Goal: Task Accomplishment & Management: Use online tool/utility

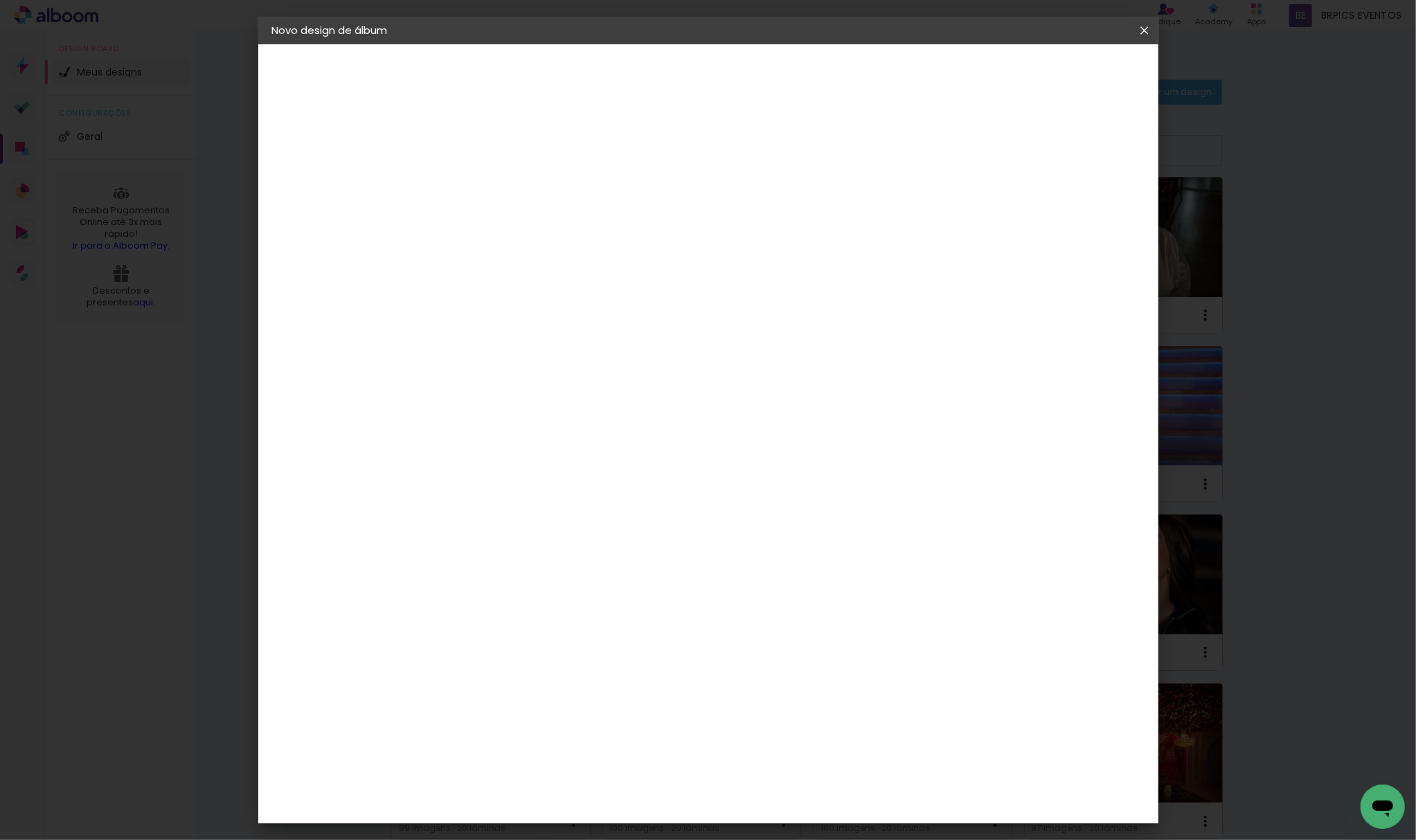
click at [498, 194] on input at bounding box center [498, 186] width 0 height 22
type input "[DATE] - SILVANIA & [PERSON_NAME]"
type paper-input "[DATE] - SILVANIA & [PERSON_NAME]"
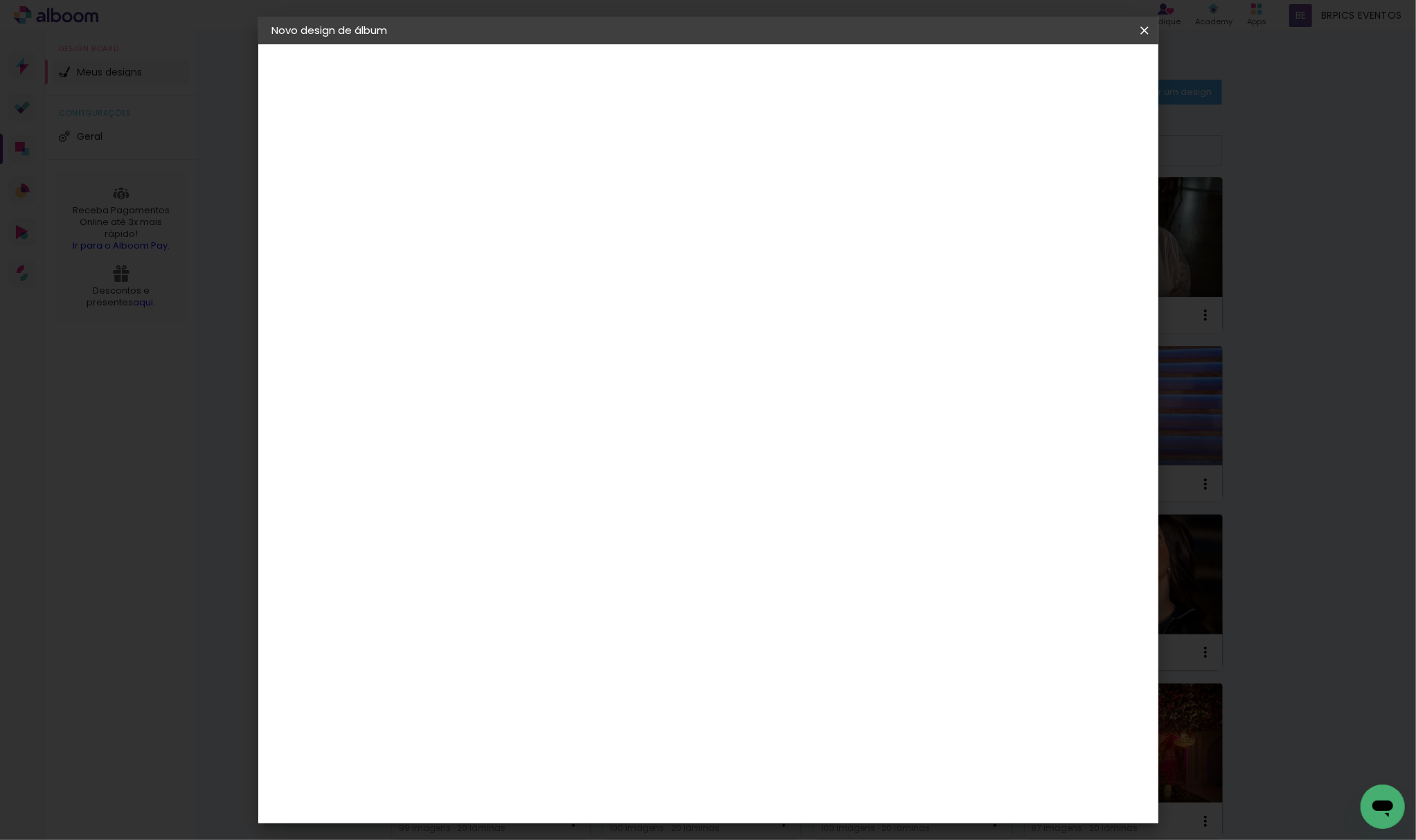
click at [0, 0] on slot "Avançar" at bounding box center [0, 0] width 0 height 0
click at [757, 209] on paper-item "Tamanho Livre" at bounding box center [691, 211] width 133 height 31
drag, startPoint x: 1114, startPoint y: 74, endPoint x: 1065, endPoint y: 75, distance: 49.0
click at [0, 0] on slot "Avançar" at bounding box center [0, 0] width 0 height 0
click at [465, 393] on input "30" at bounding box center [454, 393] width 36 height 21
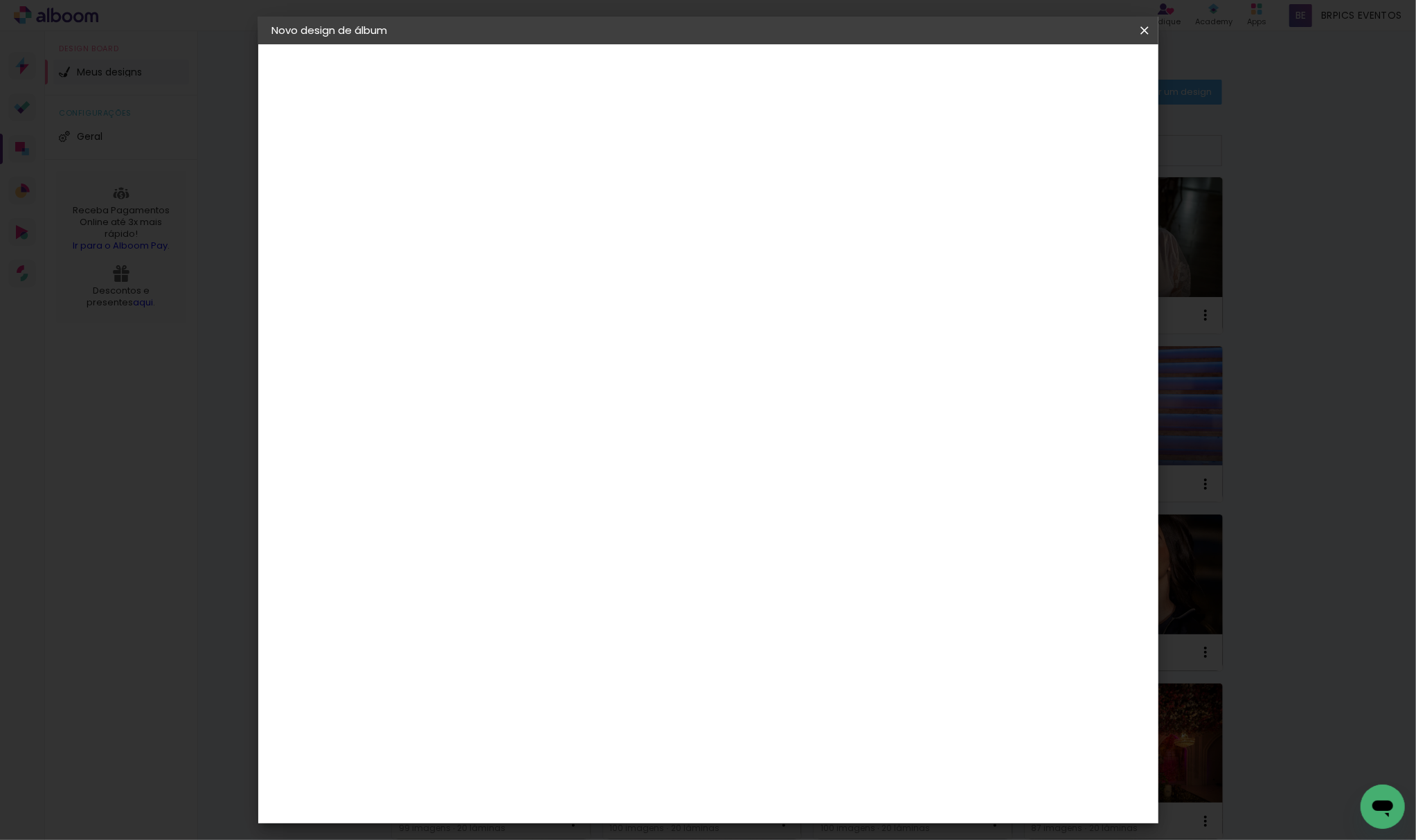
click at [465, 393] on input "30" at bounding box center [454, 393] width 36 height 21
type input "20,3"
type paper-input "20,3"
click at [784, 487] on input "60" at bounding box center [783, 489] width 36 height 21
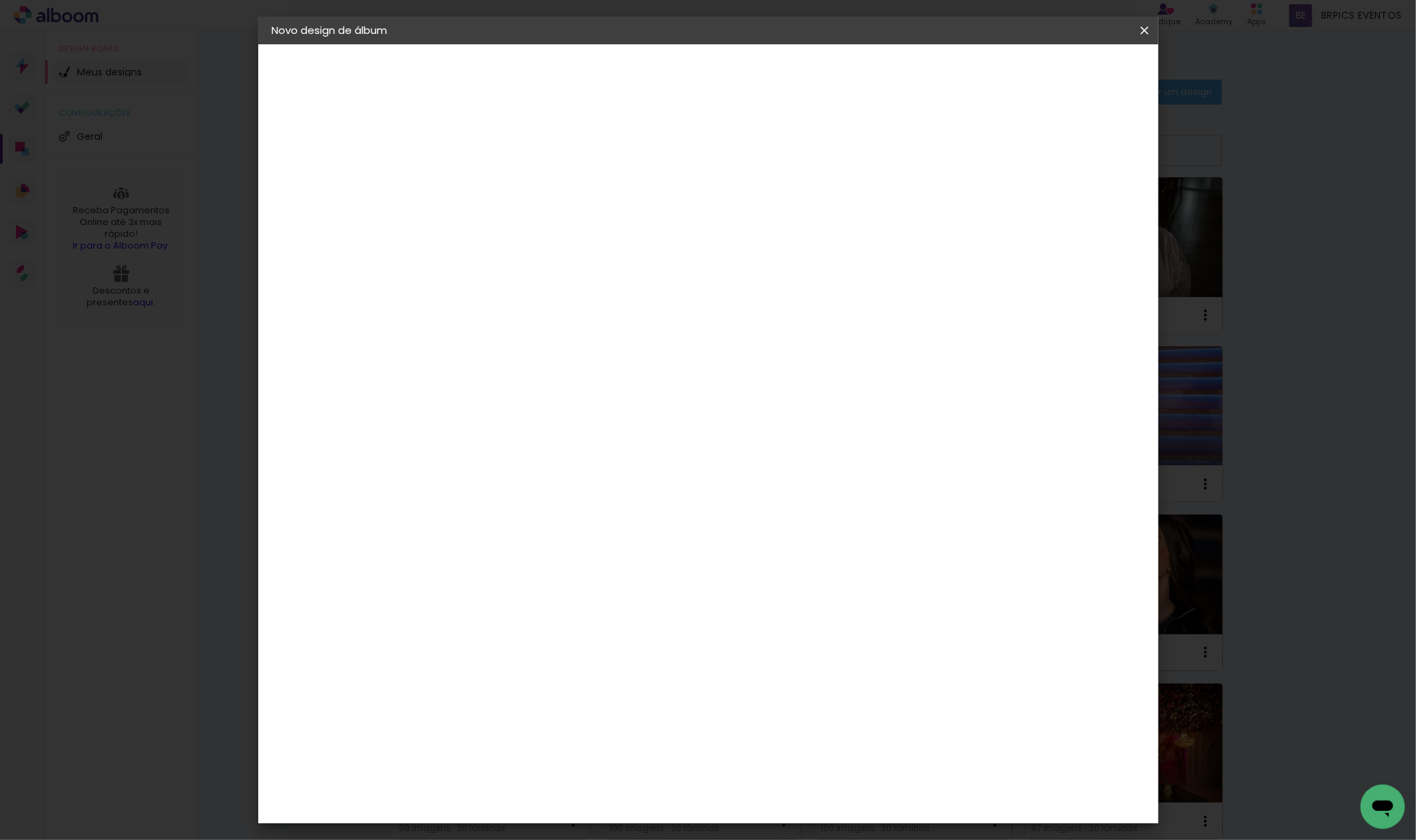
scroll to position [105, 0]
type input "50"
type paper-input "50"
click at [1055, 76] on span "Iniciar design" at bounding box center [1023, 74] width 63 height 10
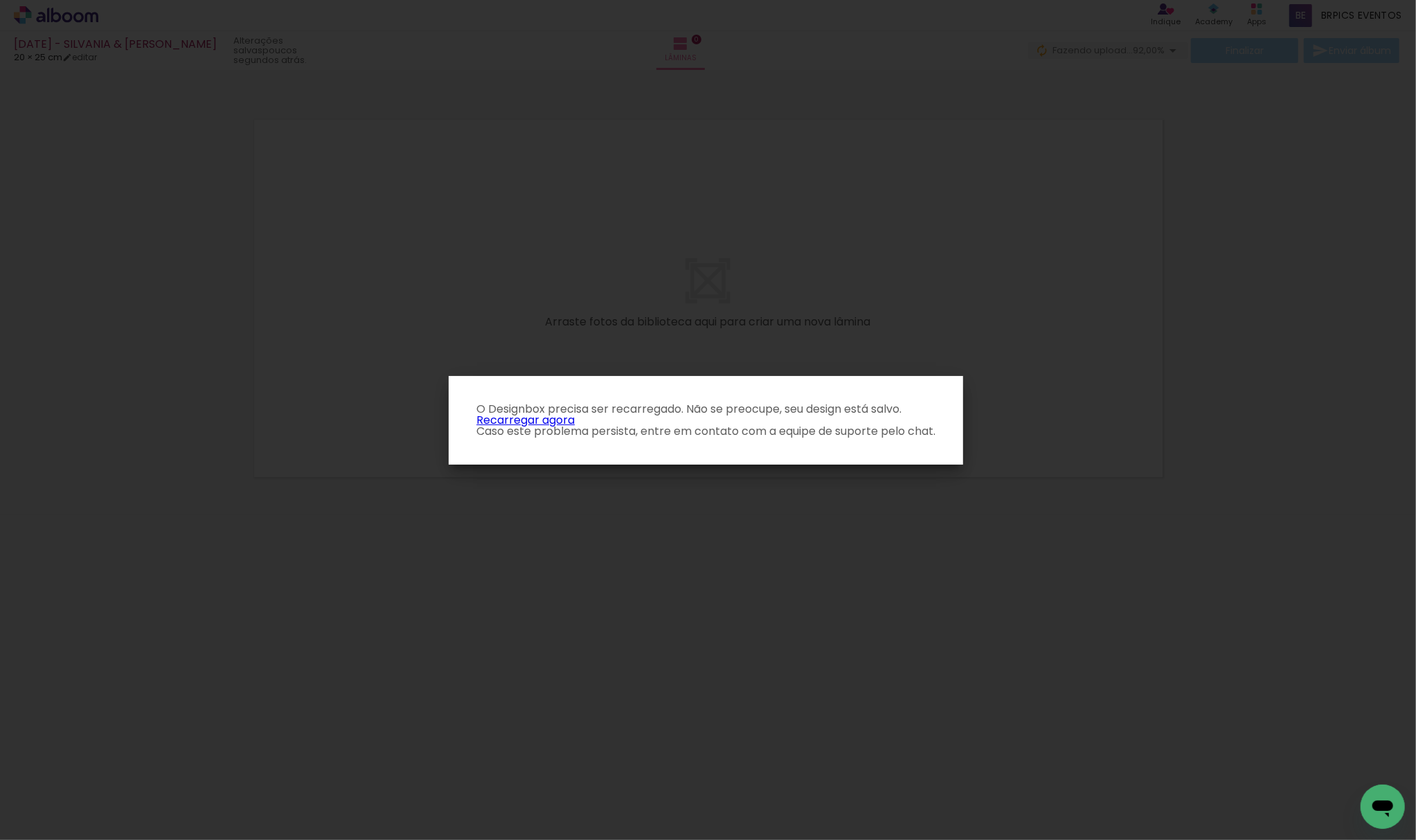
click at [562, 421] on link "Recarregar agora" at bounding box center [526, 420] width 98 height 16
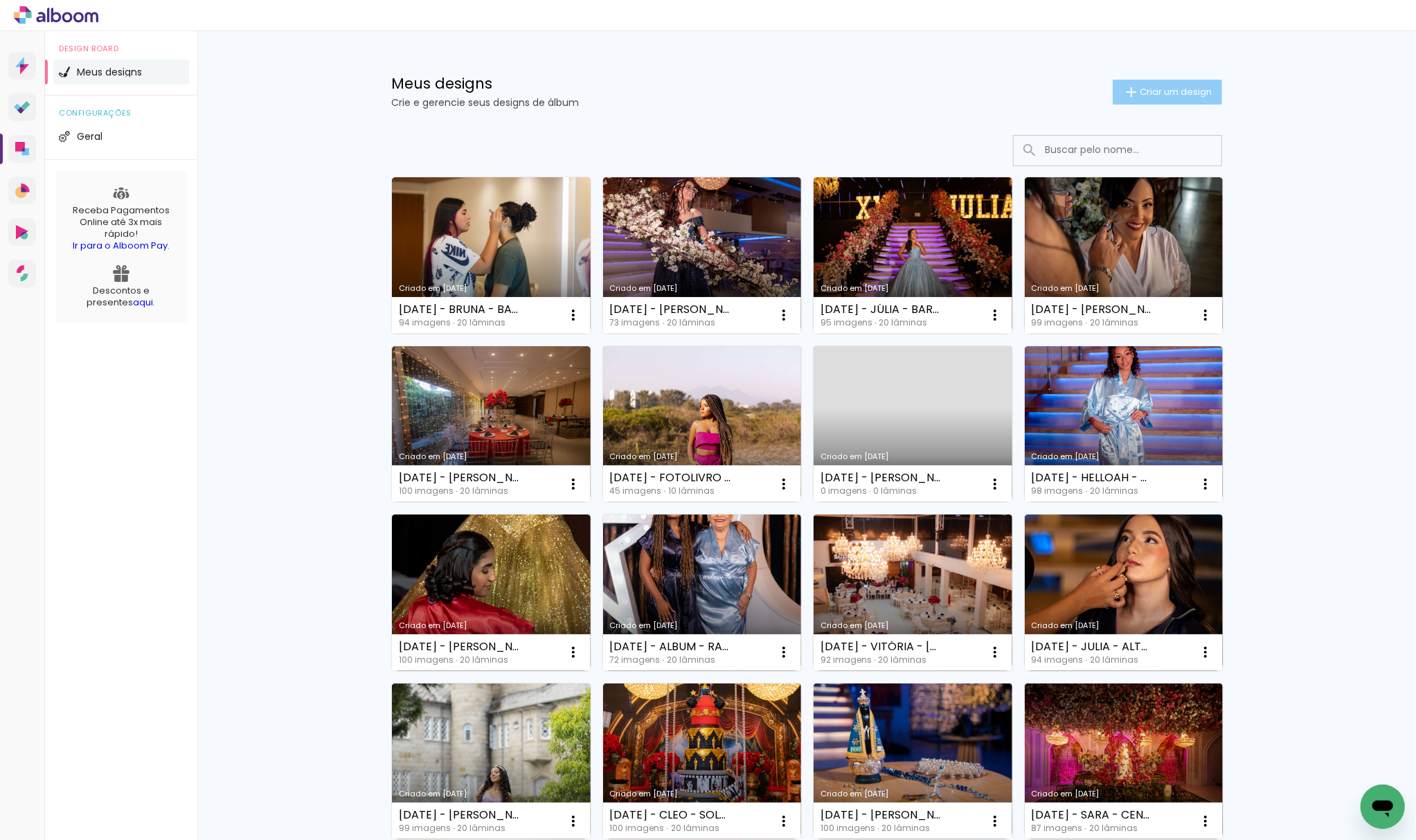
click at [1172, 95] on span "Criar um design" at bounding box center [1175, 92] width 72 height 9
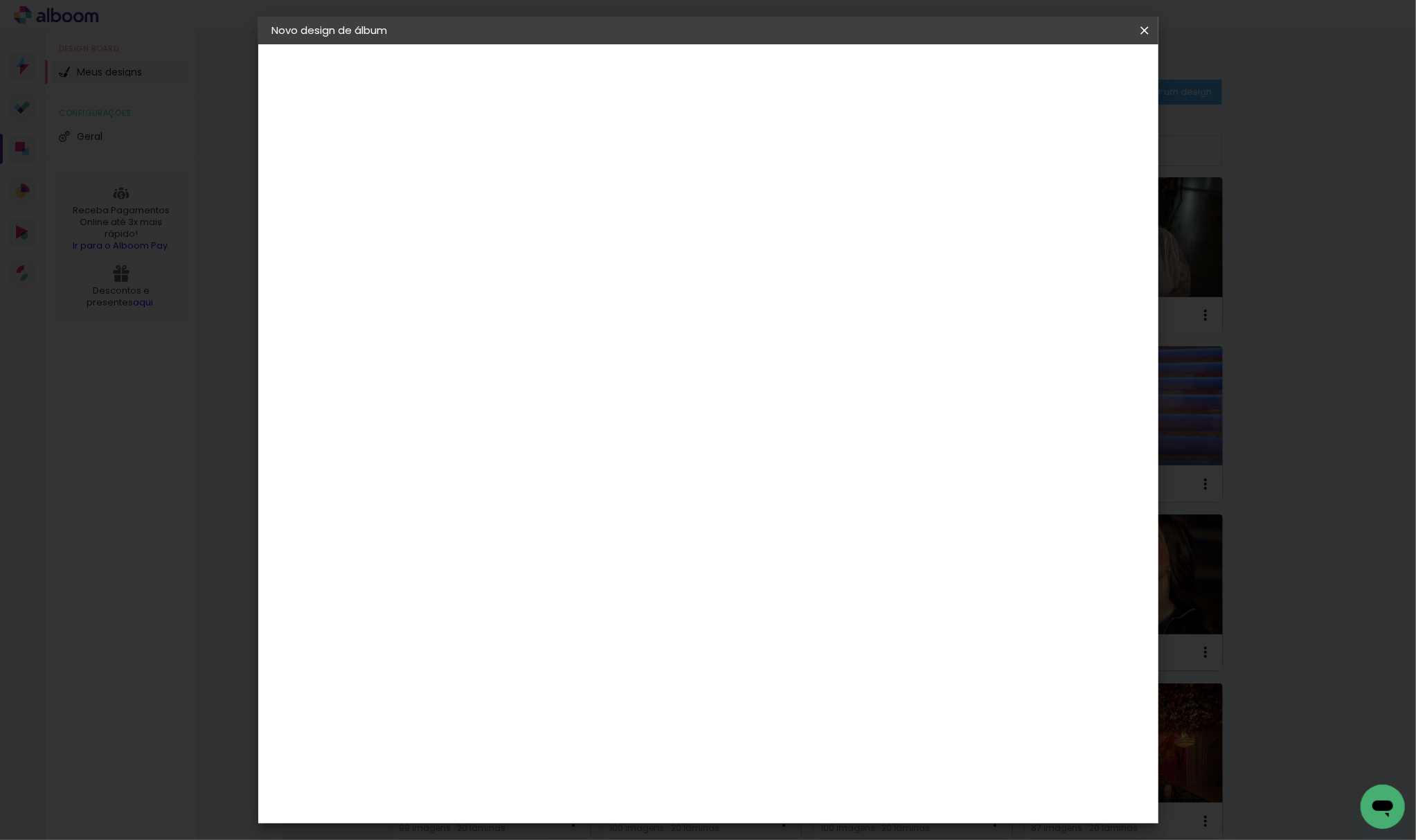
click at [0, 0] on paper-input-container "Título do álbum" at bounding box center [0, 0] width 0 height 0
type input "[DATE] - SILVANIA & [PERSON_NAME]"
type paper-input "[DATE] - SILVANIA & [PERSON_NAME]"
click at [0, 0] on header "Informações Dê um título ao seu álbum. Avançar" at bounding box center [0, 0] width 0 height 0
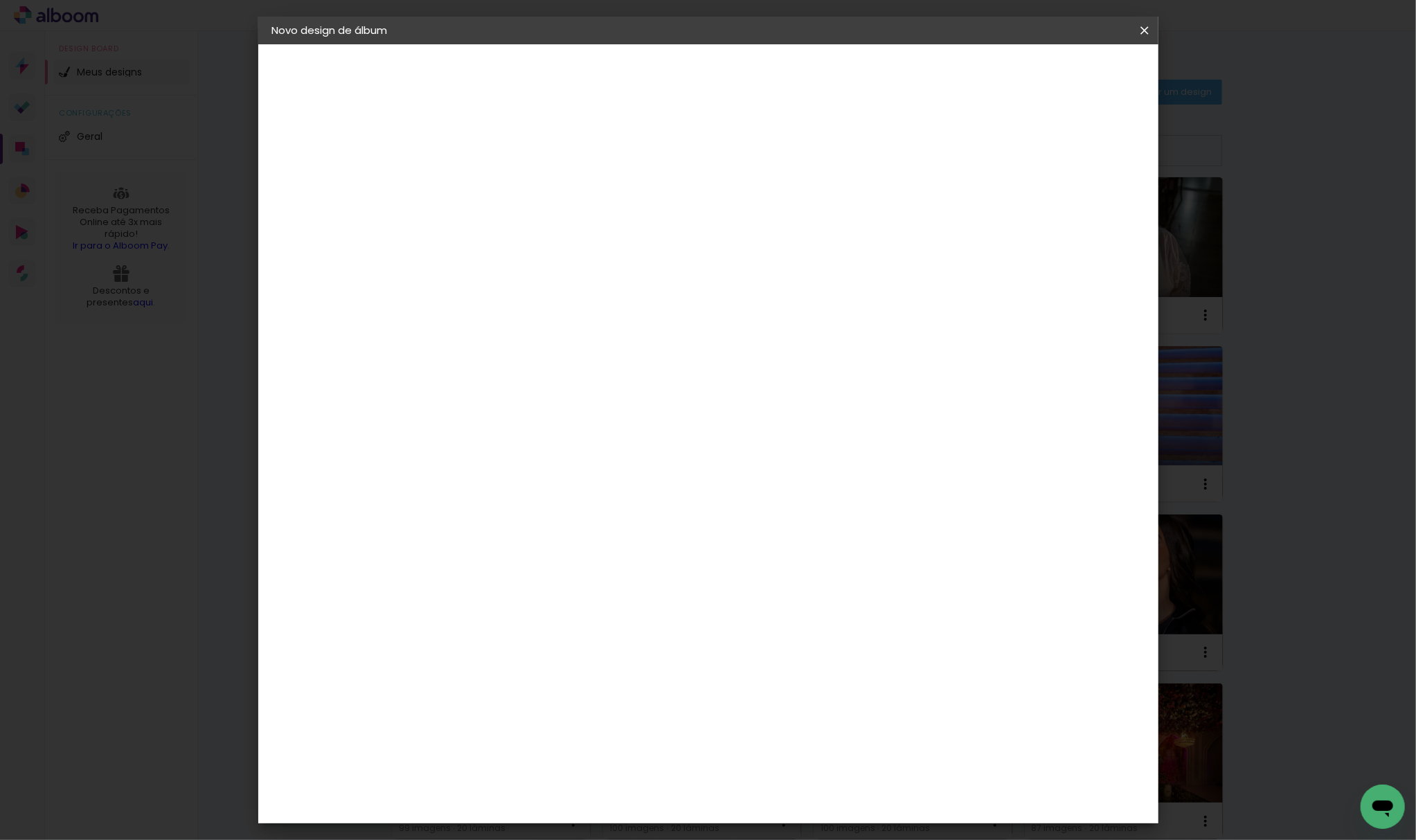
scroll to position [0, 0]
click at [0, 0] on slot "Avançar" at bounding box center [0, 0] width 0 height 0
click at [757, 217] on paper-item "Tamanho Livre" at bounding box center [691, 211] width 133 height 31
click at [0, 0] on slot "Avançar" at bounding box center [0, 0] width 0 height 0
click at [461, 388] on input "30" at bounding box center [454, 393] width 36 height 21
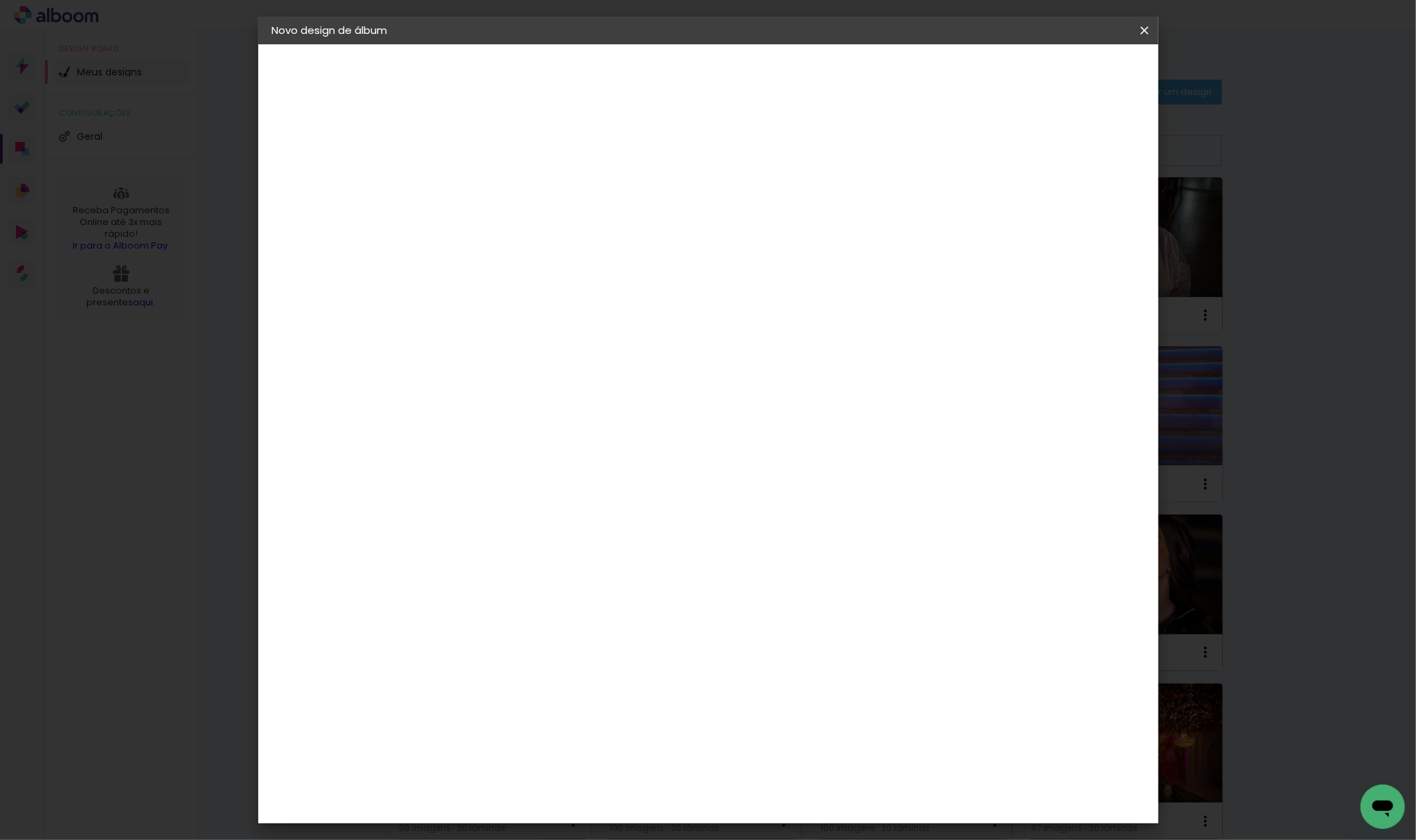
click at [461, 388] on input "30" at bounding box center [454, 393] width 36 height 21
type input "20,3"
type paper-input "20,3"
click at [783, 481] on input "60" at bounding box center [783, 489] width 36 height 21
click at [783, 482] on input "60" at bounding box center [783, 489] width 36 height 21
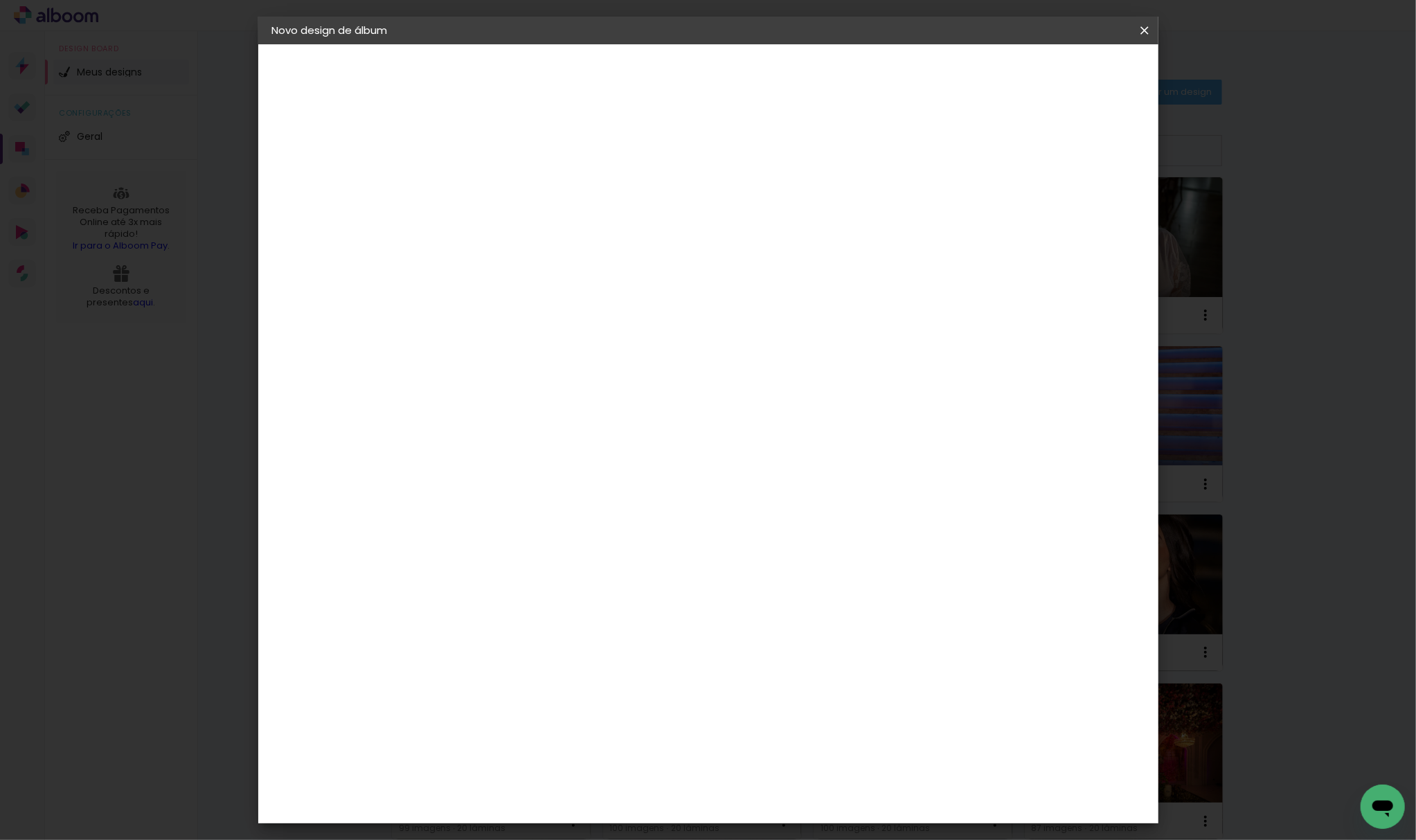
scroll to position [105, 0]
type input "50"
type paper-input "50"
click at [1055, 69] on span "Iniciar design" at bounding box center [1023, 74] width 63 height 10
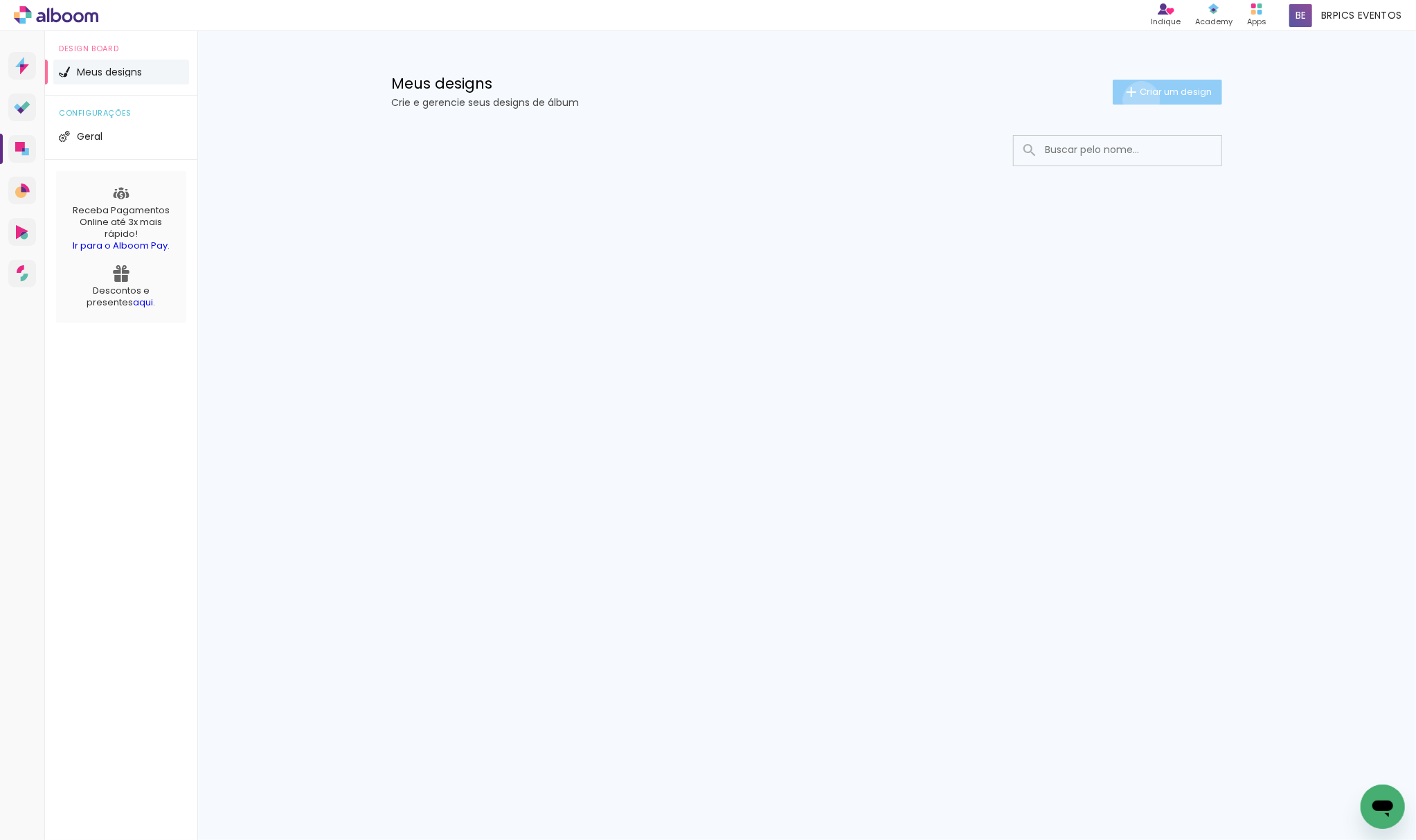
click at [1139, 99] on paper-button "Criar um design" at bounding box center [1168, 92] width 109 height 25
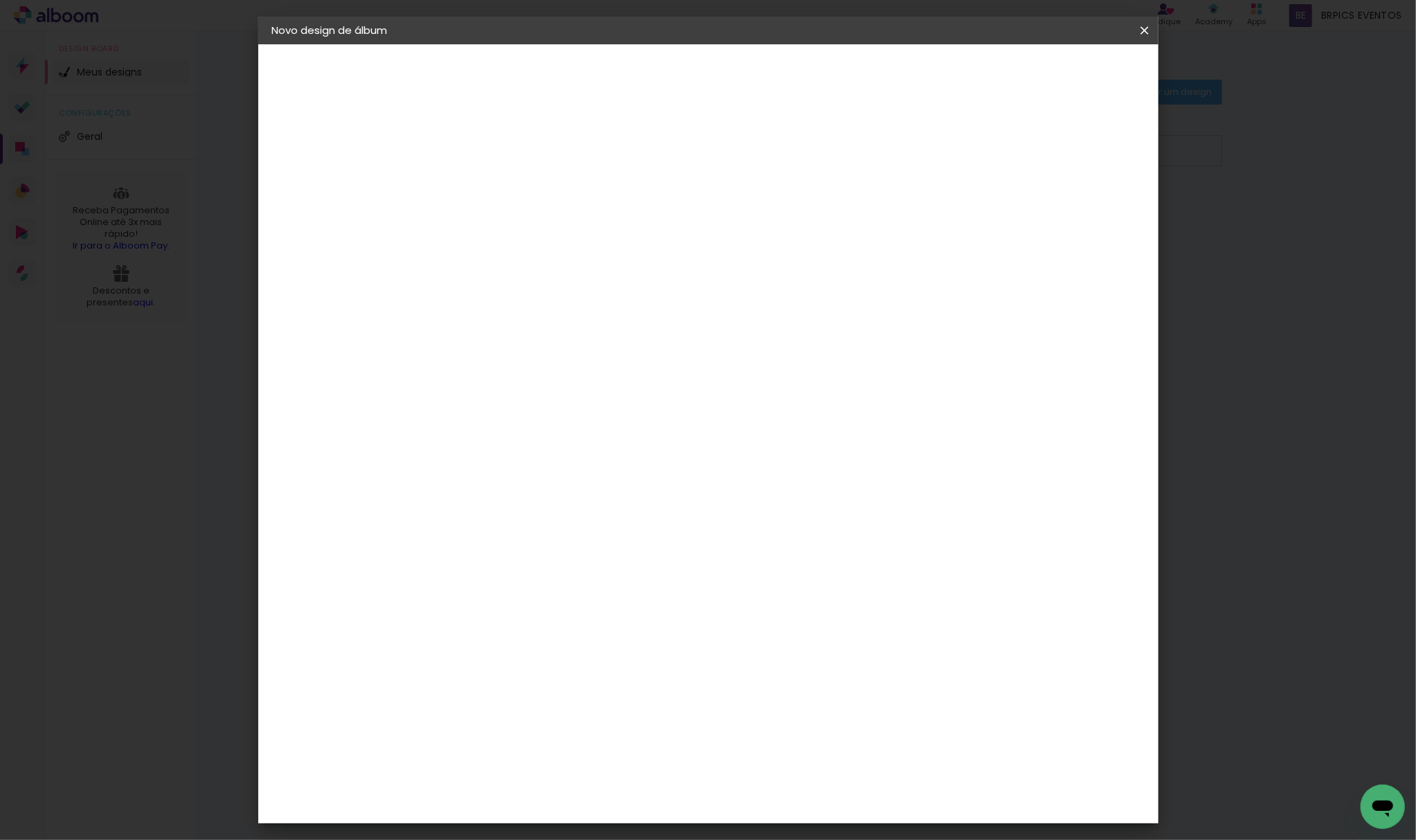
click at [498, 183] on input at bounding box center [498, 186] width 0 height 22
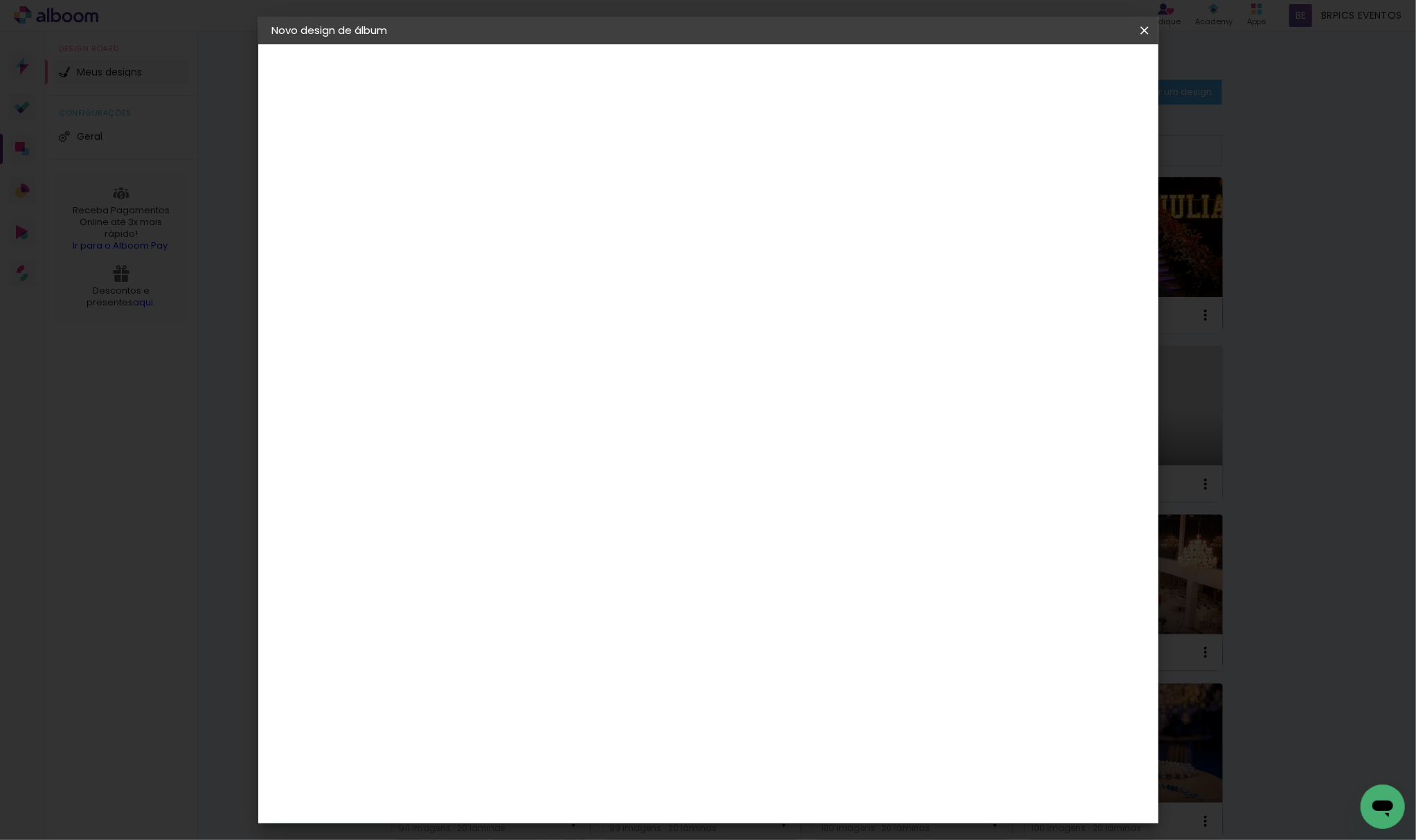
type input "[DATE] - [MEDICAL_DATA] - BARRA OLIMPICA"
type paper-input "[DATE] - [MEDICAL_DATA] - BARRA OLIMPICA"
click at [640, 81] on paper-button "Avançar" at bounding box center [606, 74] width 68 height 24
click at [757, 220] on paper-item "Tamanho Livre" at bounding box center [691, 211] width 133 height 31
click at [0, 0] on slot "Avançar" at bounding box center [0, 0] width 0 height 0
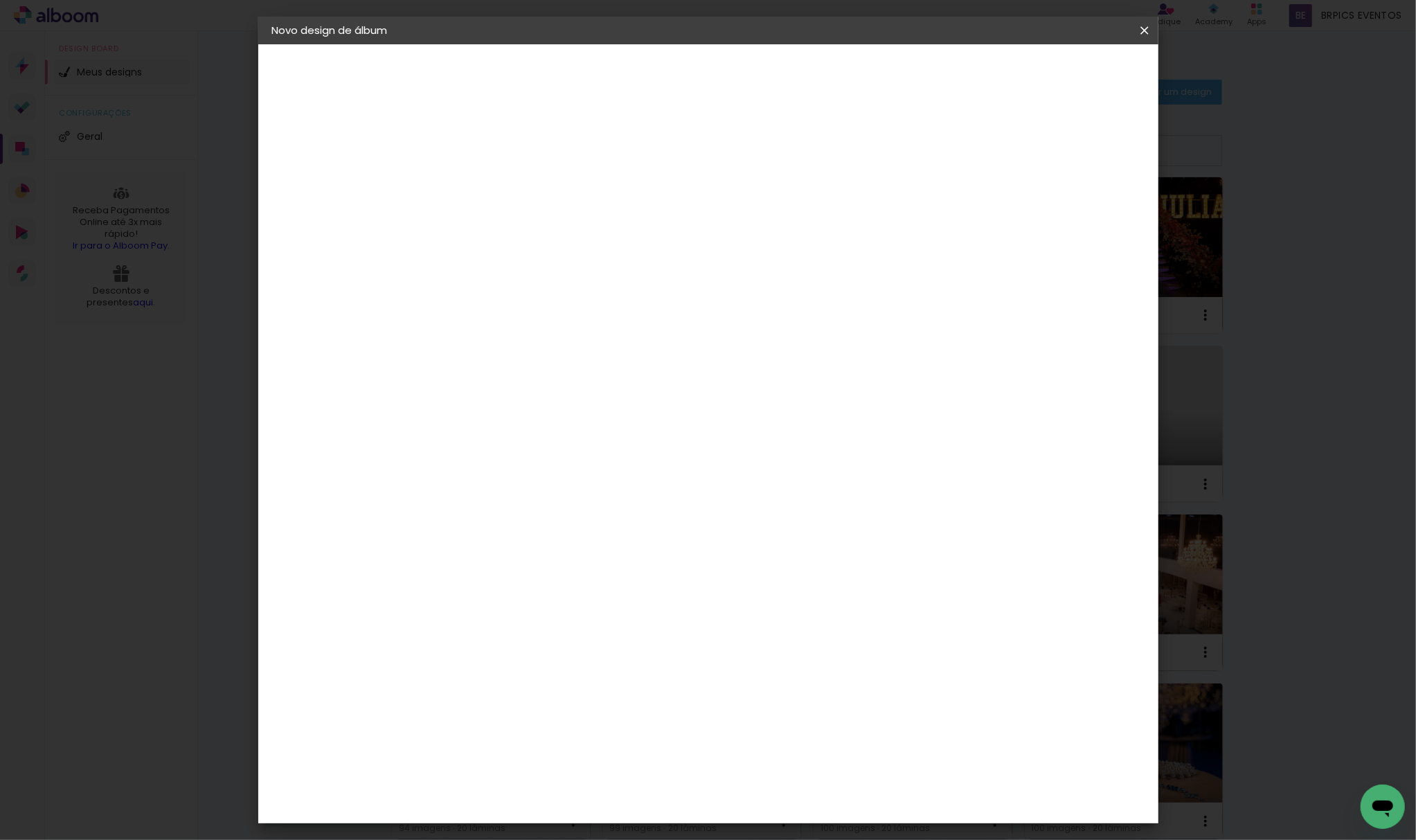
click at [464, 388] on input "30" at bounding box center [454, 393] width 36 height 21
click at [469, 388] on input "30" at bounding box center [454, 393] width 36 height 21
type input "30,5"
type paper-input "30,5"
click at [1055, 69] on span "Iniciar design" at bounding box center [1023, 74] width 63 height 10
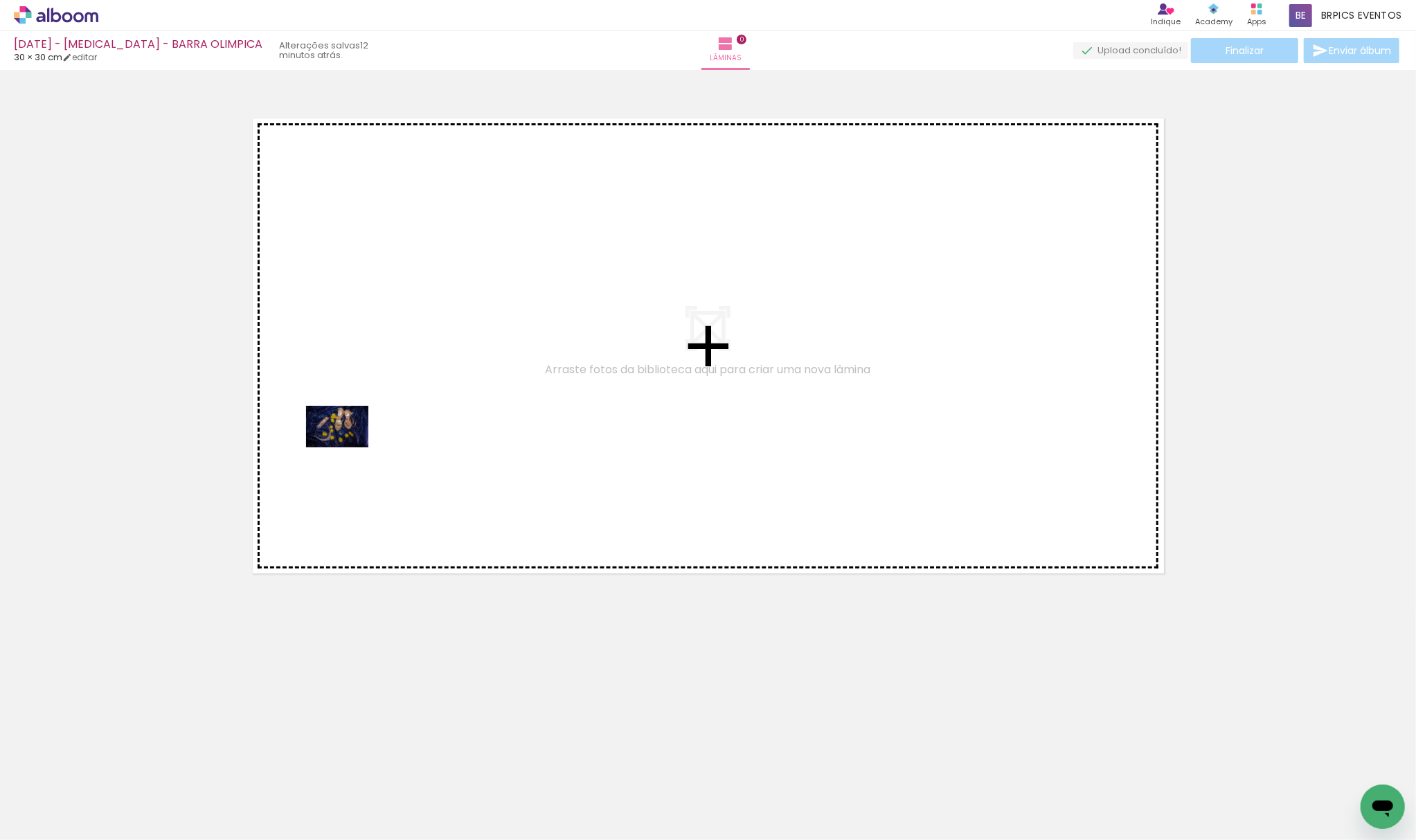
drag, startPoint x: 132, startPoint y: 801, endPoint x: 403, endPoint y: 460, distance: 435.6
click at [374, 366] on quentale-workspace at bounding box center [708, 420] width 1416 height 840
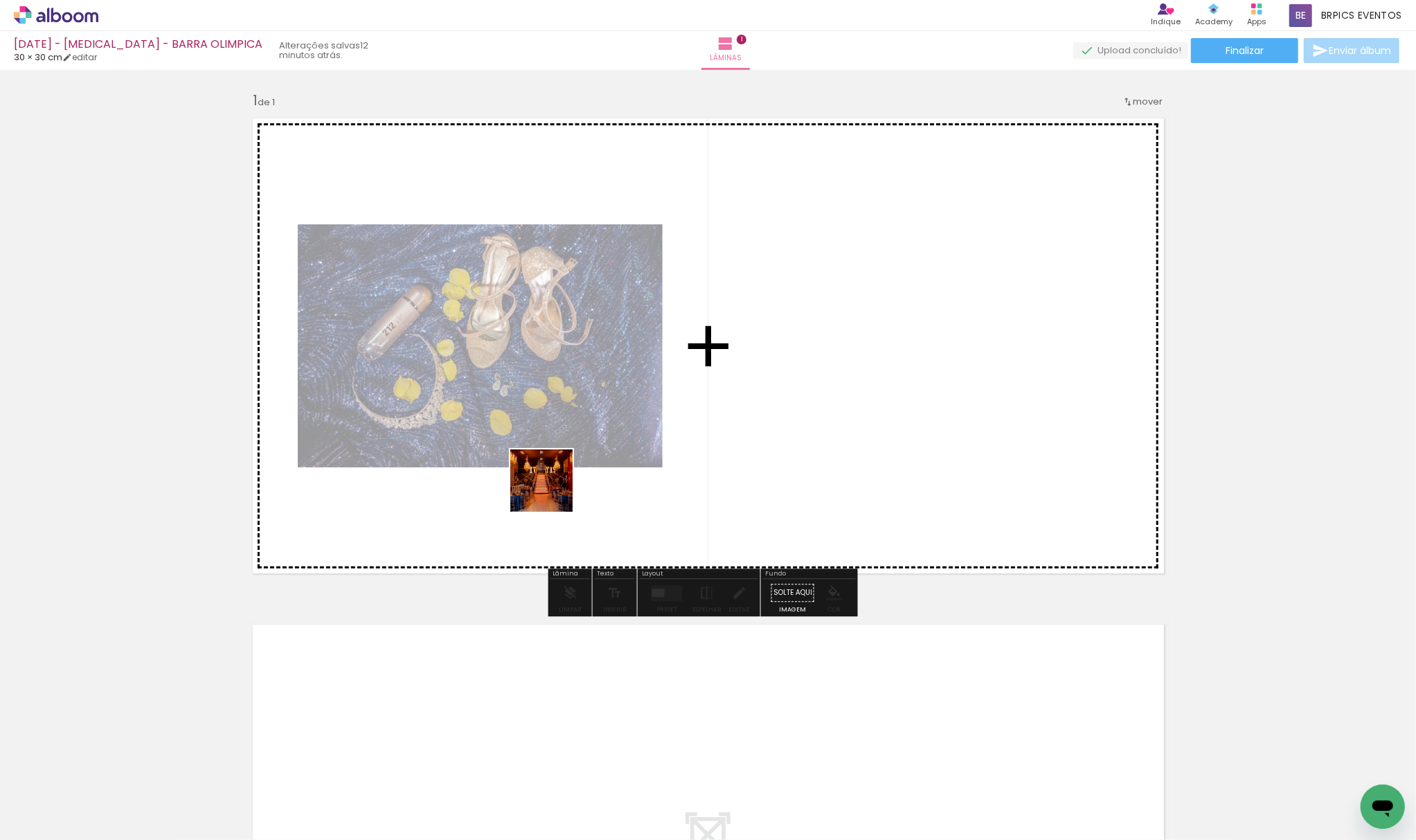
drag, startPoint x: 225, startPoint y: 802, endPoint x: 596, endPoint y: 408, distance: 541.2
click at [608, 416] on quentale-workspace at bounding box center [708, 420] width 1416 height 840
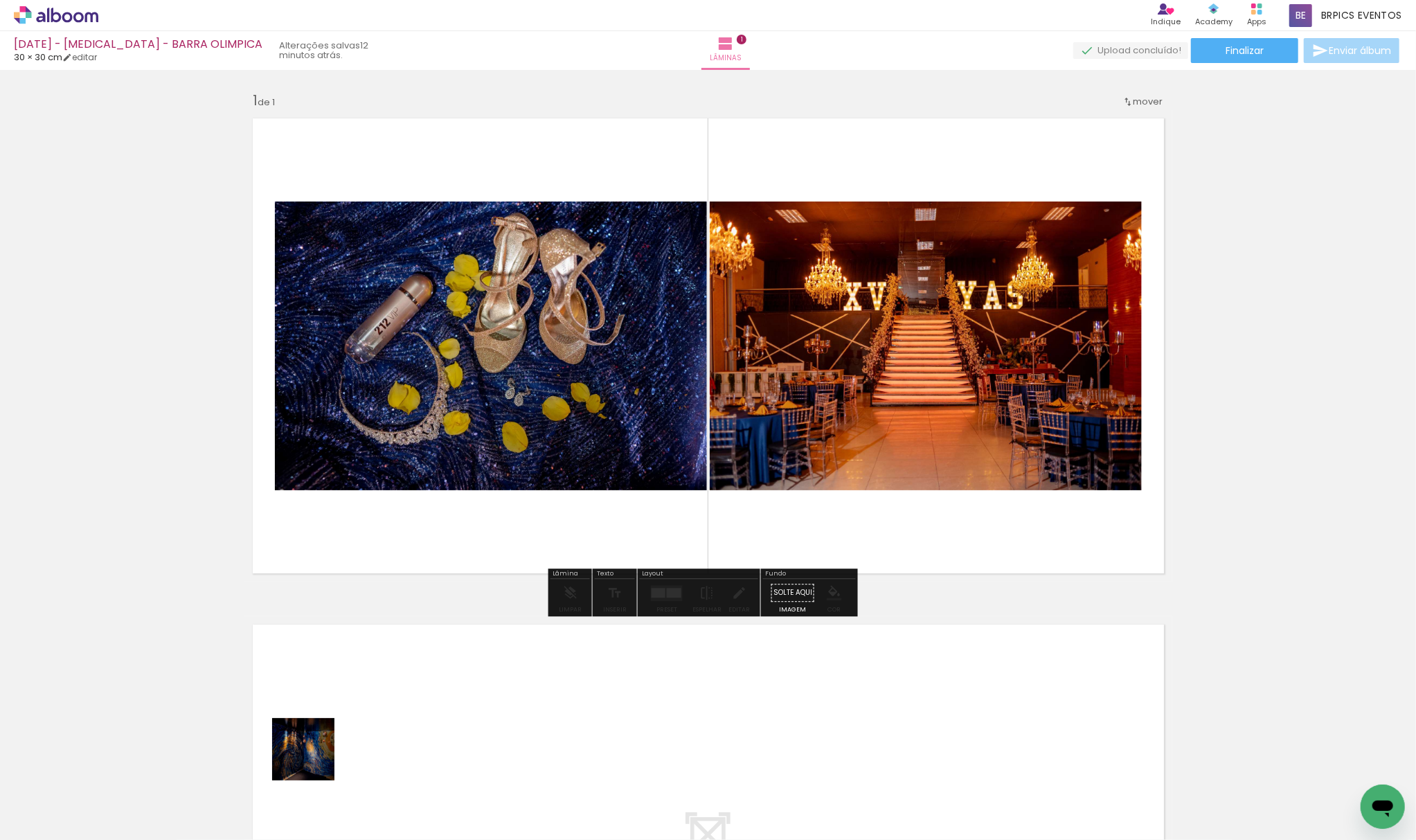
drag, startPoint x: 314, startPoint y: 760, endPoint x: 460, endPoint y: 552, distance: 254.1
click at [458, 354] on quentale-workspace at bounding box center [708, 420] width 1416 height 840
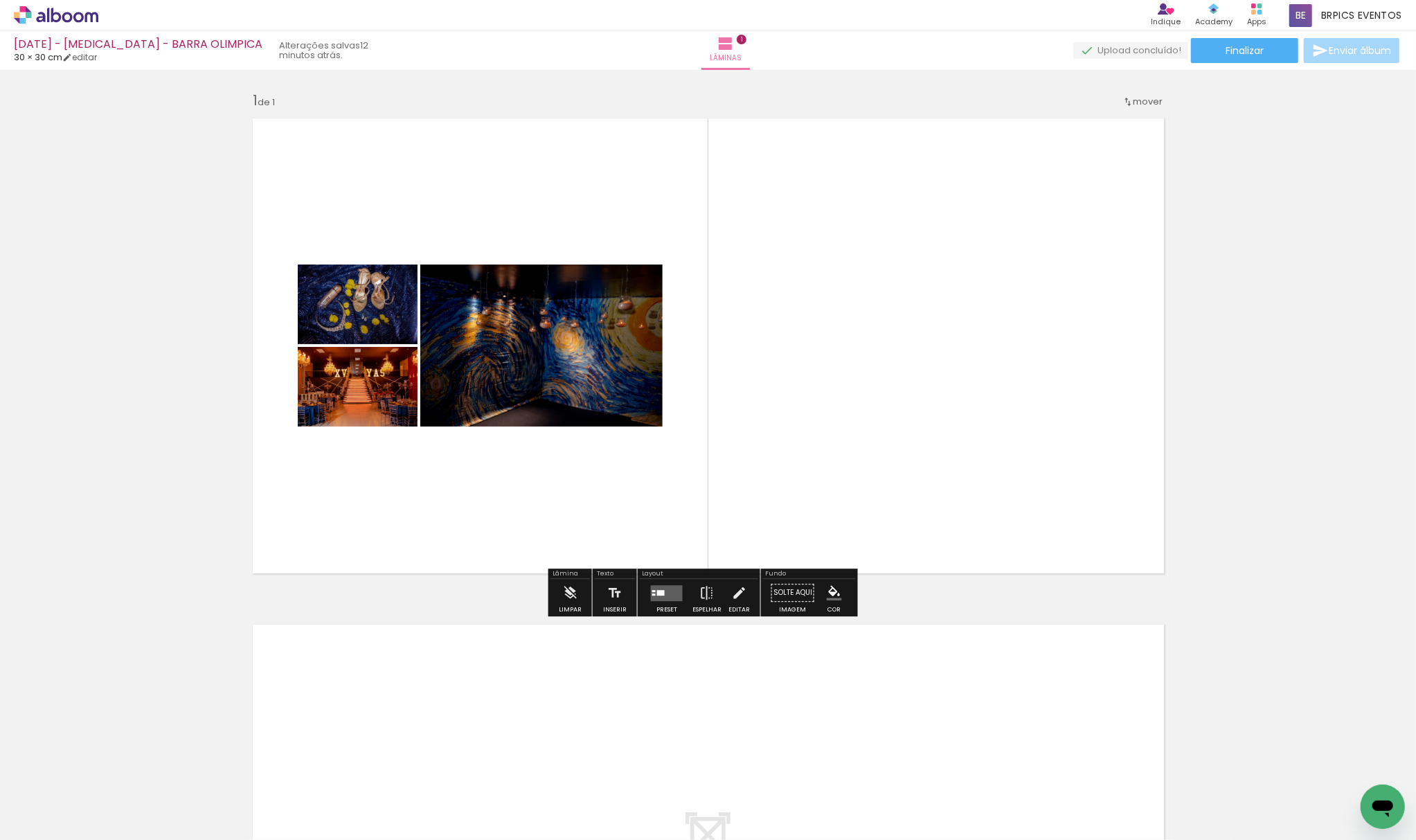
drag, startPoint x: 367, startPoint y: 790, endPoint x: 503, endPoint y: 605, distance: 229.6
click at [543, 314] on quentale-workspace at bounding box center [708, 420] width 1416 height 840
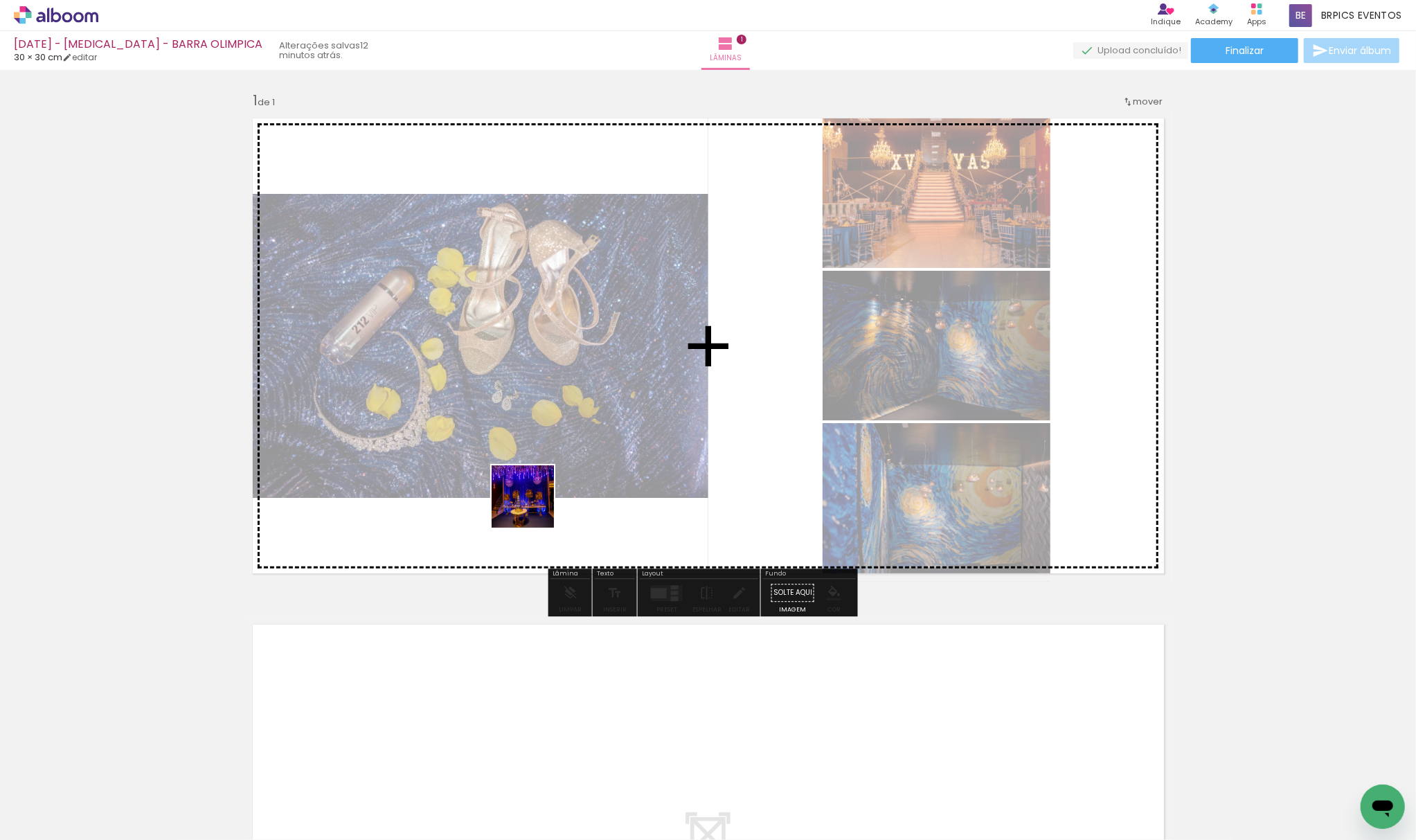
drag, startPoint x: 458, startPoint y: 788, endPoint x: 590, endPoint y: 733, distance: 143.0
click at [591, 361] on quentale-workspace at bounding box center [708, 420] width 1416 height 840
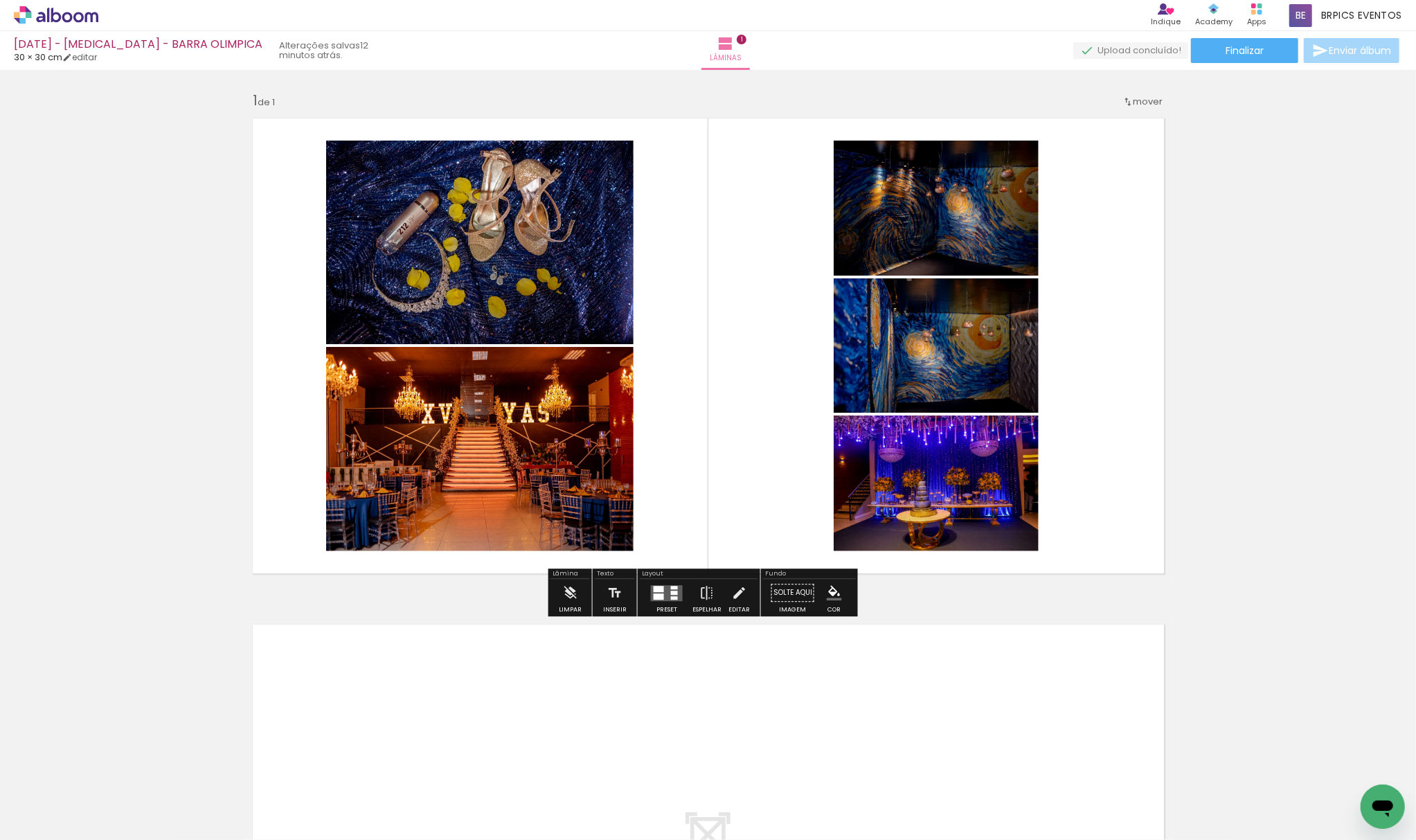
drag, startPoint x: 573, startPoint y: 541, endPoint x: 636, endPoint y: 730, distance: 199.2
click at [596, 419] on quentale-workspace at bounding box center [708, 420] width 1416 height 840
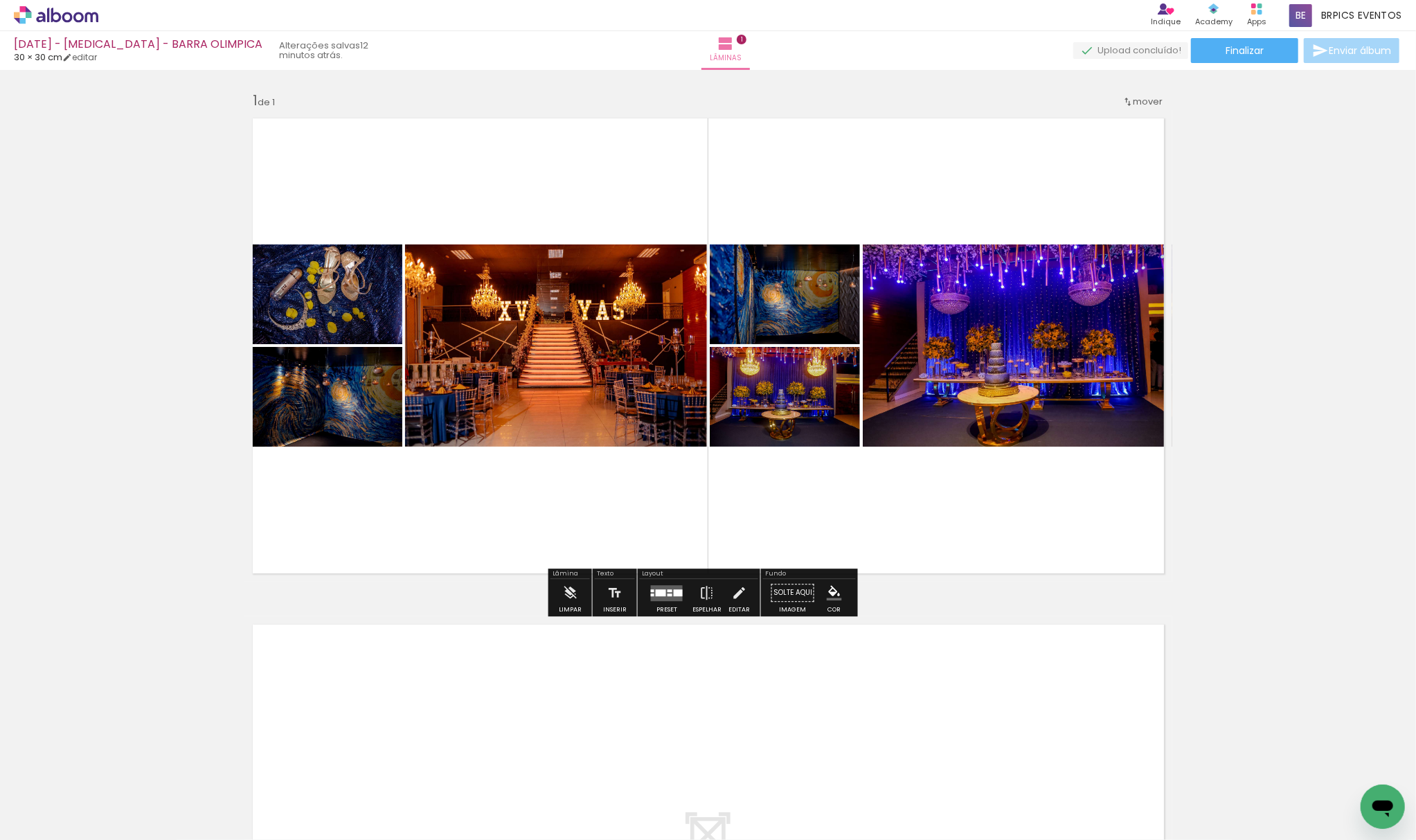
drag, startPoint x: 613, startPoint y: 806, endPoint x: 687, endPoint y: 657, distance: 166.4
click at [626, 433] on quentale-workspace at bounding box center [708, 420] width 1416 height 840
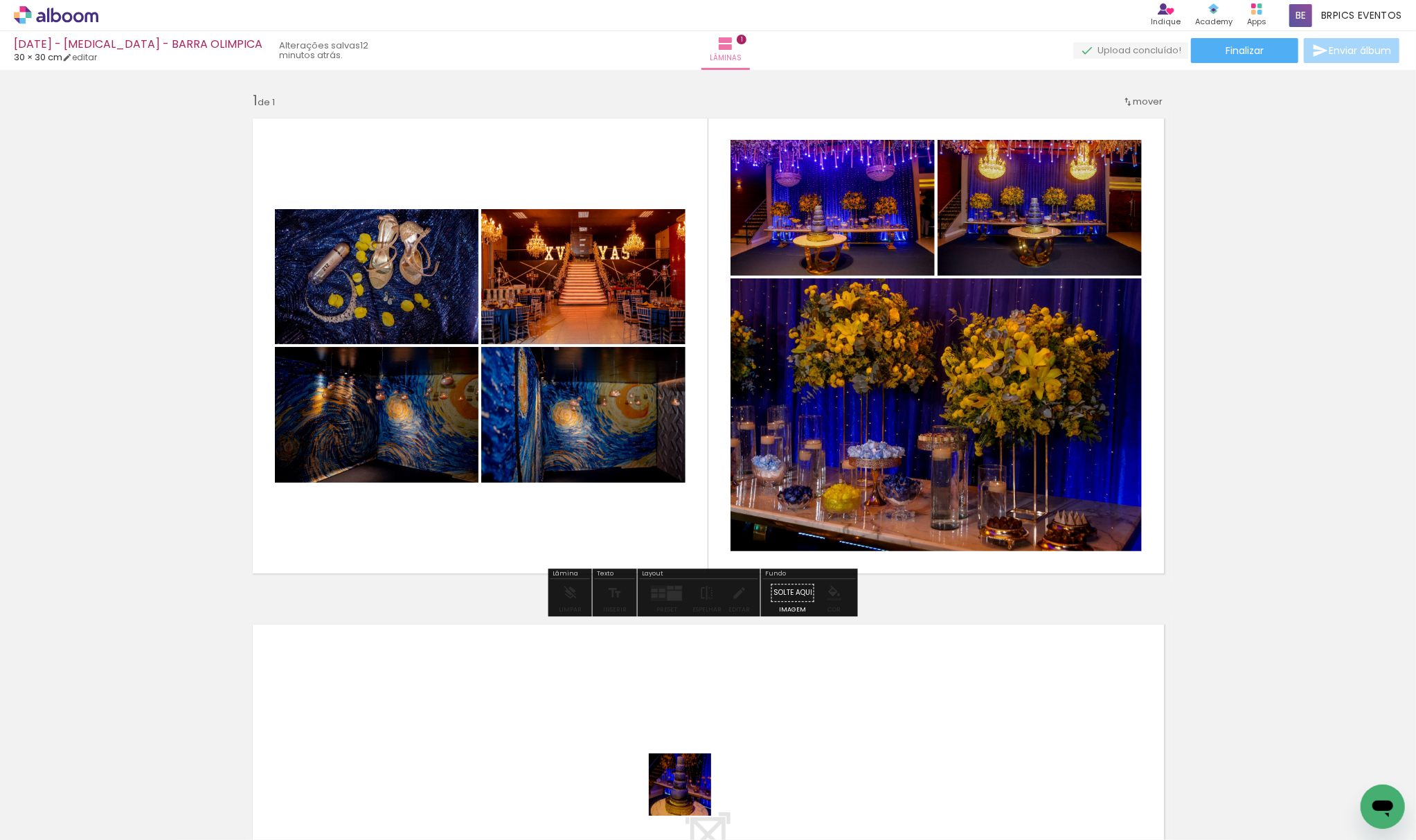
drag, startPoint x: 690, startPoint y: 795, endPoint x: 677, endPoint y: 573, distance: 222.4
click at [799, 395] on quentale-workspace at bounding box center [708, 420] width 1416 height 840
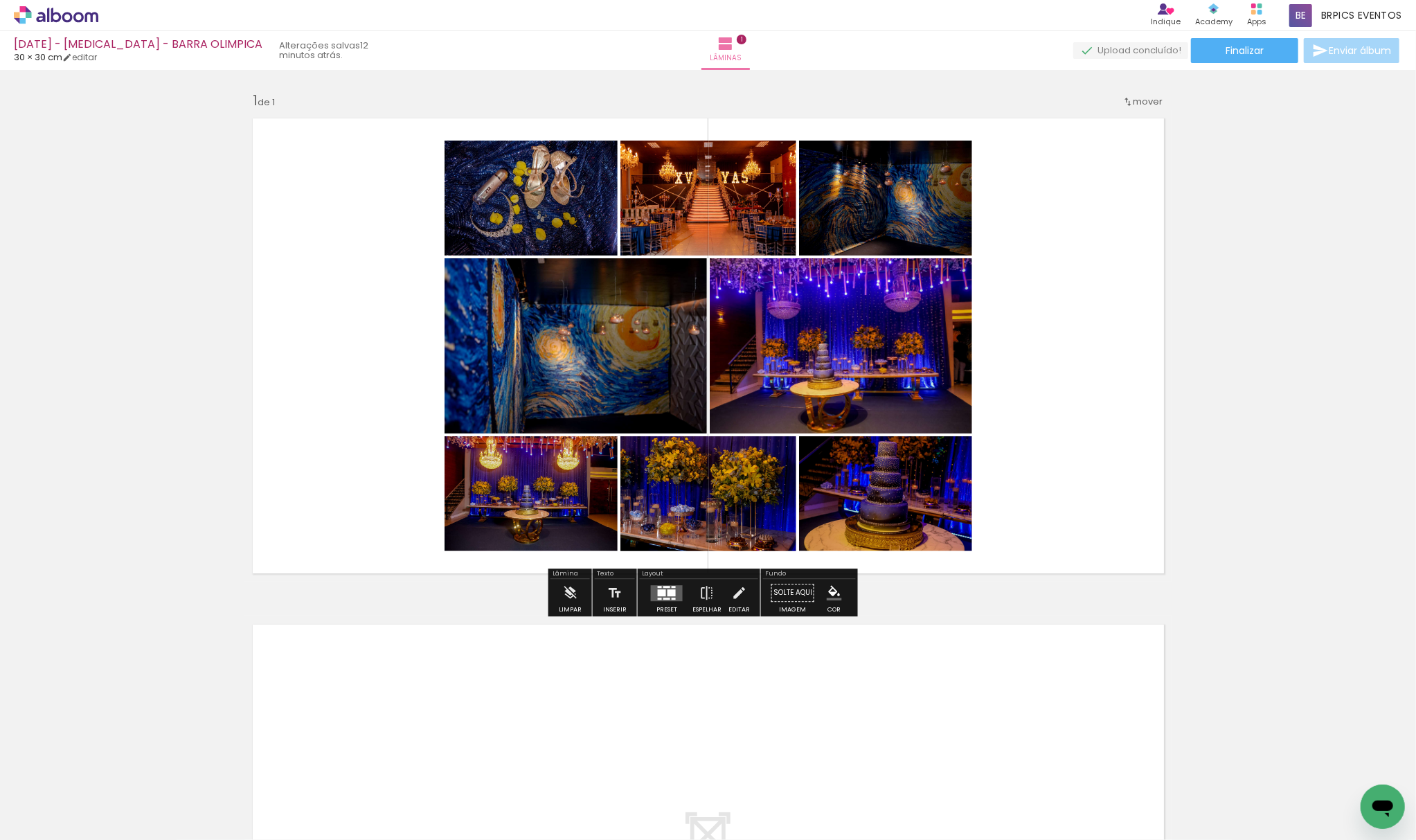
click at [64, 795] on input "Todas as fotos" at bounding box center [38, 798] width 52 height 12
click at [0, 0] on slot "Não utilizadas" at bounding box center [0, 0] width 0 height 0
type input "Não utilizadas"
click at [672, 597] on quentale-layouter at bounding box center [667, 593] width 32 height 16
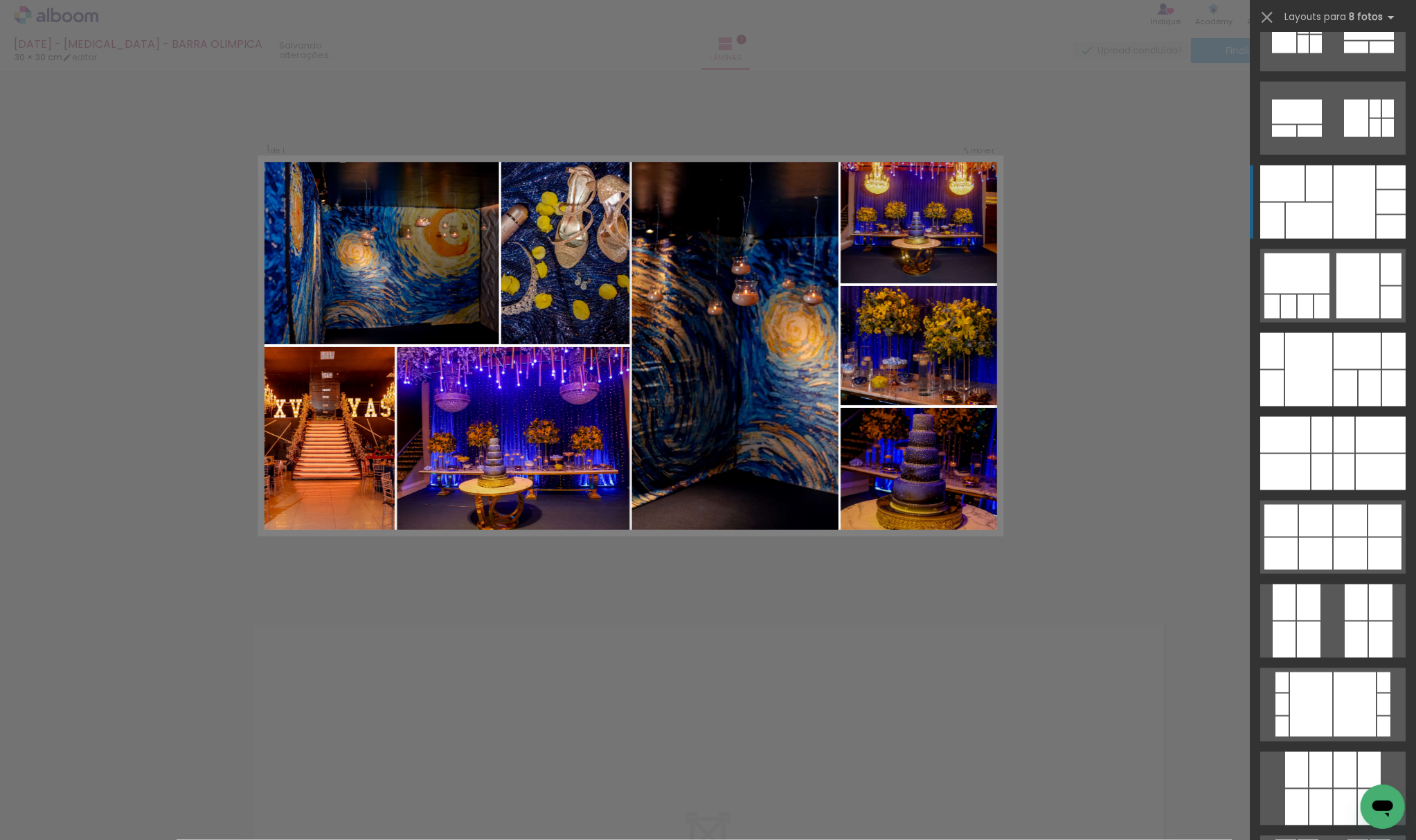
scroll to position [5867, 0]
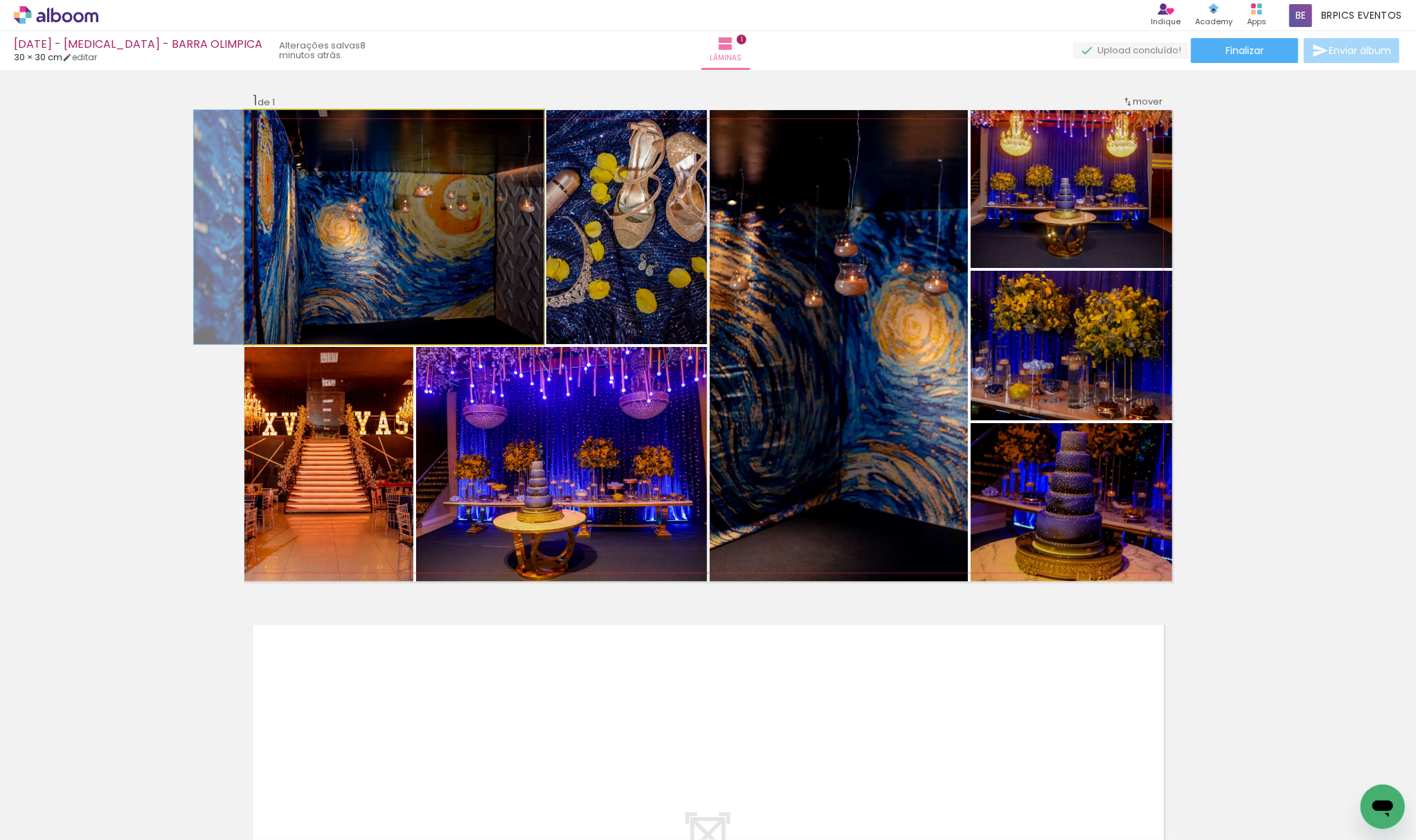
drag, startPoint x: 377, startPoint y: 280, endPoint x: 349, endPoint y: 302, distance: 35.6
drag, startPoint x: 377, startPoint y: 303, endPoint x: 388, endPoint y: 296, distance: 13.0
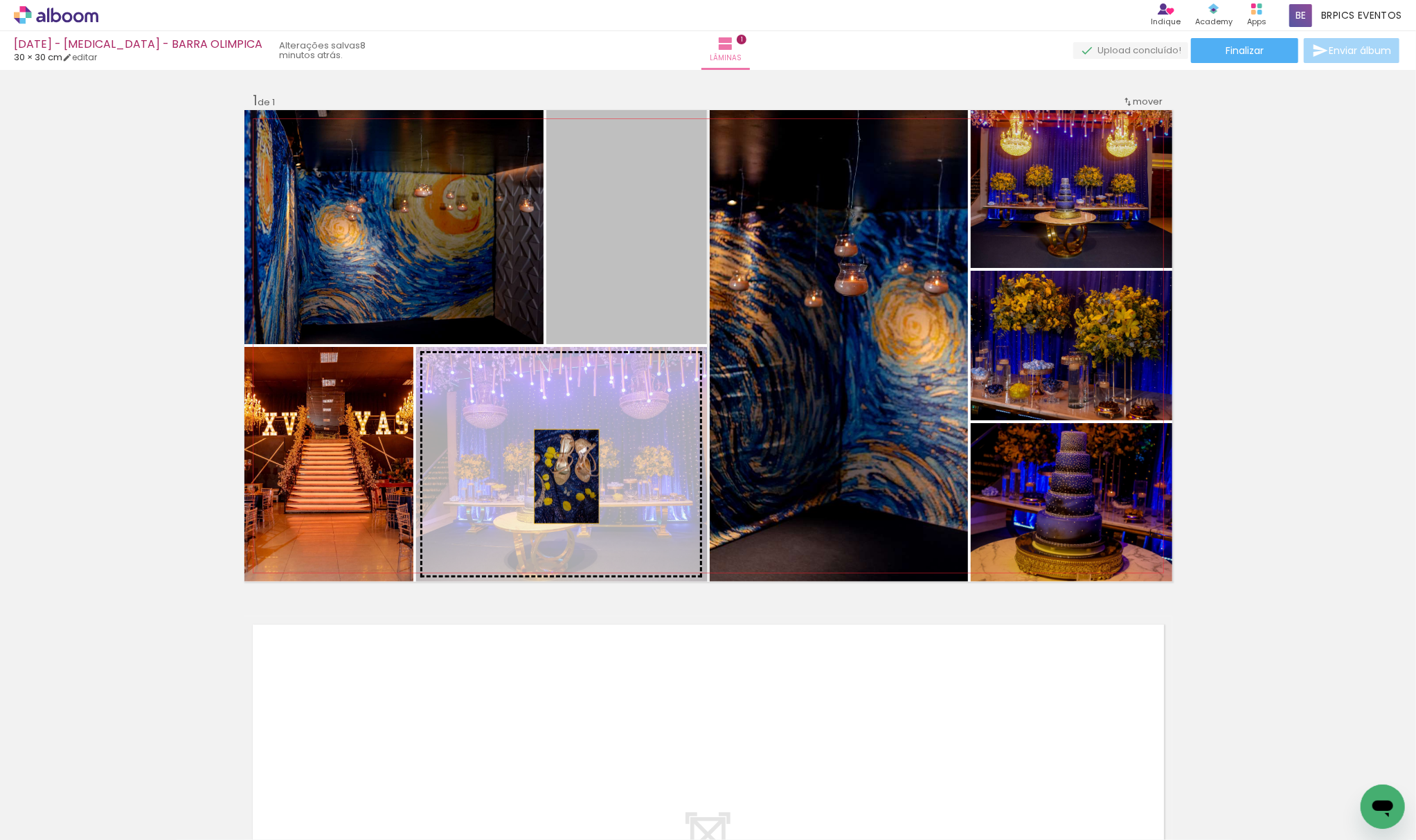
drag, startPoint x: 607, startPoint y: 295, endPoint x: 559, endPoint y: 477, distance: 188.2
click at [0, 0] on slot at bounding box center [0, 0] width 0 height 0
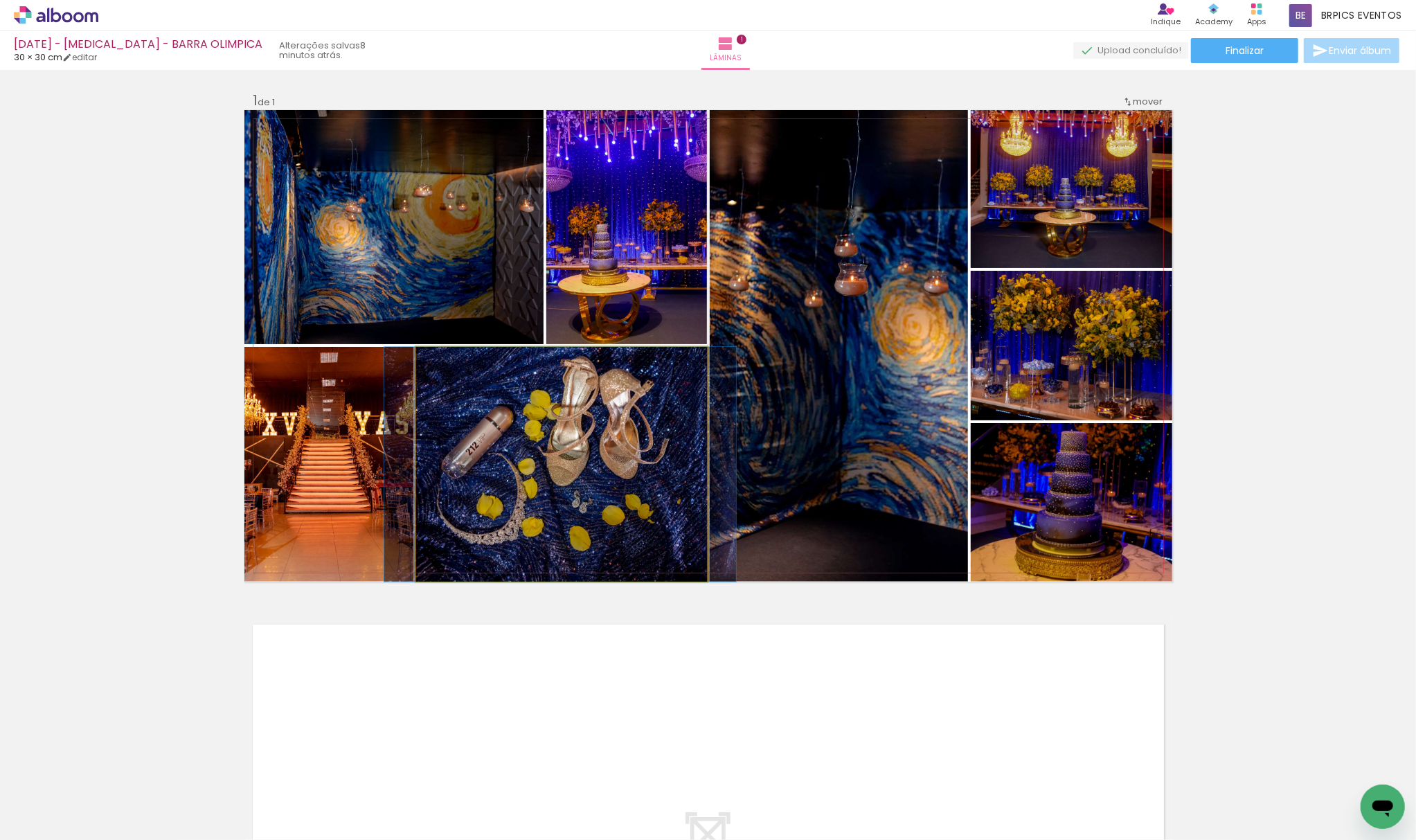
drag, startPoint x: 561, startPoint y: 466, endPoint x: 561, endPoint y: 511, distance: 45.0
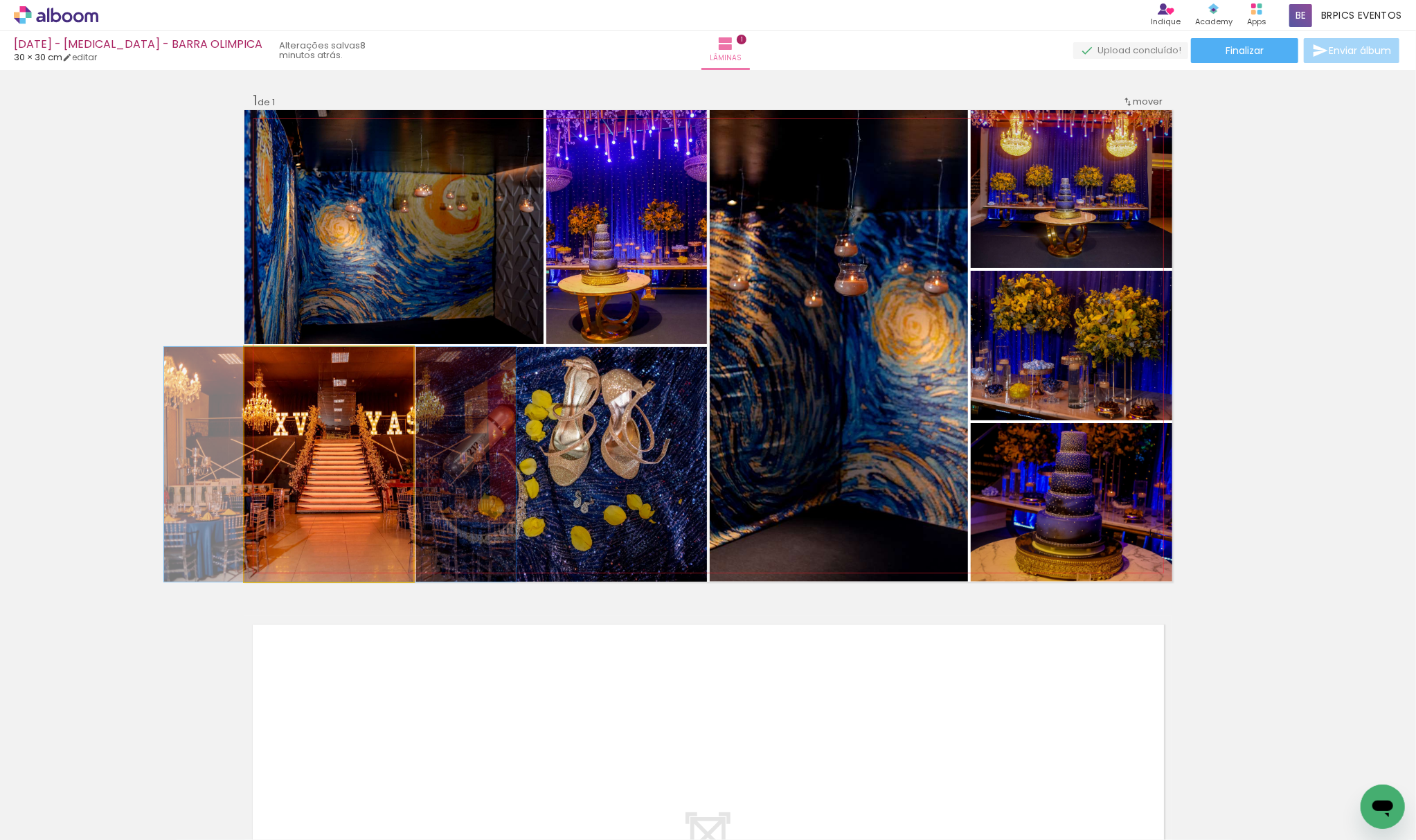
drag, startPoint x: 303, startPoint y: 488, endPoint x: 547, endPoint y: 458, distance: 245.8
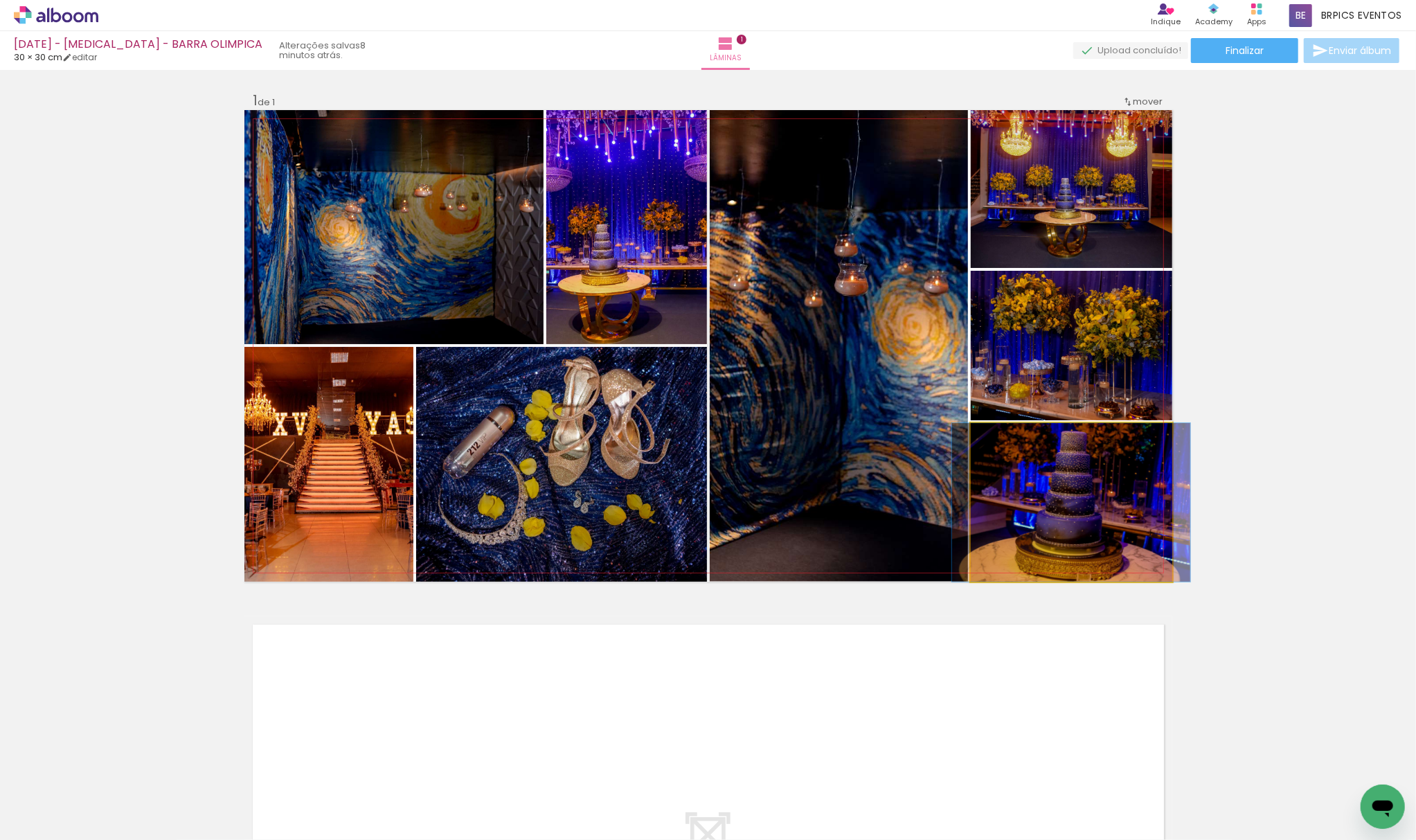
drag, startPoint x: 1057, startPoint y: 517, endPoint x: 1008, endPoint y: 458, distance: 76.7
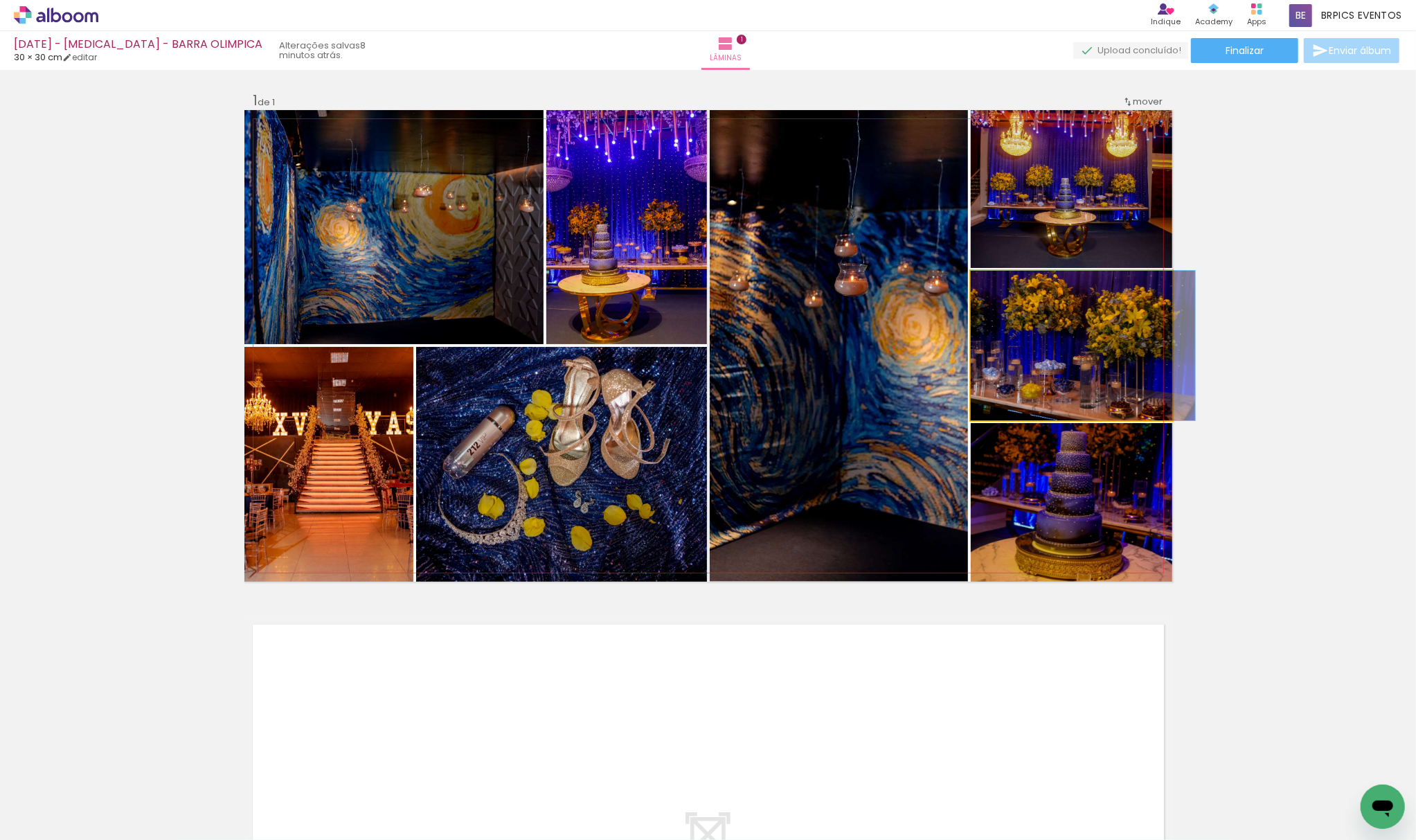
drag, startPoint x: 1004, startPoint y: 352, endPoint x: 1033, endPoint y: 244, distance: 111.8
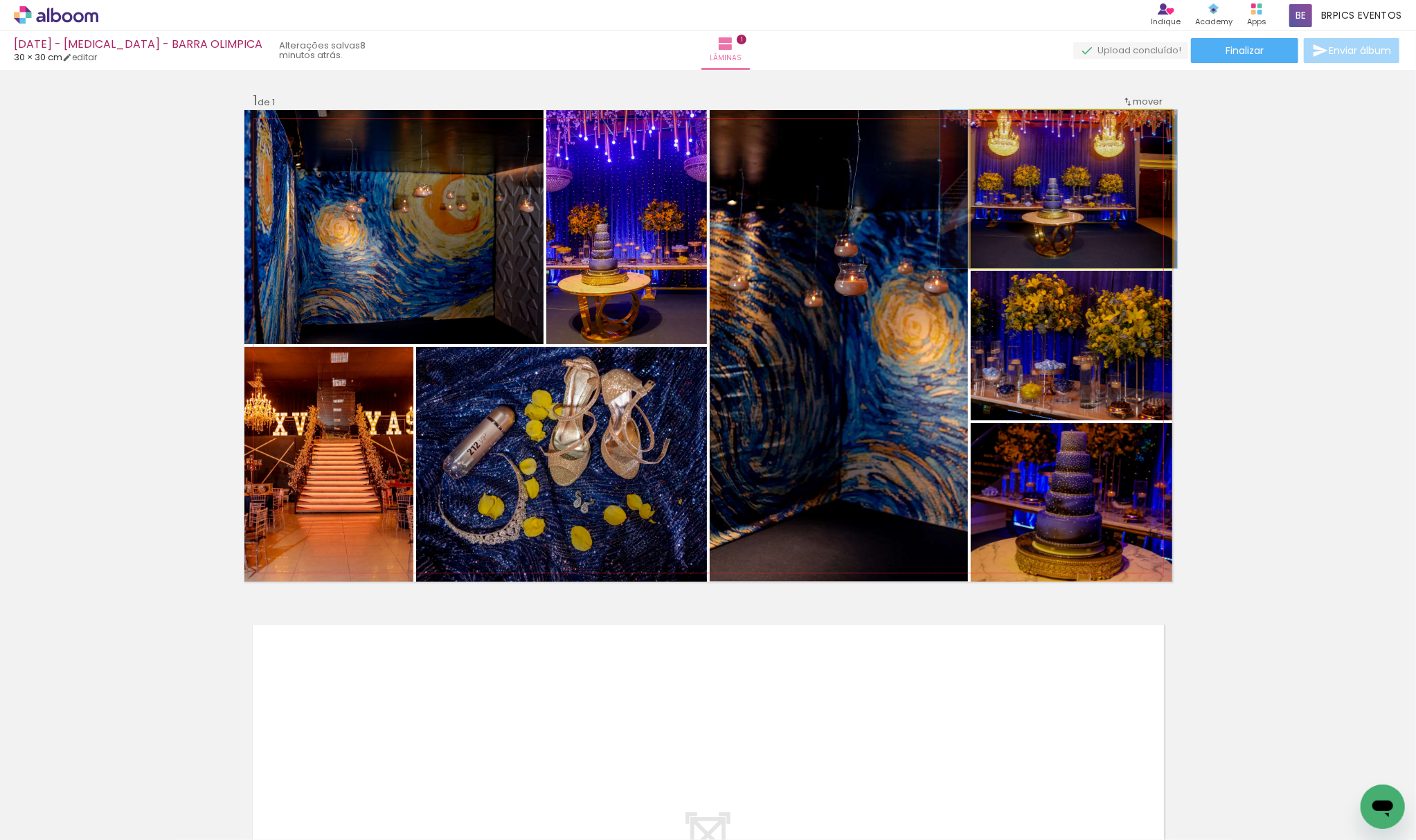
drag, startPoint x: 1033, startPoint y: 228, endPoint x: 1026, endPoint y: 219, distance: 11.4
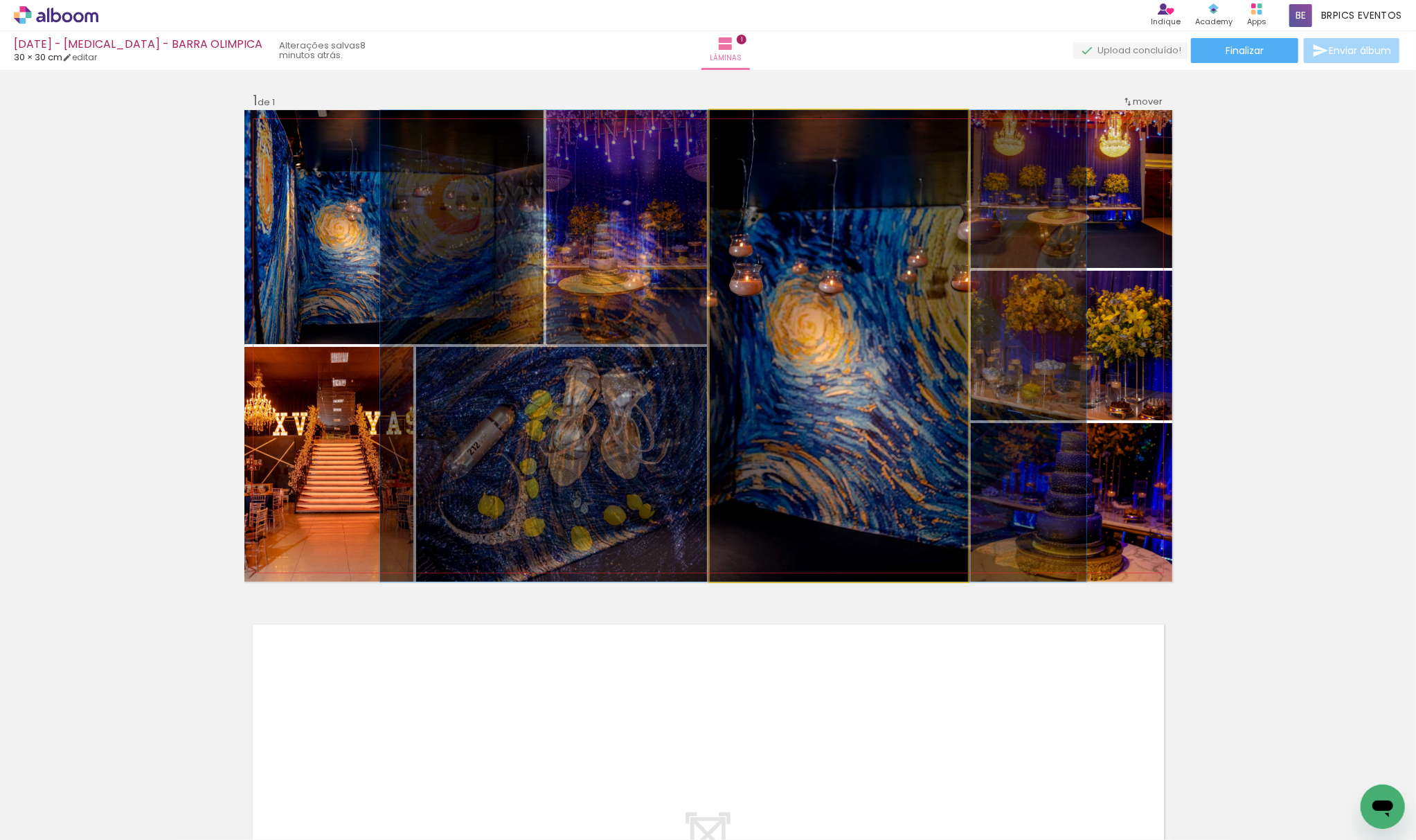
drag, startPoint x: 839, startPoint y: 352, endPoint x: 668, endPoint y: 313, distance: 175.4
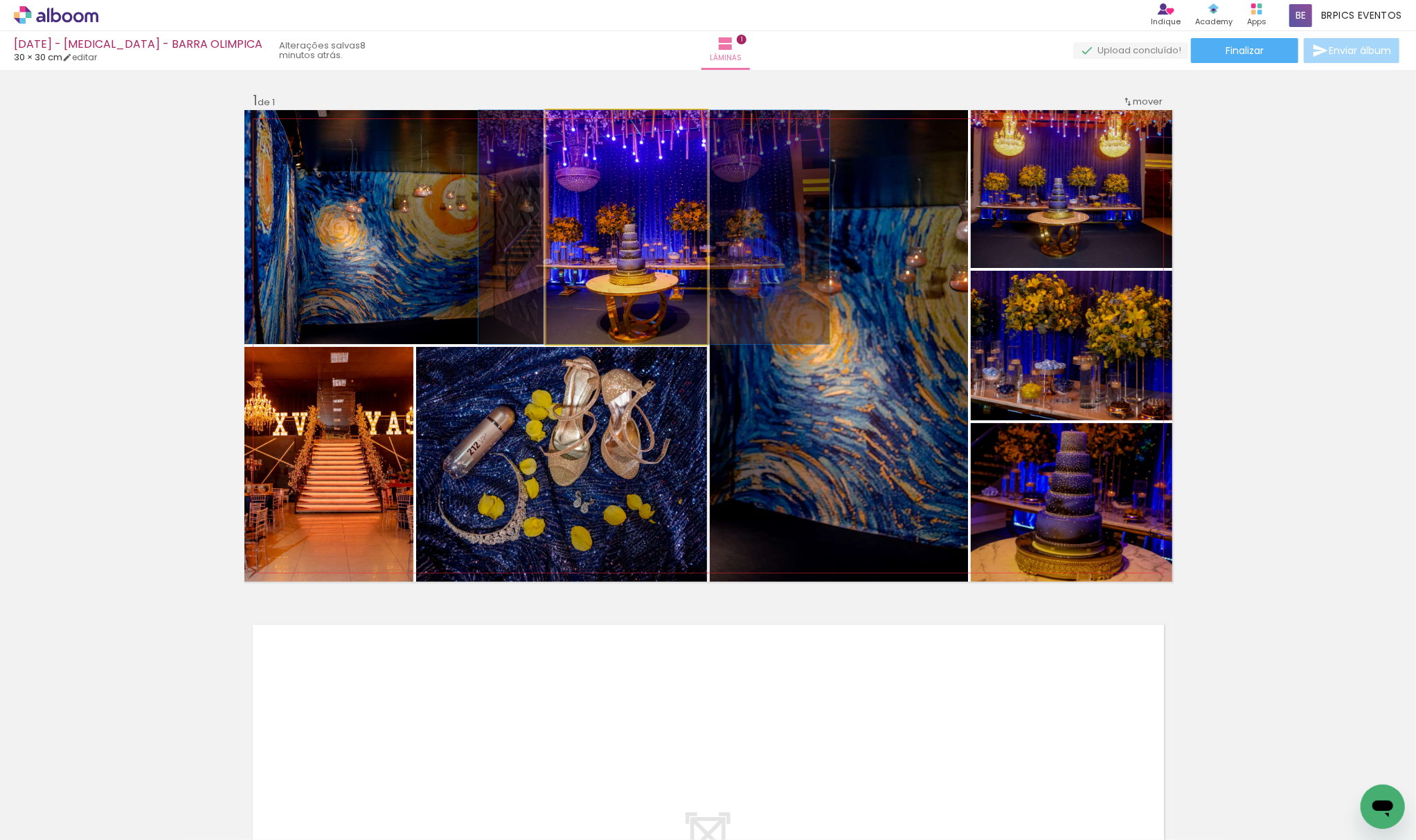
drag, startPoint x: 608, startPoint y: 260, endPoint x: 635, endPoint y: 298, distance: 46.6
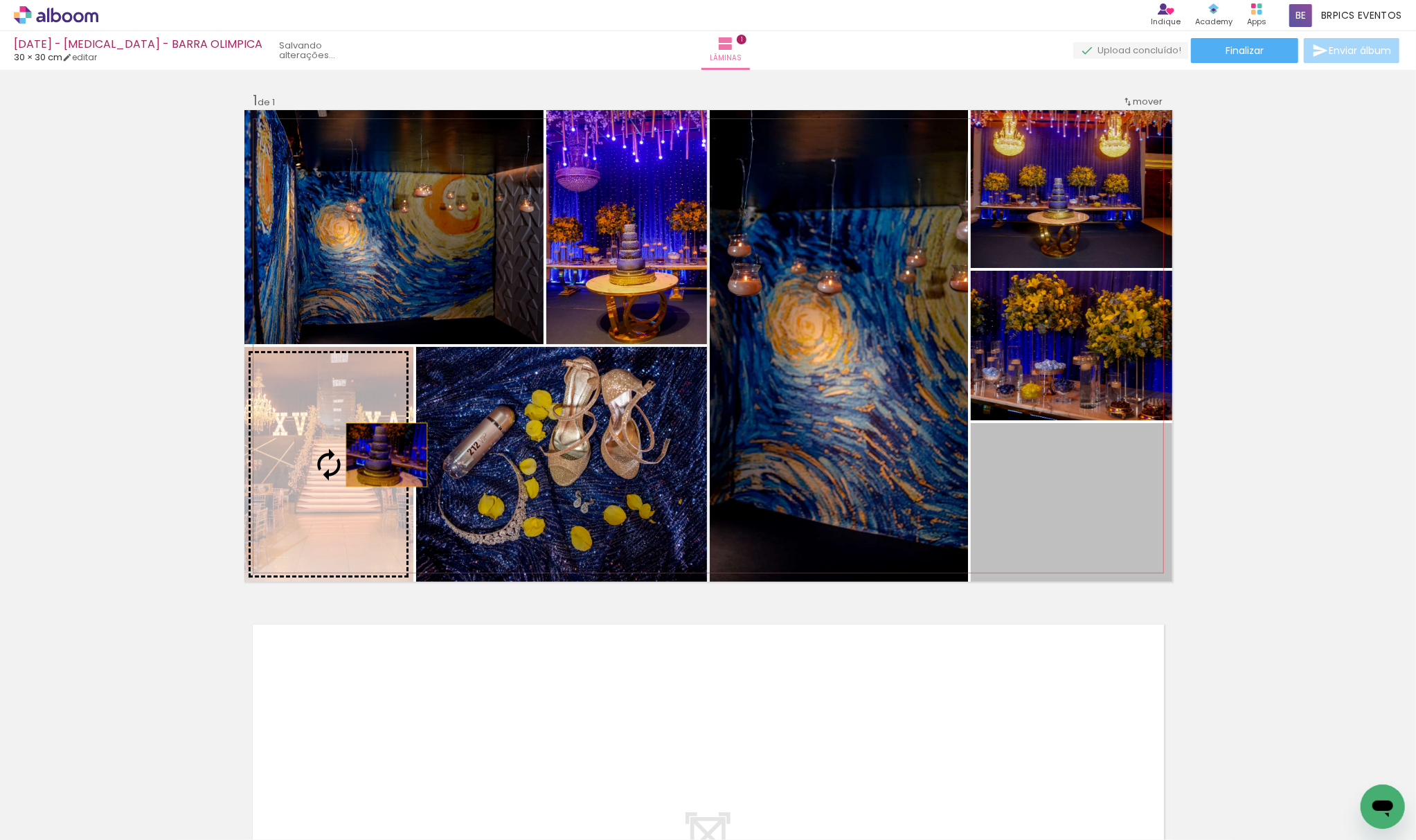
drag, startPoint x: 1091, startPoint y: 528, endPoint x: 379, endPoint y: 455, distance: 715.7
click at [0, 0] on slot at bounding box center [0, 0] width 0 height 0
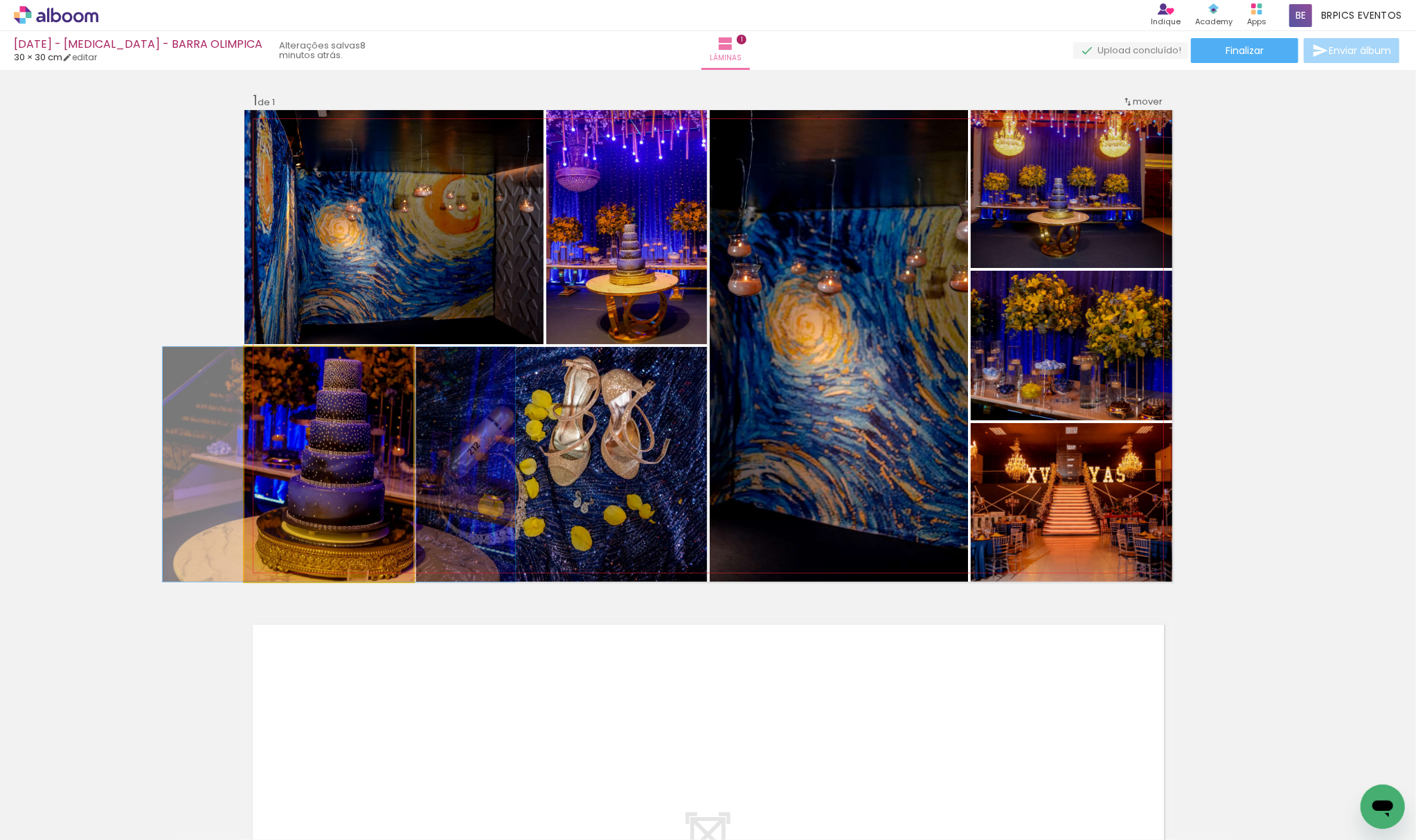
drag, startPoint x: 337, startPoint y: 483, endPoint x: 347, endPoint y: 521, distance: 39.3
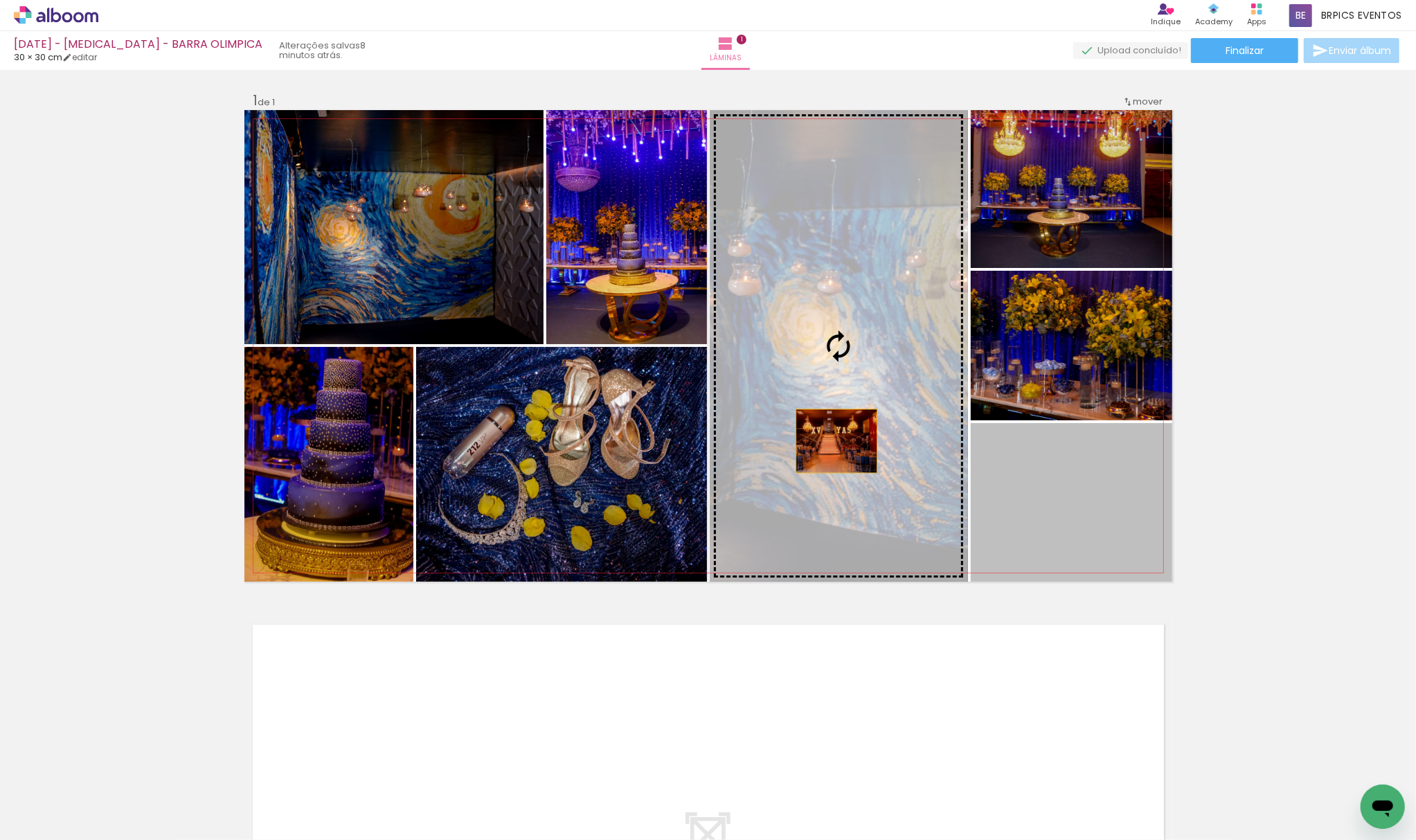
drag, startPoint x: 1080, startPoint y: 507, endPoint x: 829, endPoint y: 441, distance: 259.5
click at [0, 0] on slot at bounding box center [0, 0] width 0 height 0
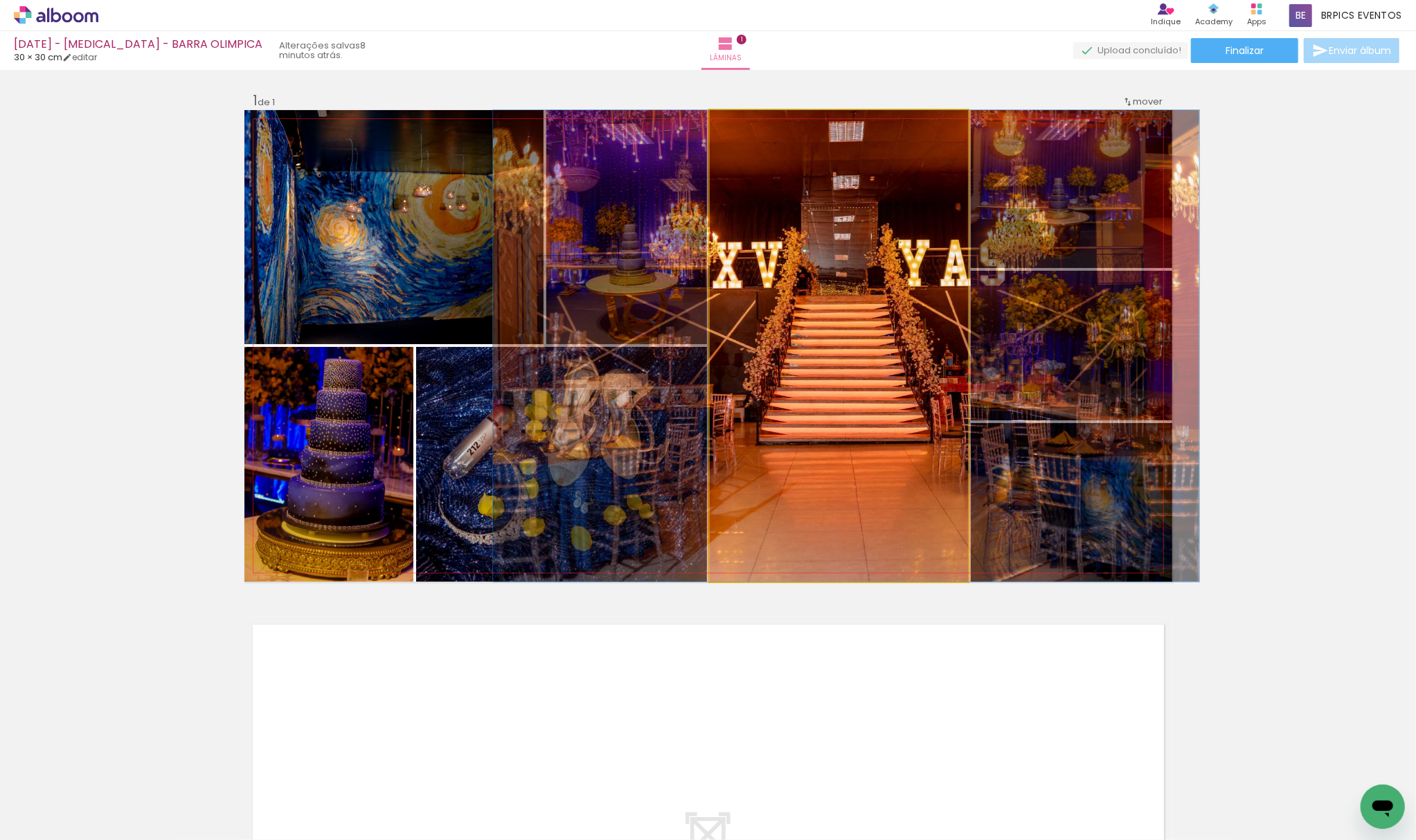
drag, startPoint x: 829, startPoint y: 451, endPoint x: 834, endPoint y: 477, distance: 26.5
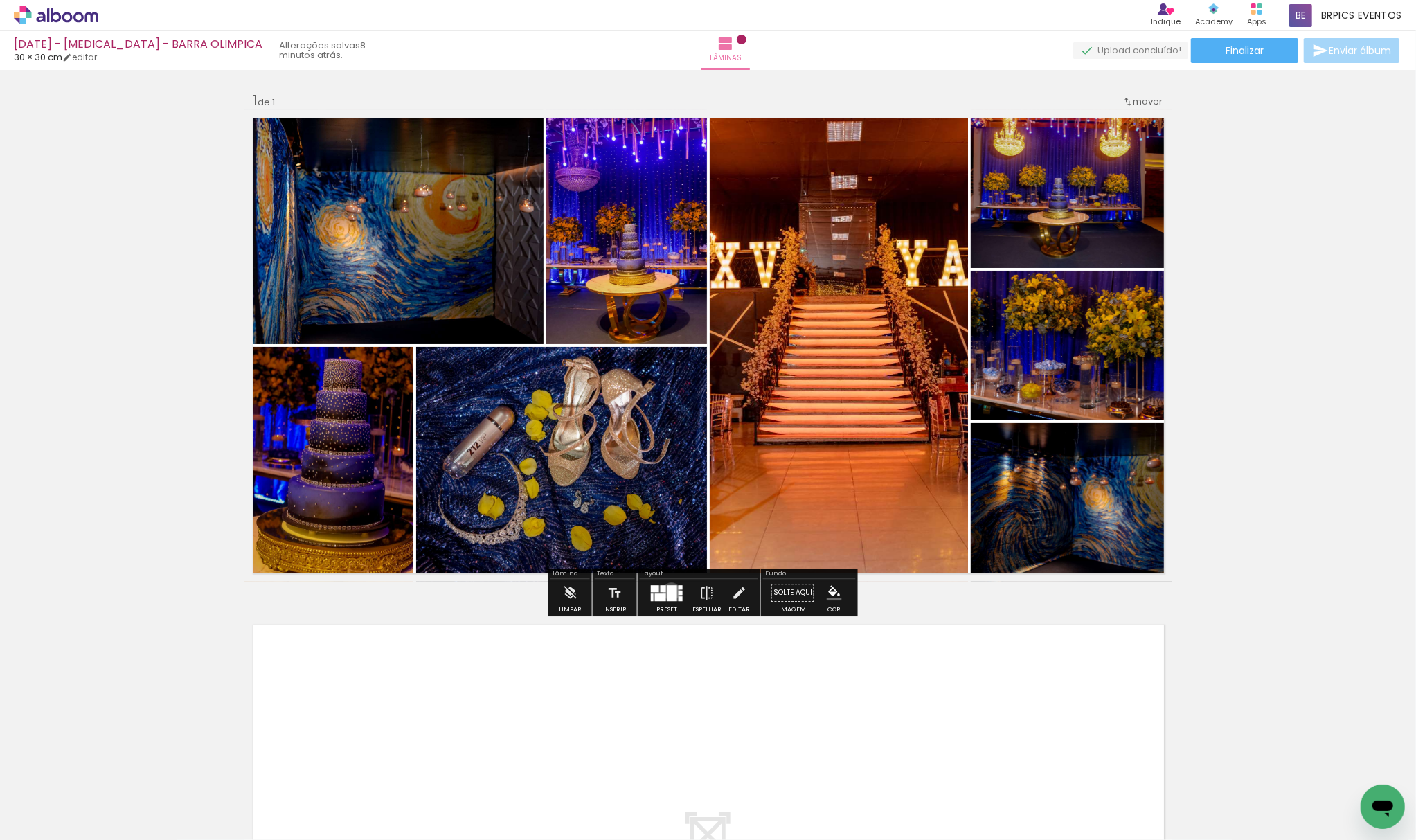
click at [668, 592] on div at bounding box center [673, 593] width 10 height 16
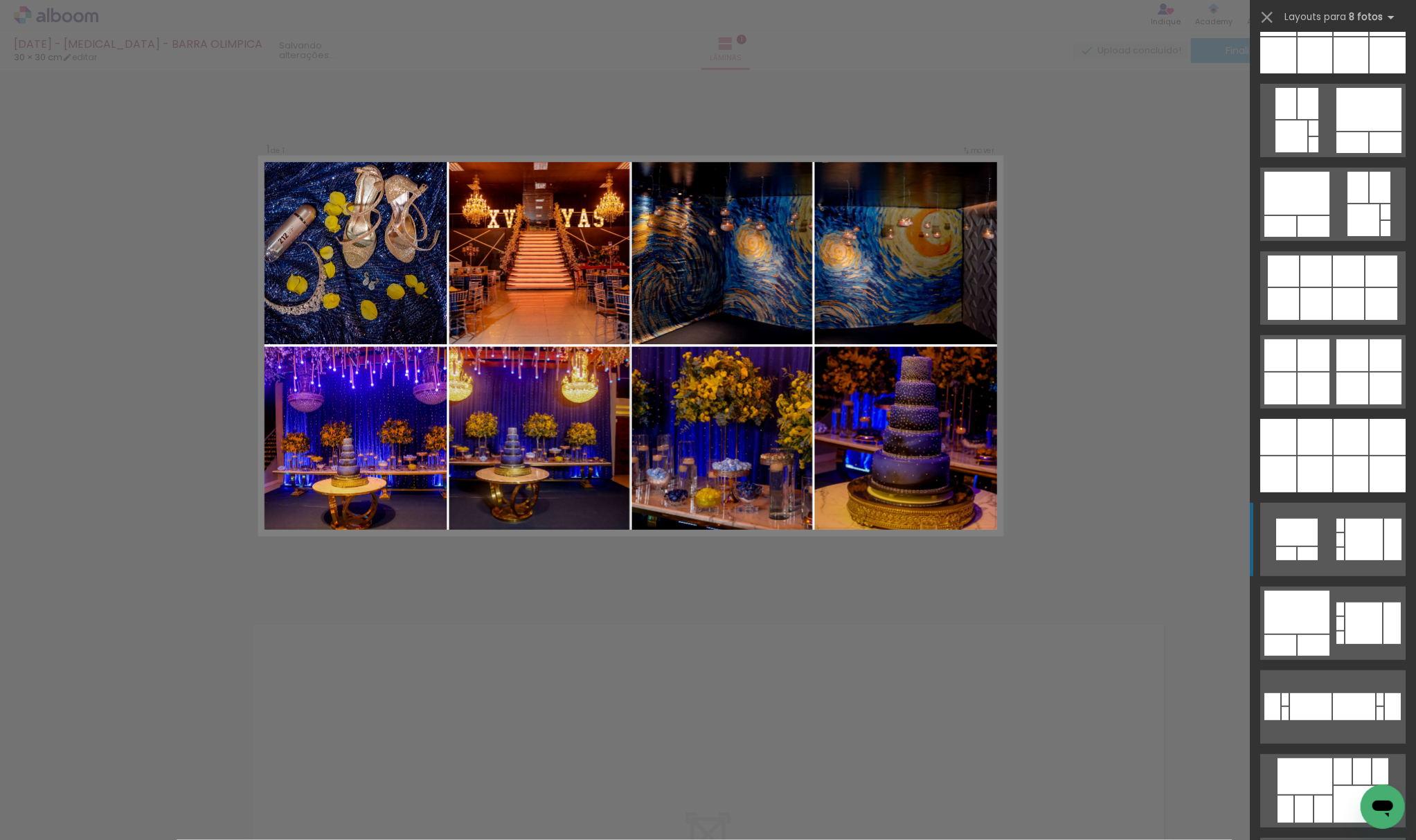
scroll to position [4371, 0]
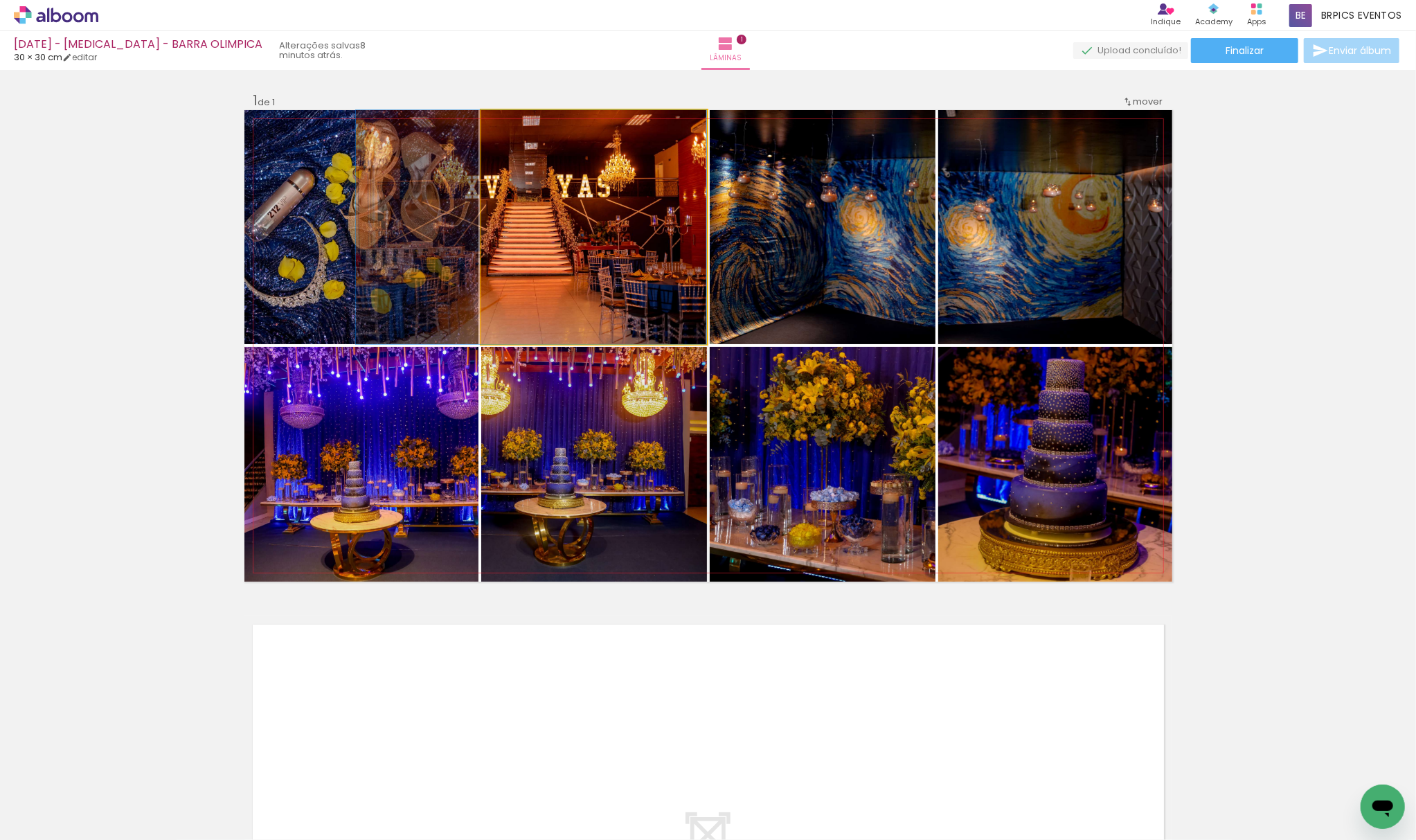
drag, startPoint x: 600, startPoint y: 267, endPoint x: 554, endPoint y: 263, distance: 46.2
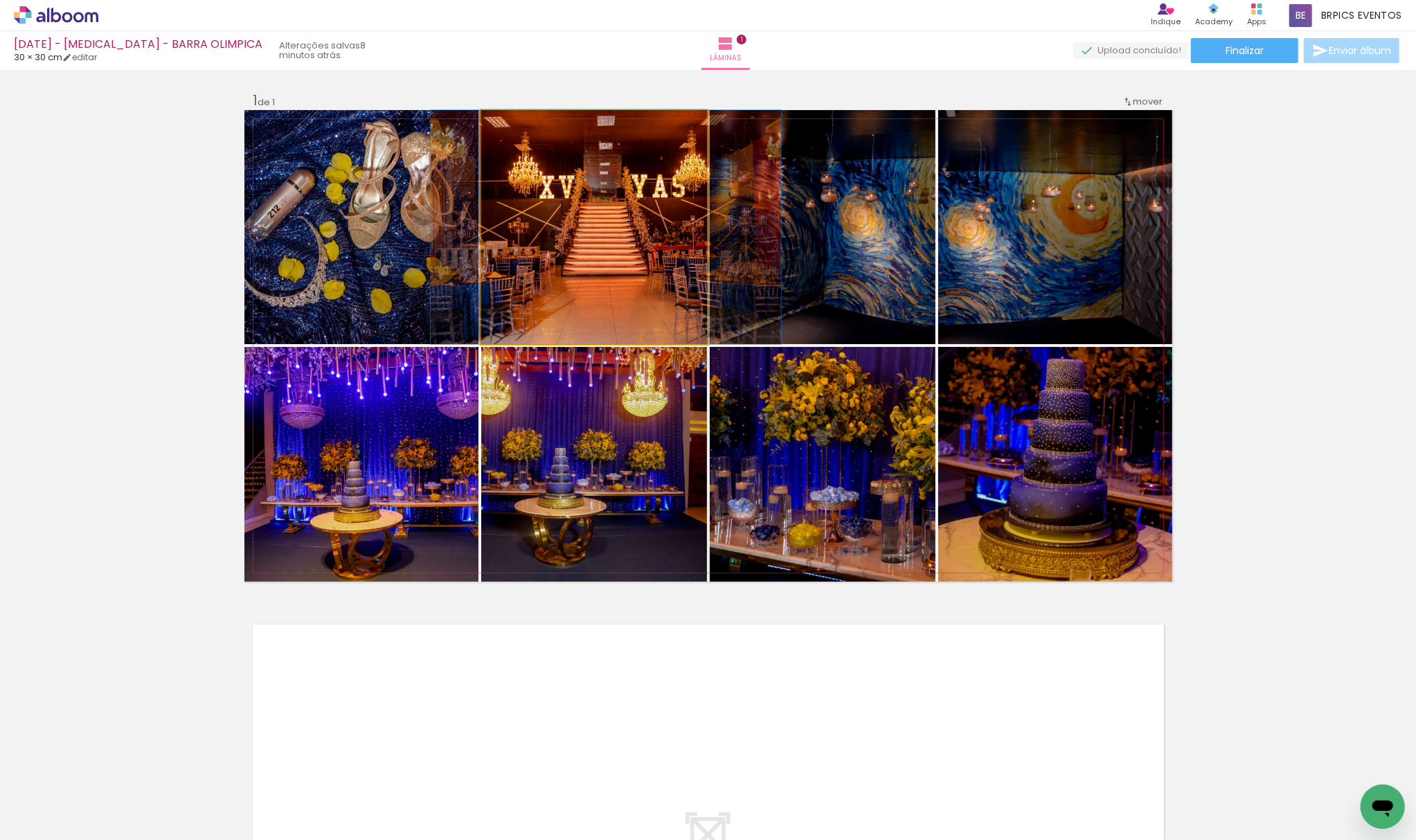
drag, startPoint x: 594, startPoint y: 258, endPoint x: 624, endPoint y: 255, distance: 30.1
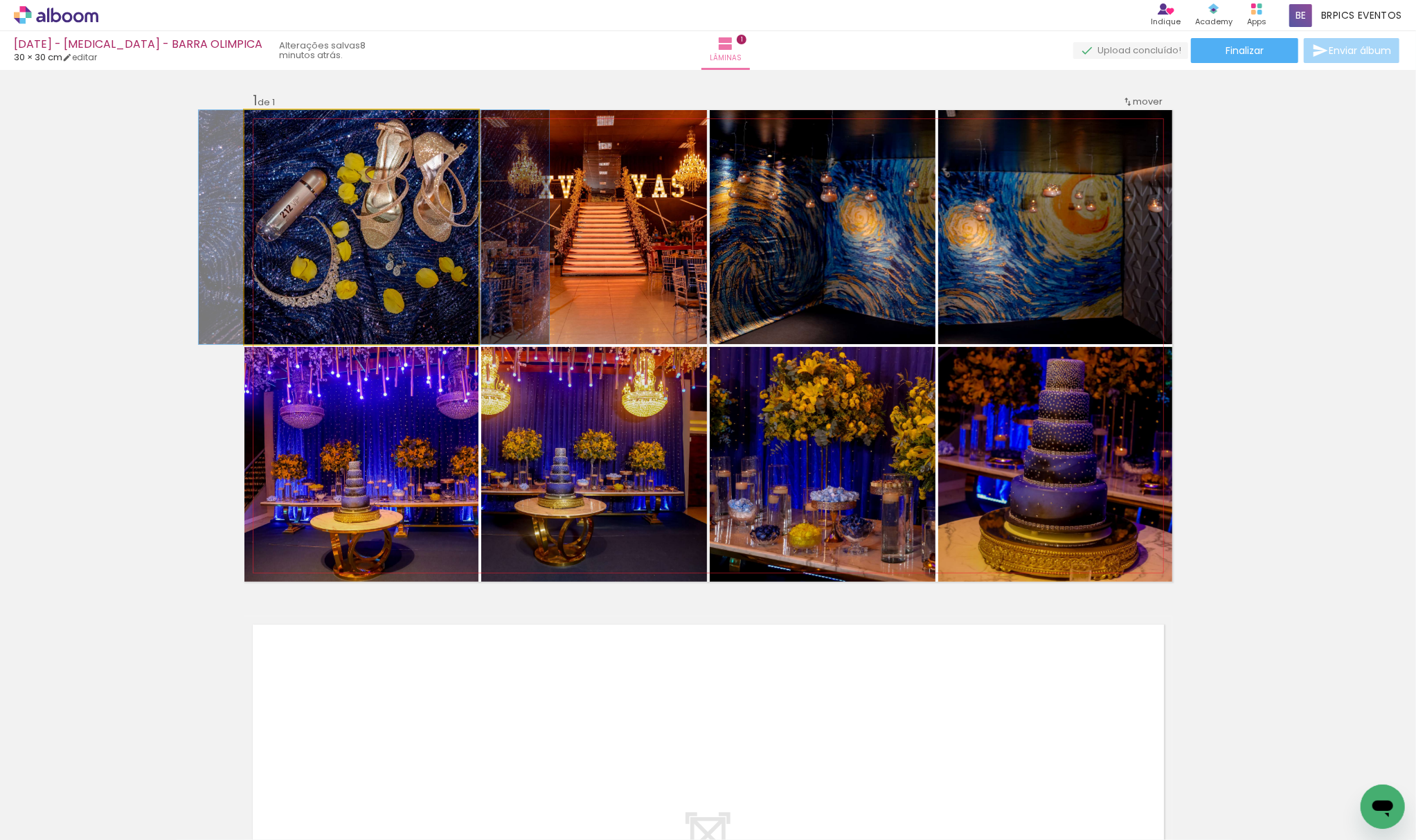
drag, startPoint x: 384, startPoint y: 241, endPoint x: 396, endPoint y: 265, distance: 26.8
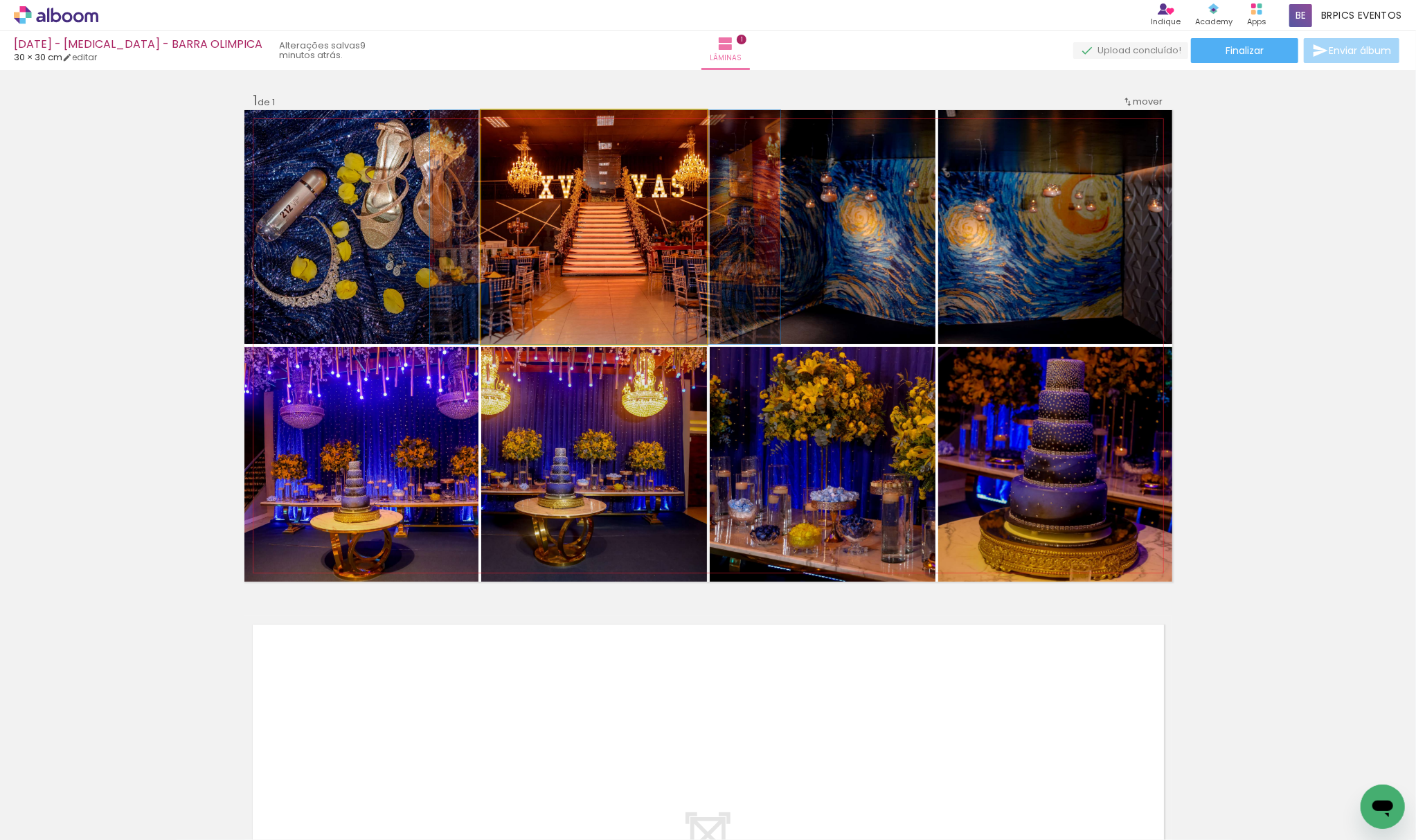
drag, startPoint x: 604, startPoint y: 242, endPoint x: 604, endPoint y: 270, distance: 28.0
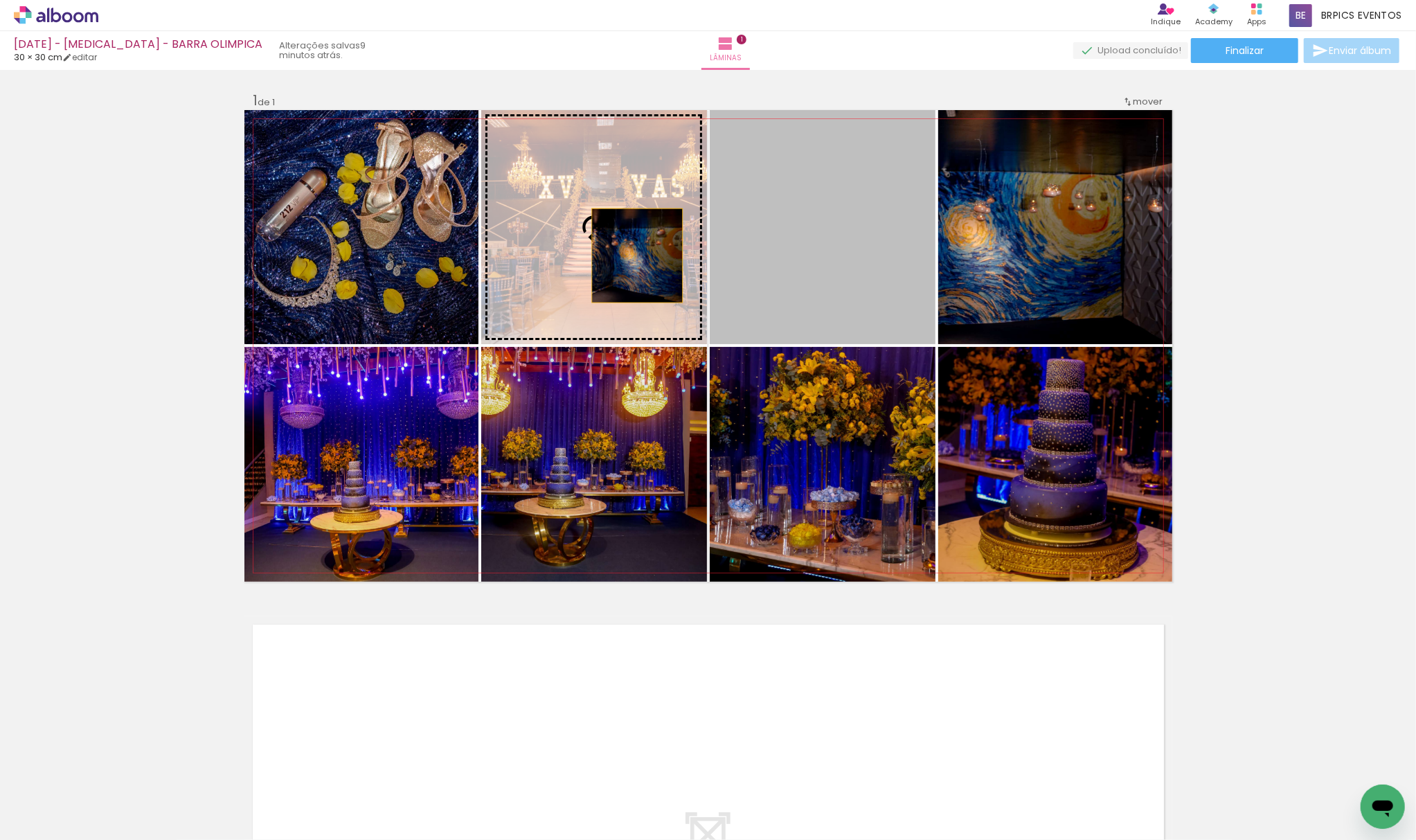
drag, startPoint x: 801, startPoint y: 261, endPoint x: 630, endPoint y: 255, distance: 171.1
click at [0, 0] on slot at bounding box center [0, 0] width 0 height 0
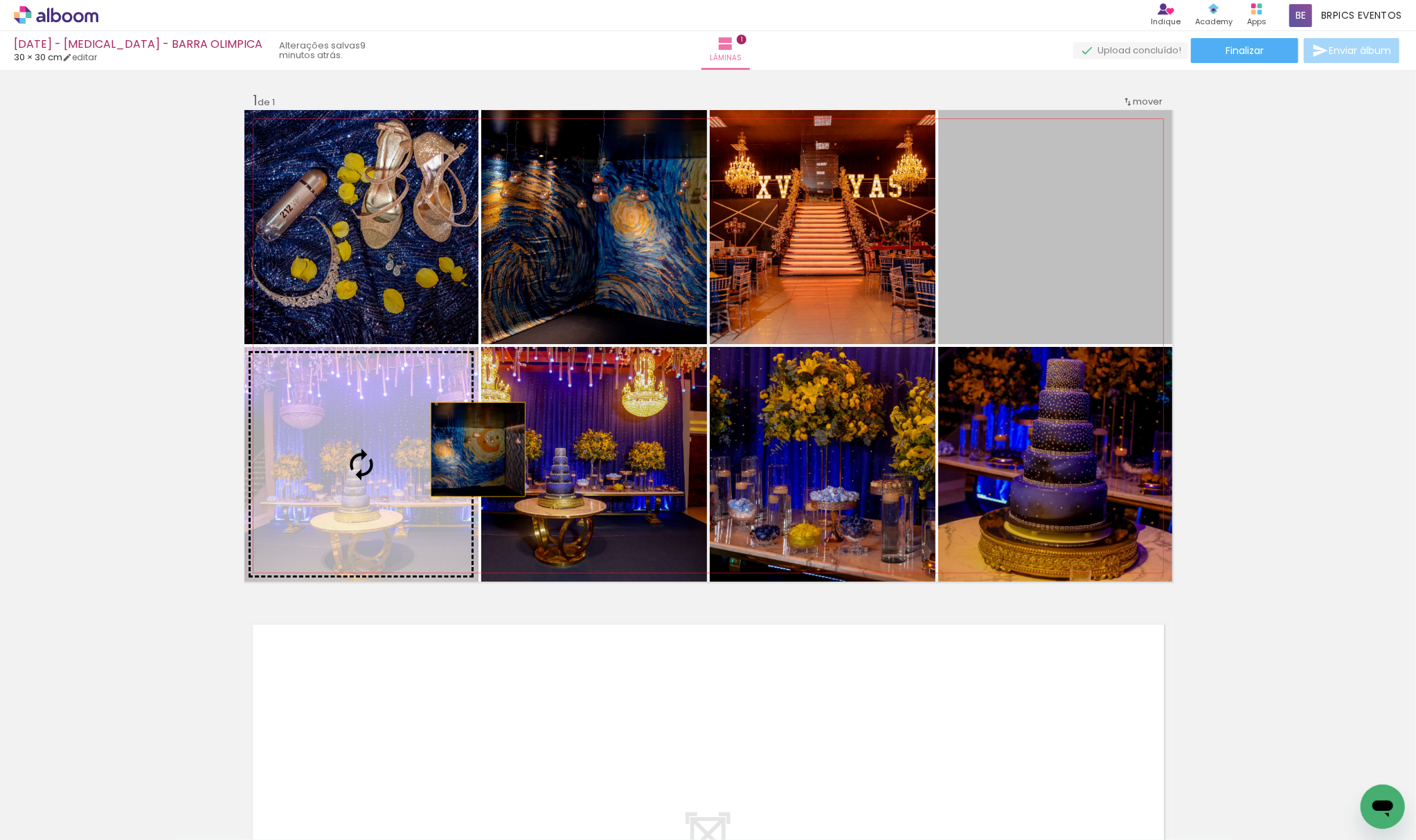
drag, startPoint x: 1032, startPoint y: 286, endPoint x: 424, endPoint y: 429, distance: 624.6
click at [0, 0] on slot at bounding box center [0, 0] width 0 height 0
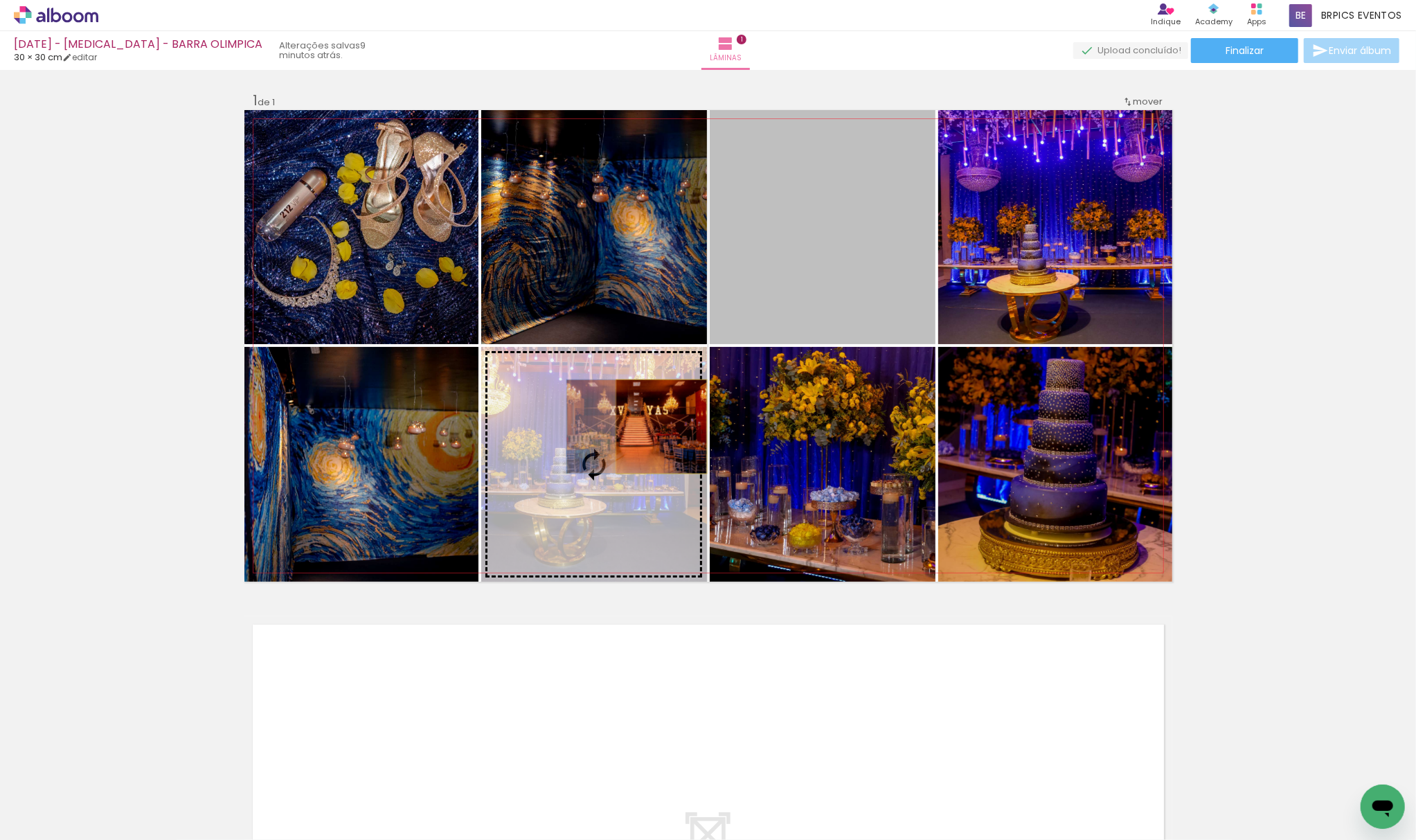
drag, startPoint x: 869, startPoint y: 223, endPoint x: 654, endPoint y: 426, distance: 295.7
click at [0, 0] on slot at bounding box center [0, 0] width 0 height 0
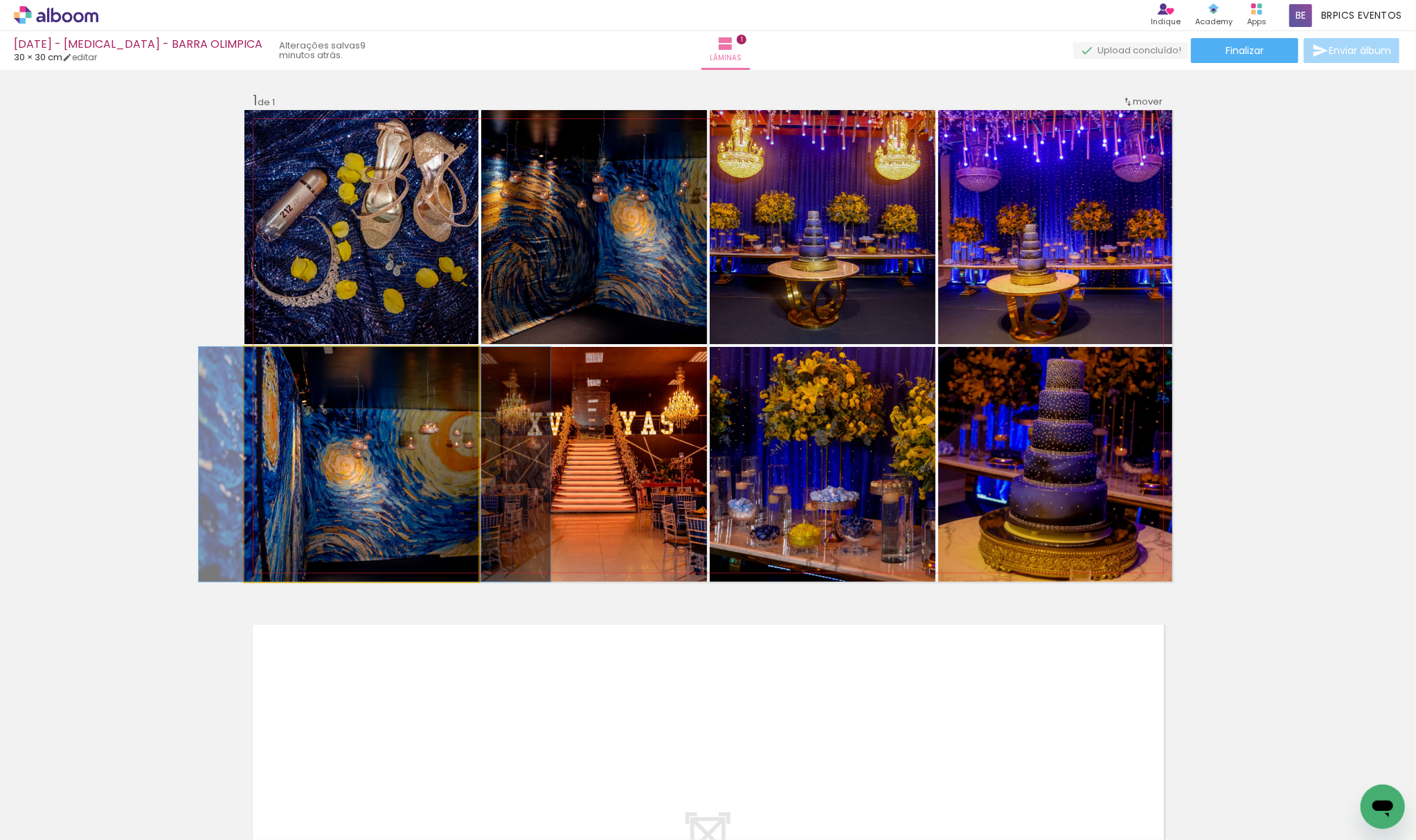
drag, startPoint x: 385, startPoint y: 505, endPoint x: 396, endPoint y: 552, distance: 48.3
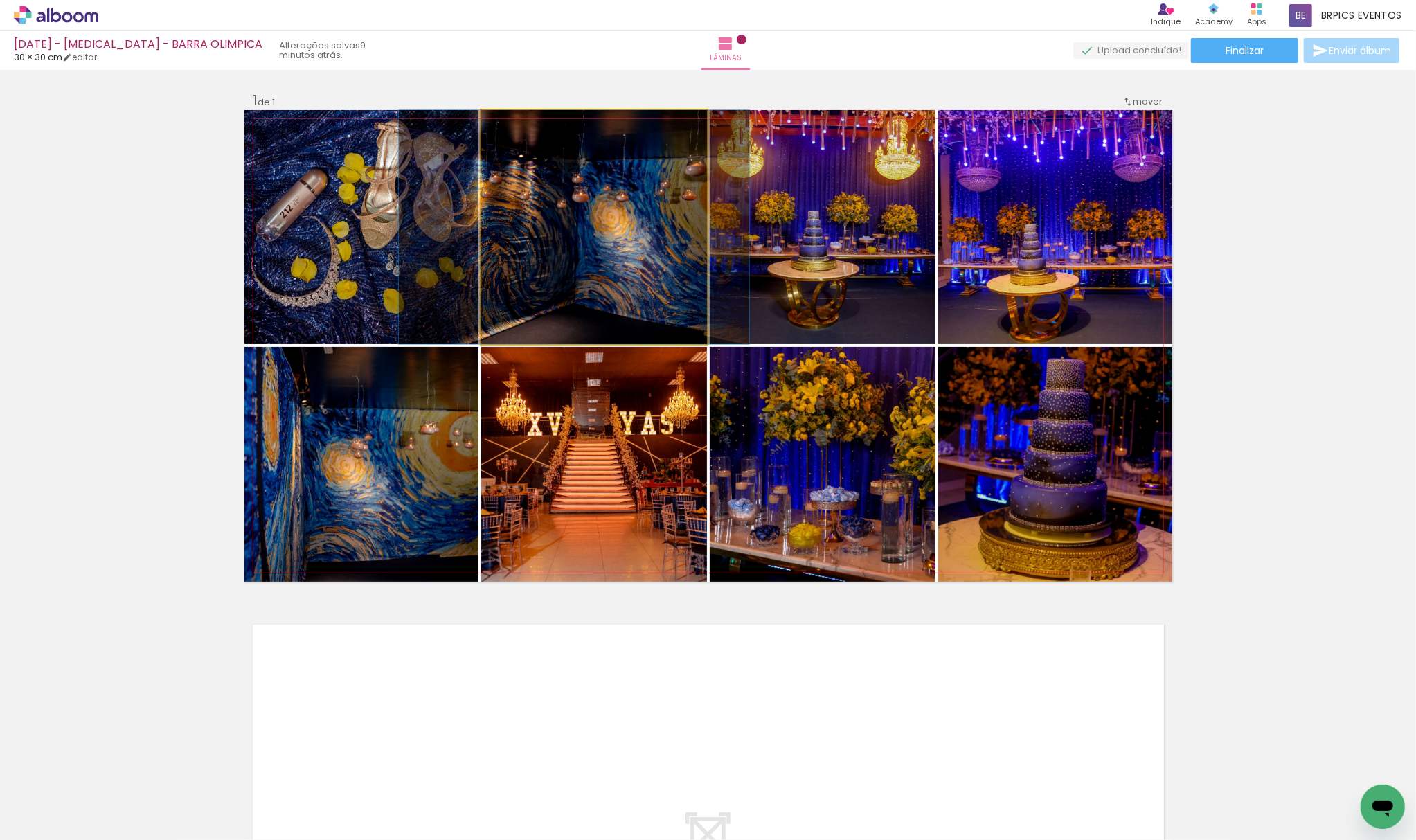
drag, startPoint x: 645, startPoint y: 247, endPoint x: 623, endPoint y: 300, distance: 57.4
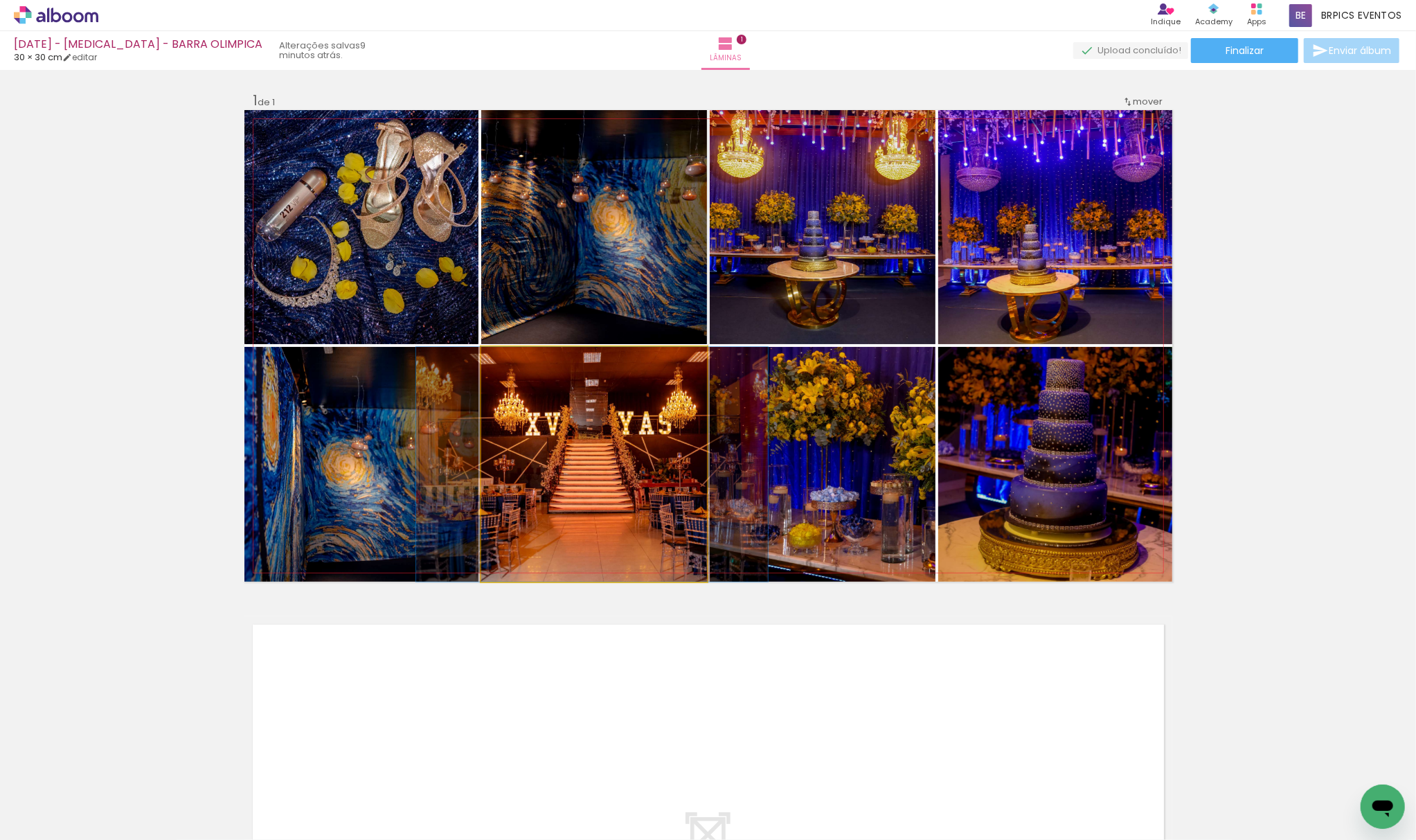
drag, startPoint x: 580, startPoint y: 429, endPoint x: 573, endPoint y: 446, distance: 18.4
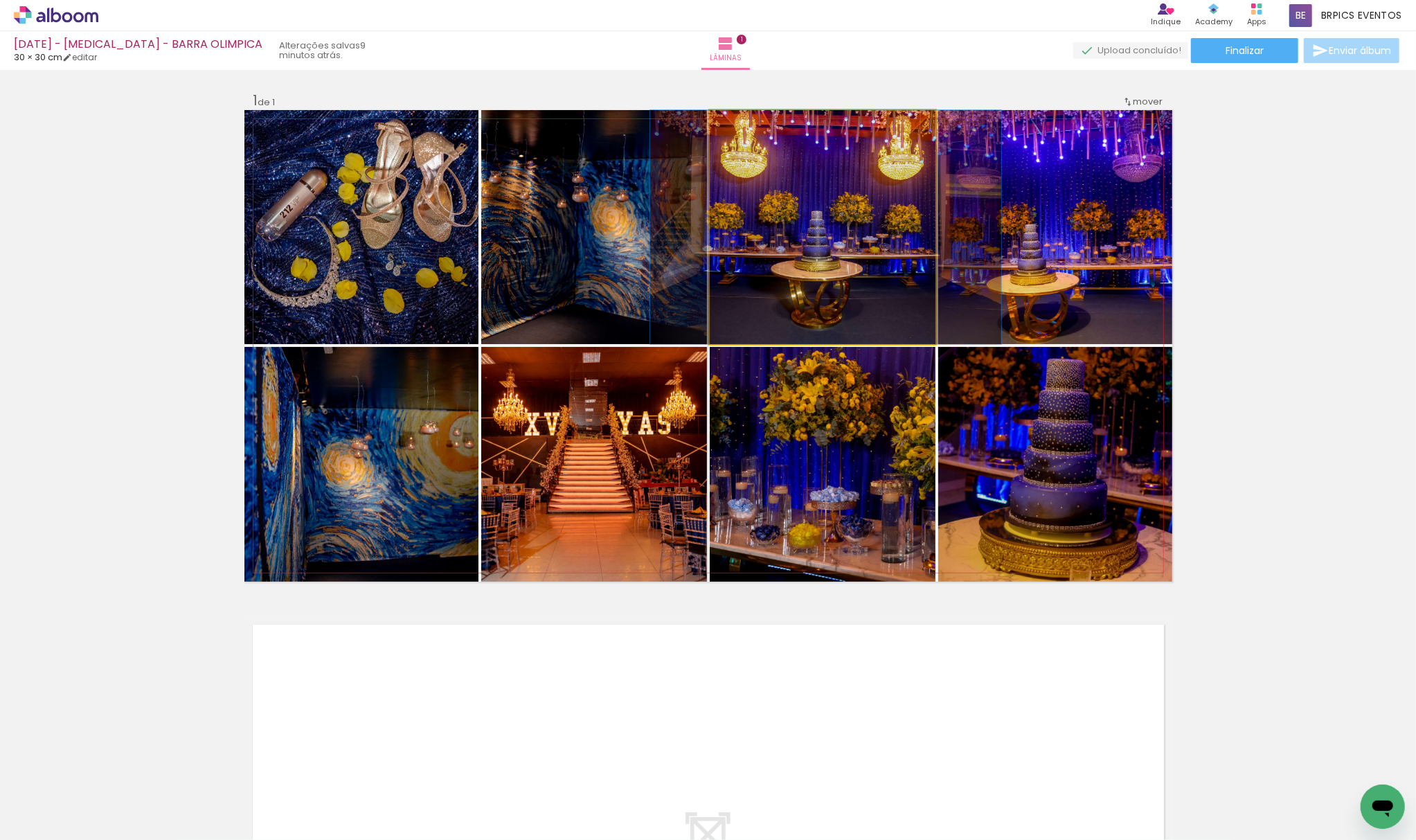
drag, startPoint x: 817, startPoint y: 237, endPoint x: 818, endPoint y: 263, distance: 26.0
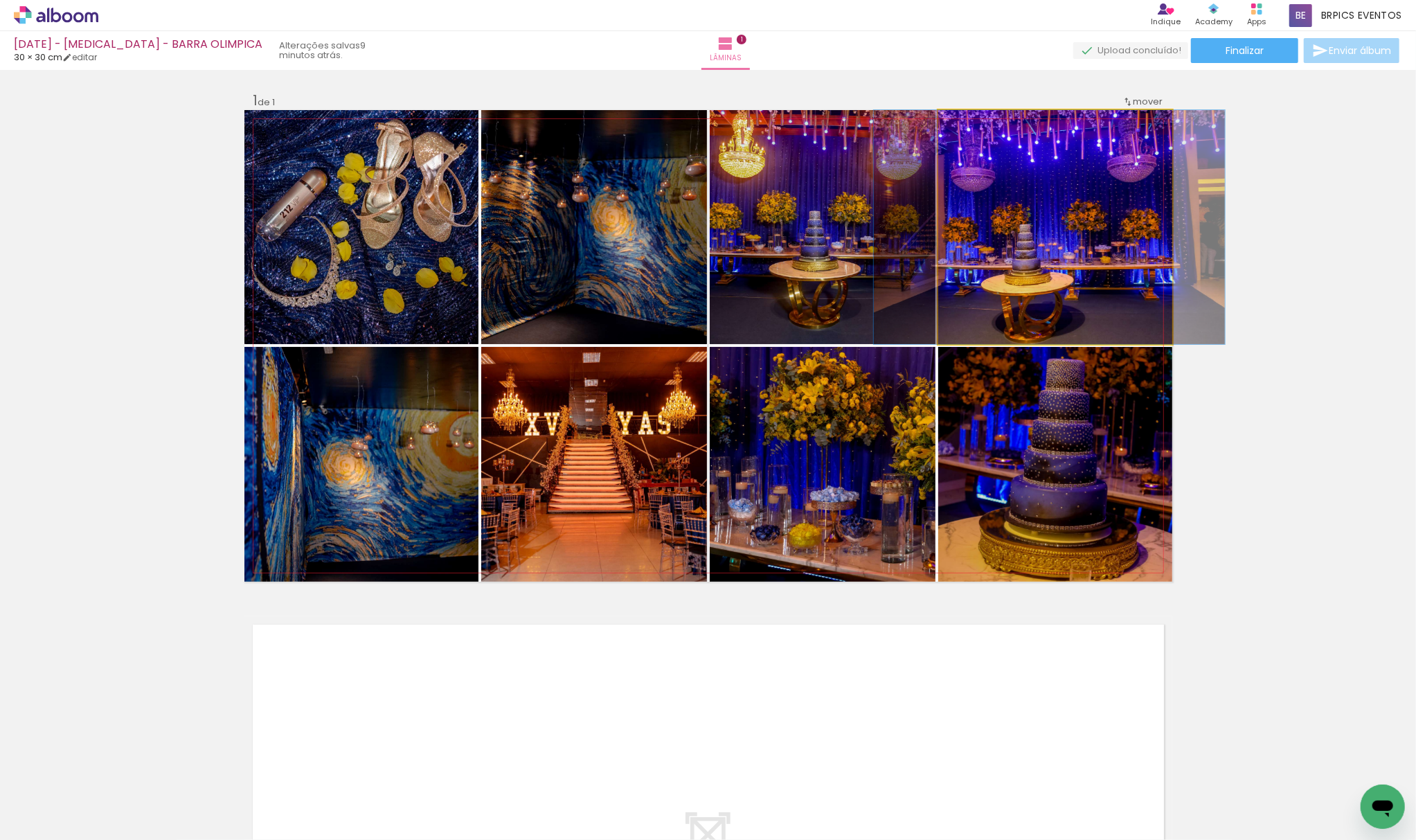
drag, startPoint x: 1025, startPoint y: 249, endPoint x: 1023, endPoint y: 269, distance: 20.1
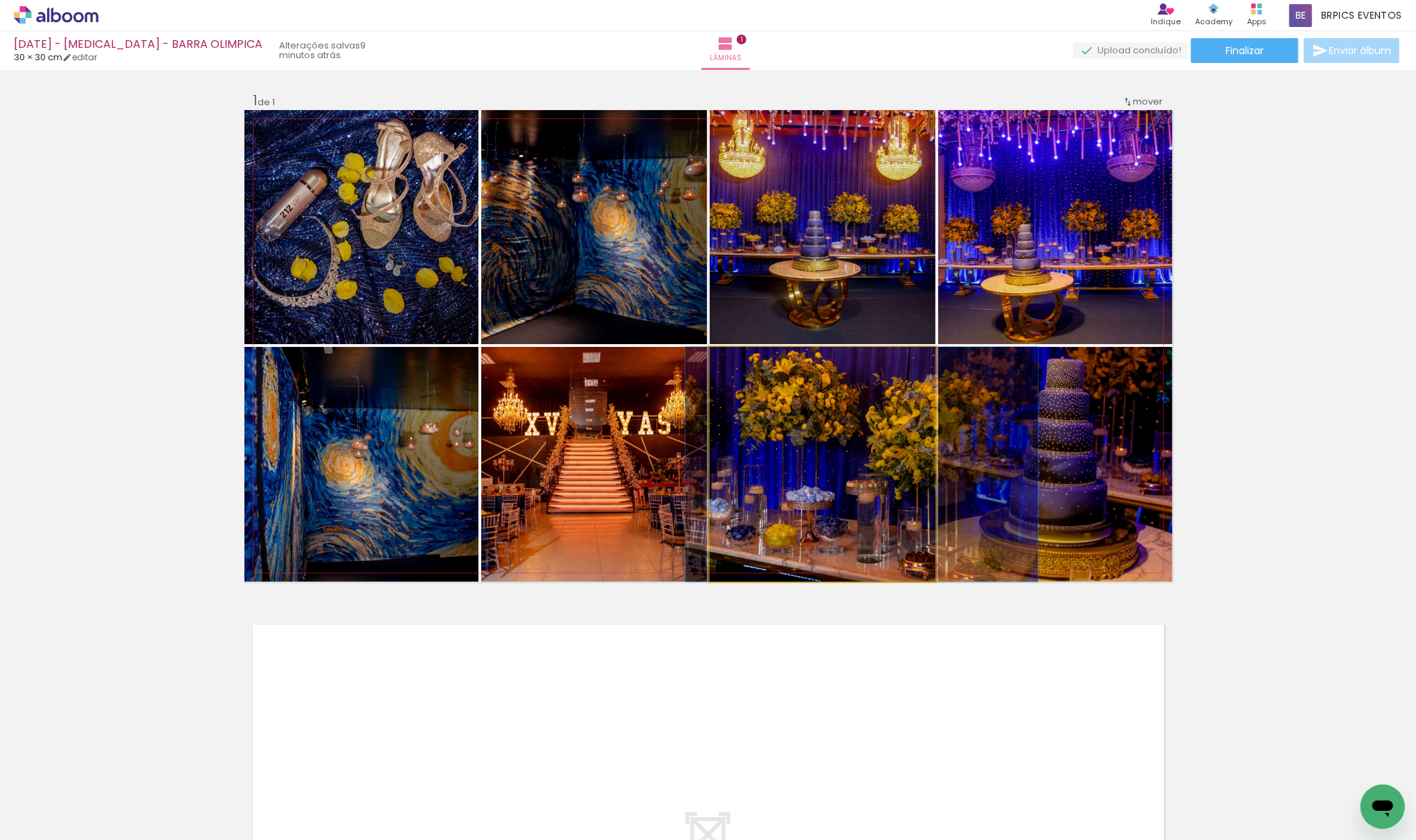
drag, startPoint x: 776, startPoint y: 457, endPoint x: 752, endPoint y: 426, distance: 39.2
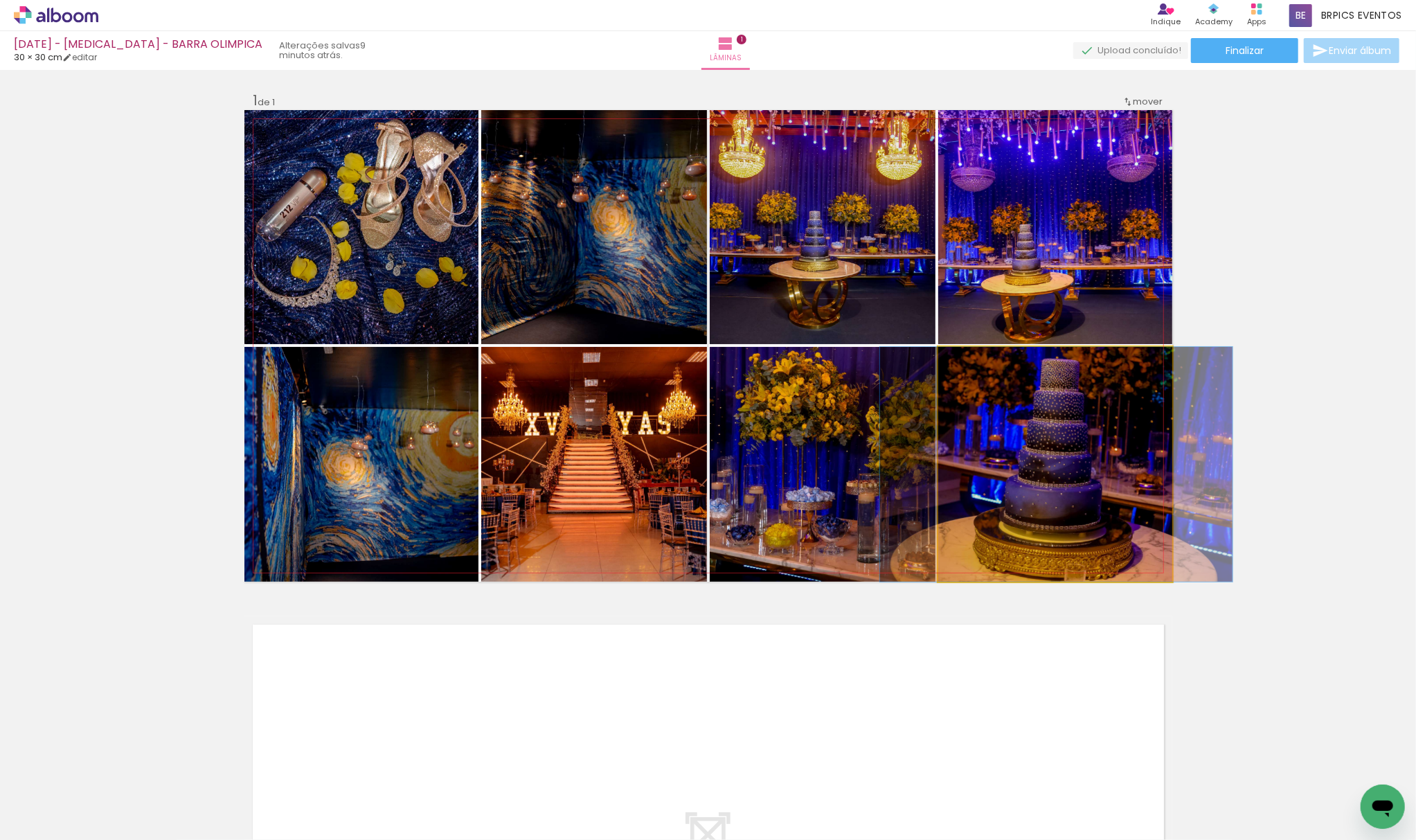
drag, startPoint x: 1037, startPoint y: 472, endPoint x: 1032, endPoint y: 488, distance: 16.8
drag, startPoint x: 1031, startPoint y: 486, endPoint x: 1028, endPoint y: 493, distance: 7.6
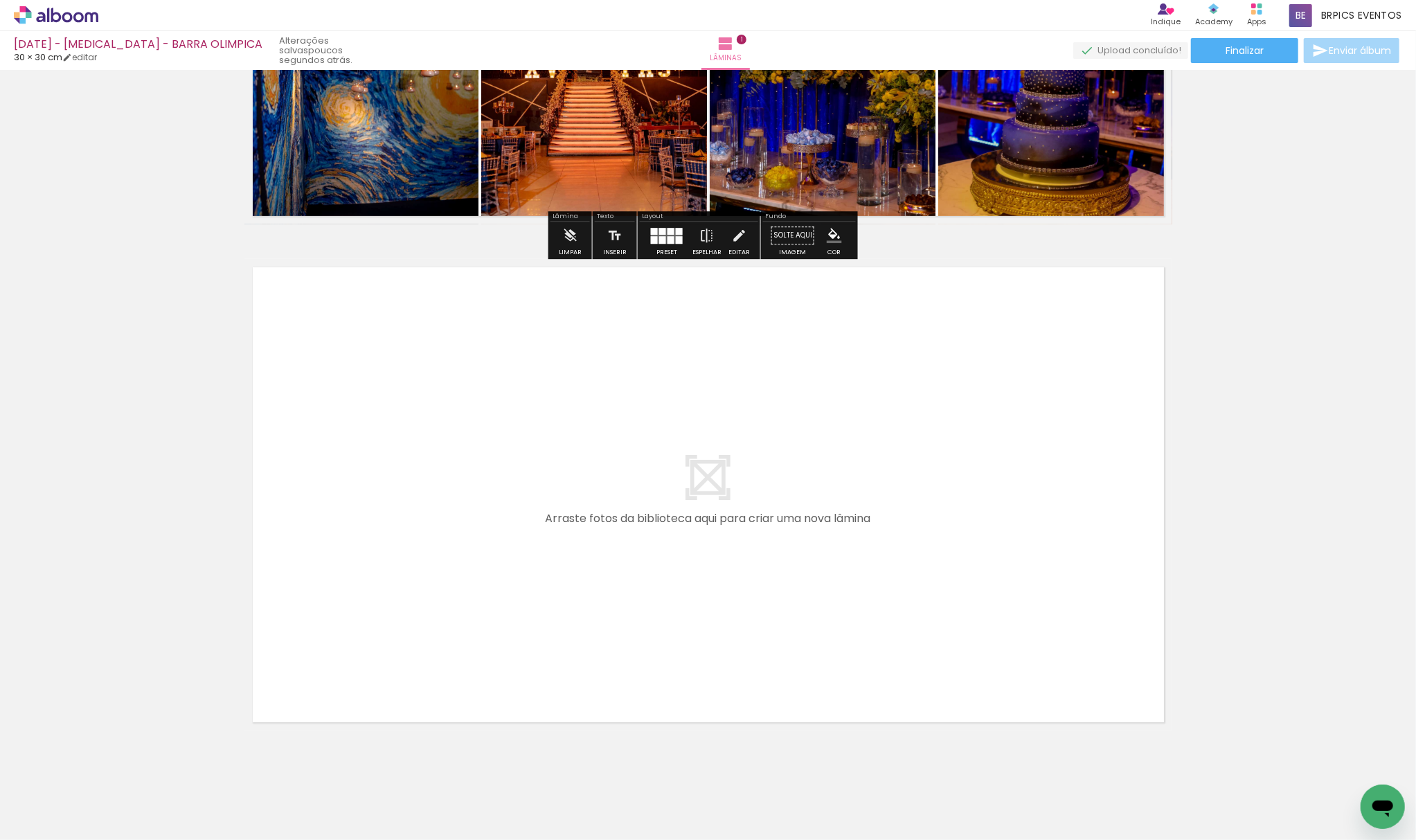
scroll to position [383, 0]
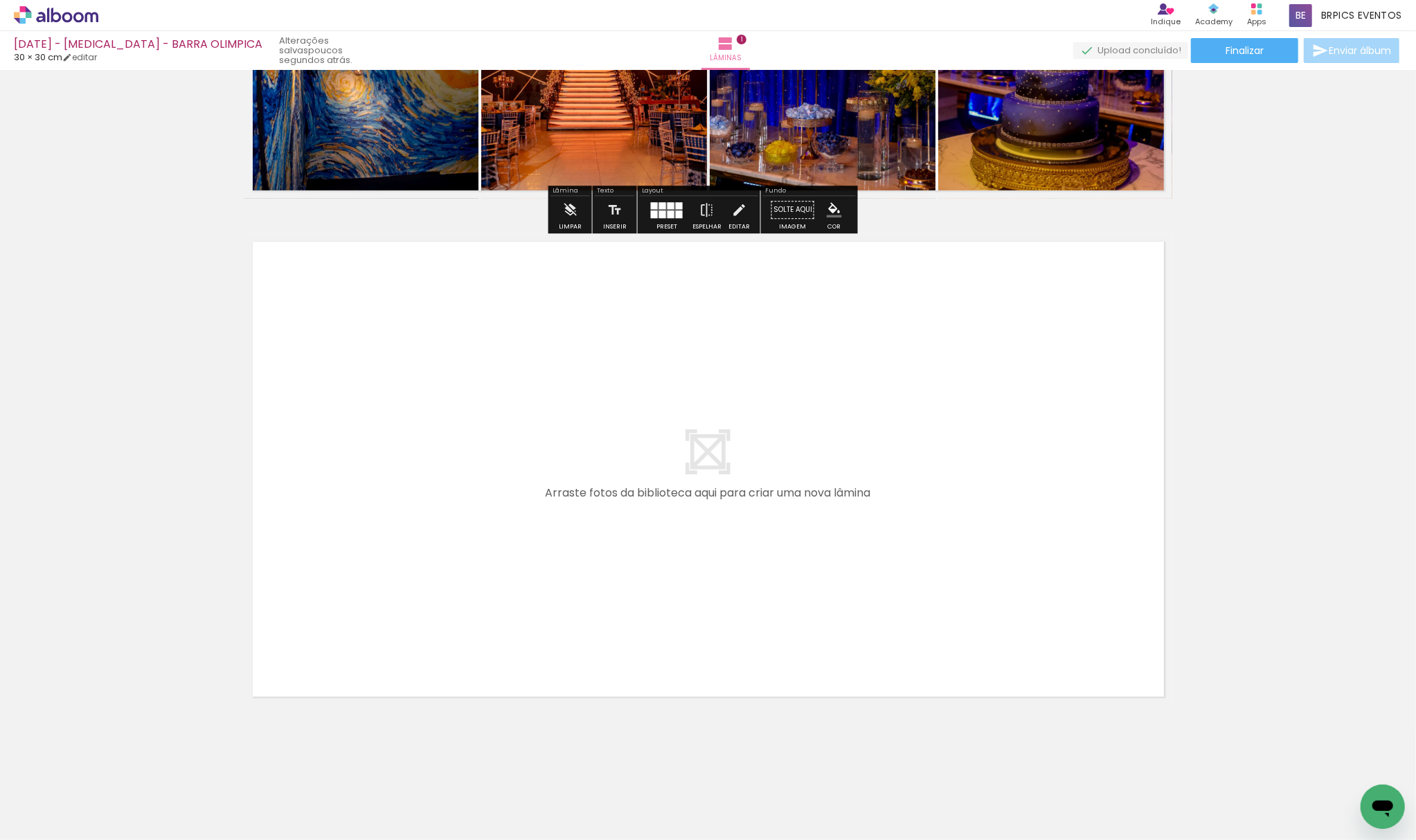
click at [41, 809] on input "Não utilizadas" at bounding box center [38, 808] width 52 height 12
click at [0, 0] on slot "Não utilizadas" at bounding box center [0, 0] width 0 height 0
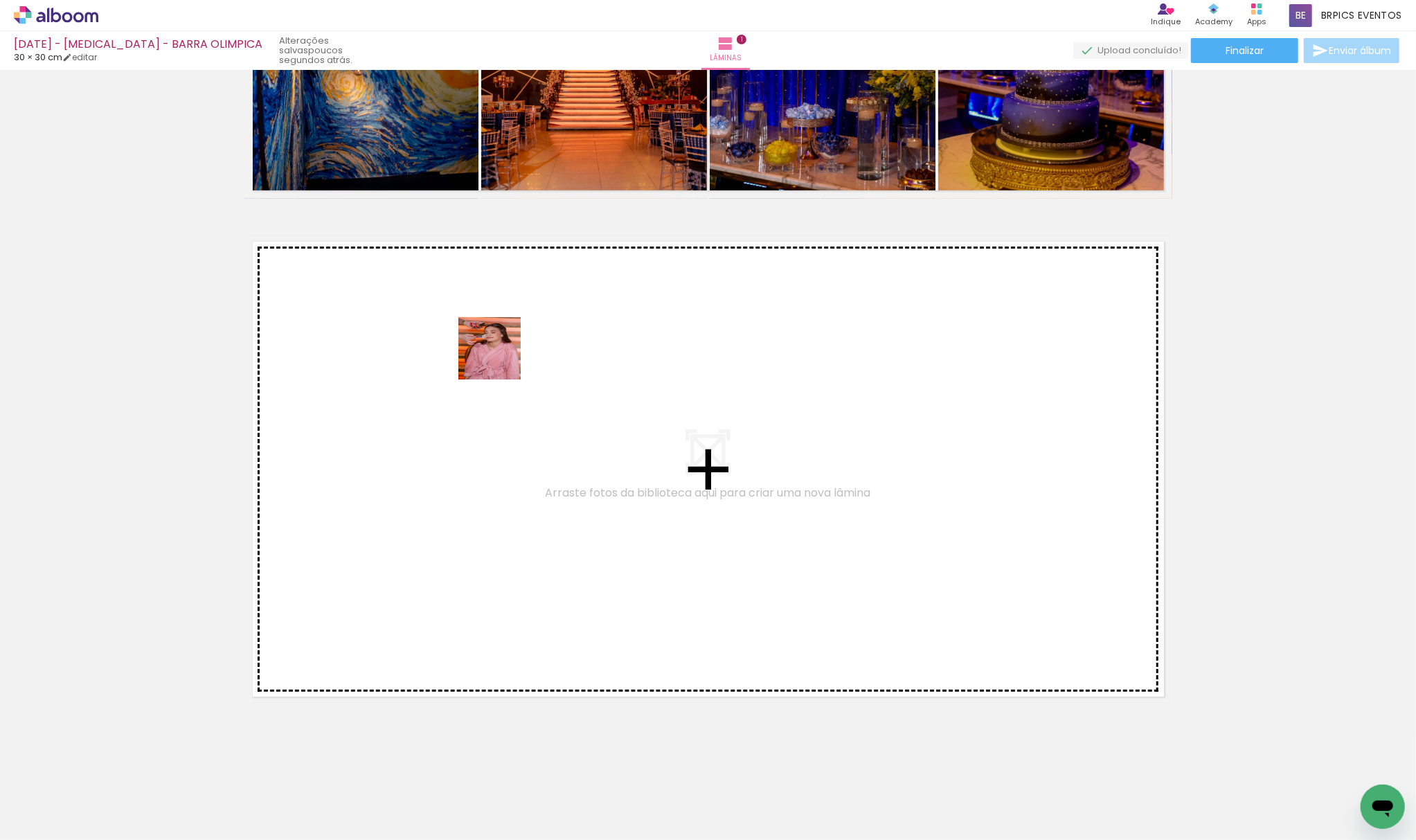
drag, startPoint x: 322, startPoint y: 605, endPoint x: 260, endPoint y: 816, distance: 219.9
click at [502, 357] on quentale-workspace at bounding box center [708, 420] width 1416 height 840
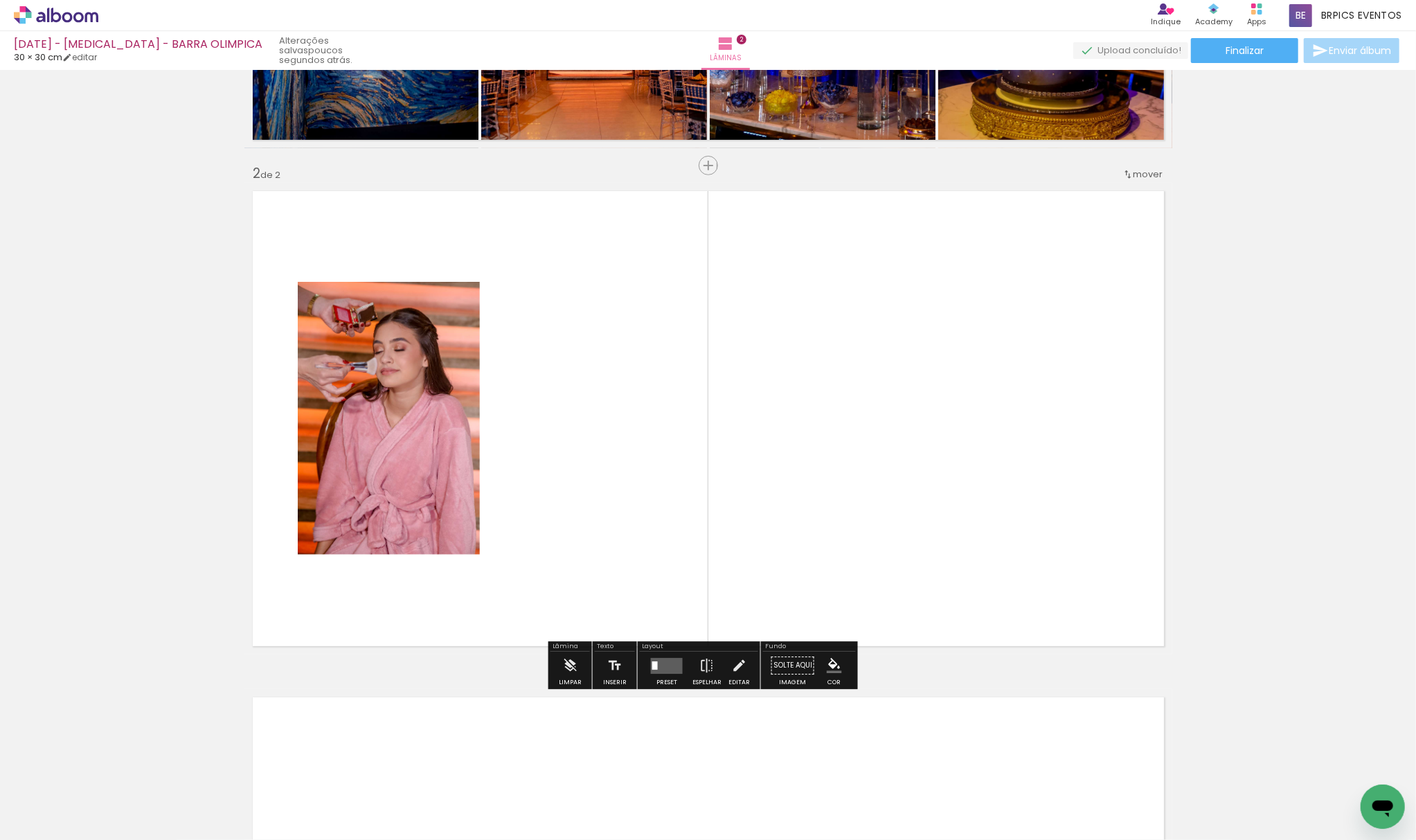
scroll to position [440, 0]
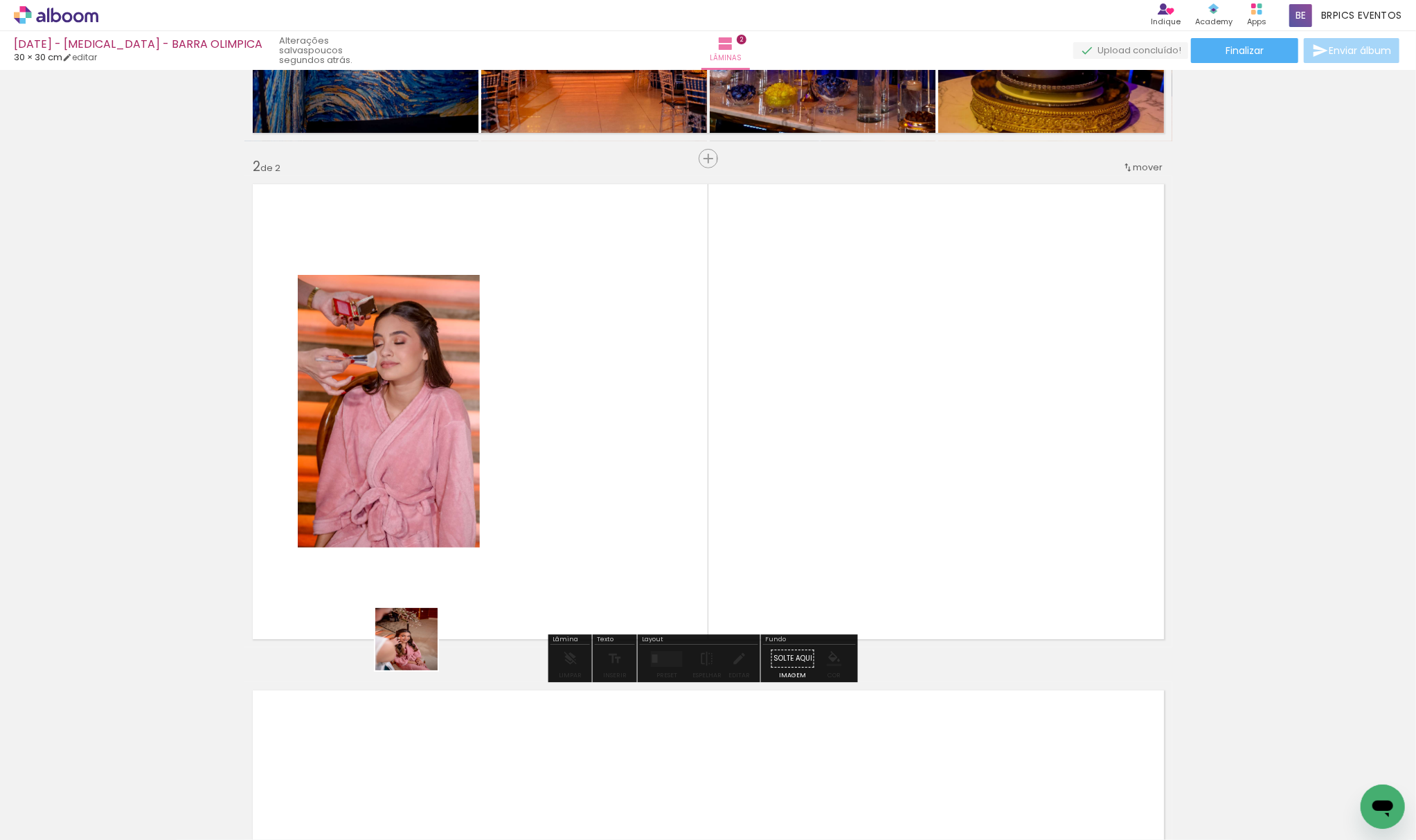
drag, startPoint x: 159, startPoint y: 799, endPoint x: 416, endPoint y: 645, distance: 299.6
click at [694, 402] on quentale-workspace at bounding box center [708, 420] width 1416 height 840
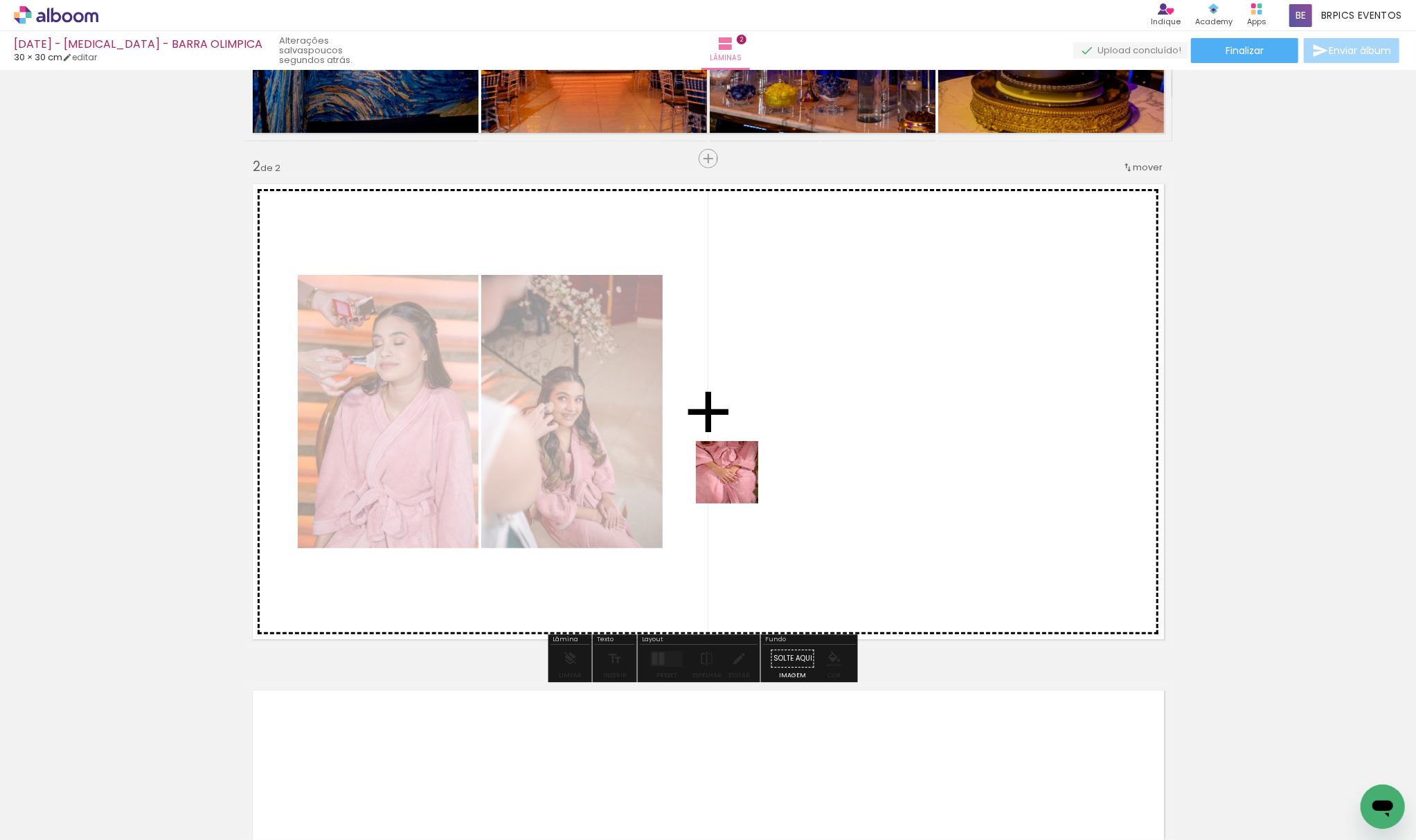
drag, startPoint x: 233, startPoint y: 753, endPoint x: 303, endPoint y: 665, distance: 112.4
click at [849, 363] on quentale-workspace at bounding box center [708, 420] width 1416 height 840
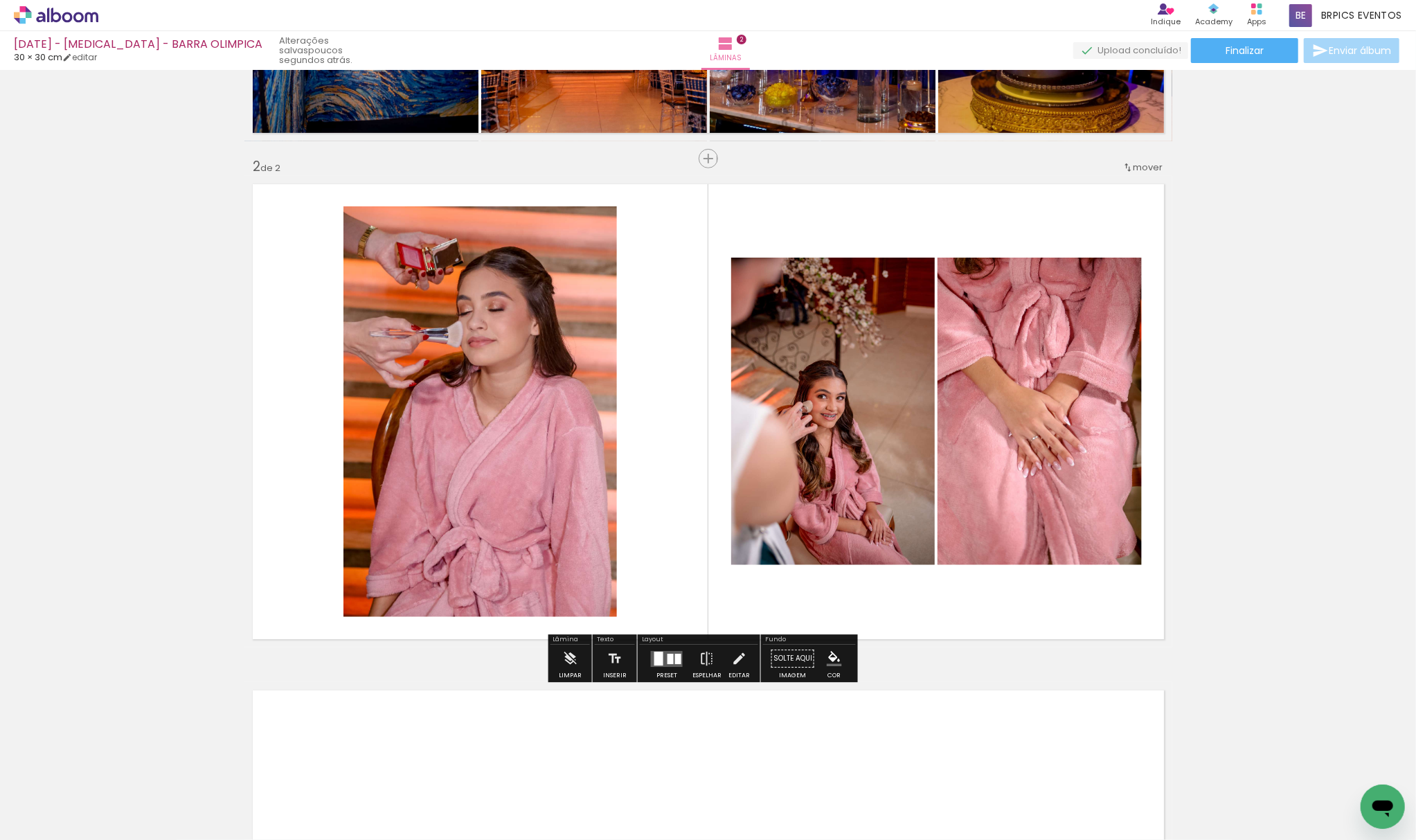
drag, startPoint x: 125, startPoint y: 795, endPoint x: 593, endPoint y: 444, distance: 585.0
click at [587, 463] on quentale-workspace at bounding box center [708, 420] width 1416 height 840
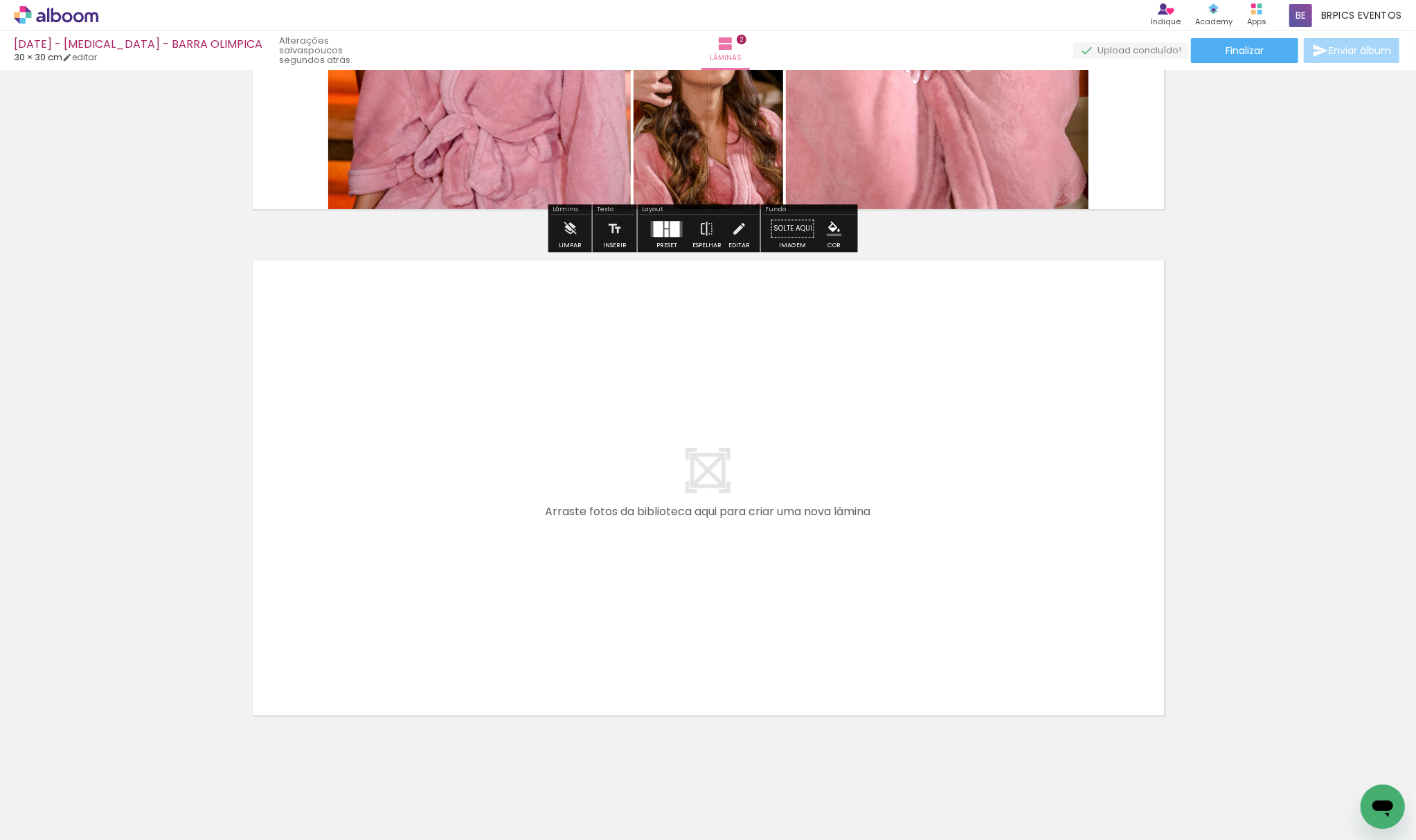
scroll to position [889, 0]
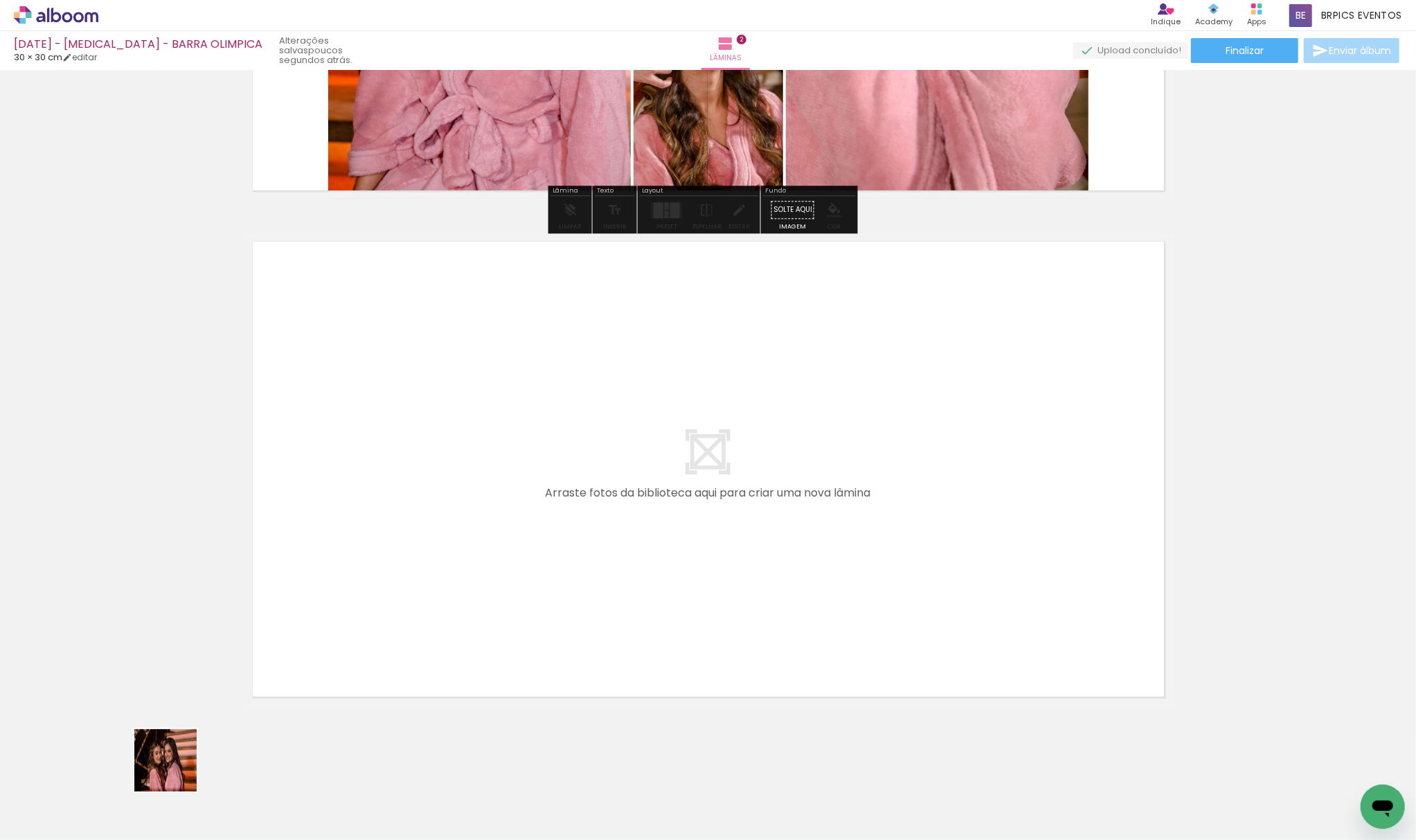
drag, startPoint x: 155, startPoint y: 797, endPoint x: 241, endPoint y: 739, distance: 103.7
click at [573, 325] on quentale-workspace at bounding box center [708, 420] width 1416 height 840
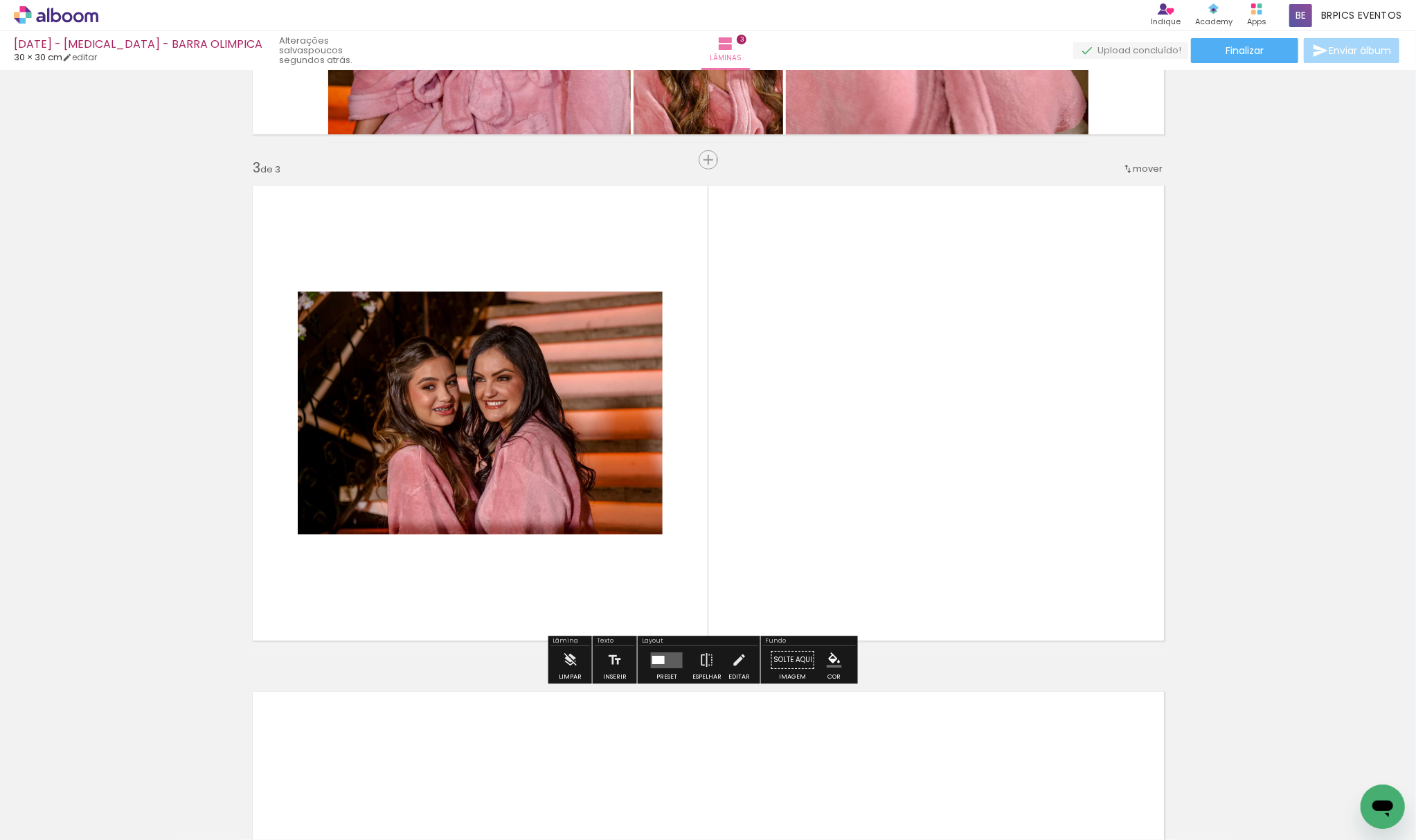
scroll to position [946, 0]
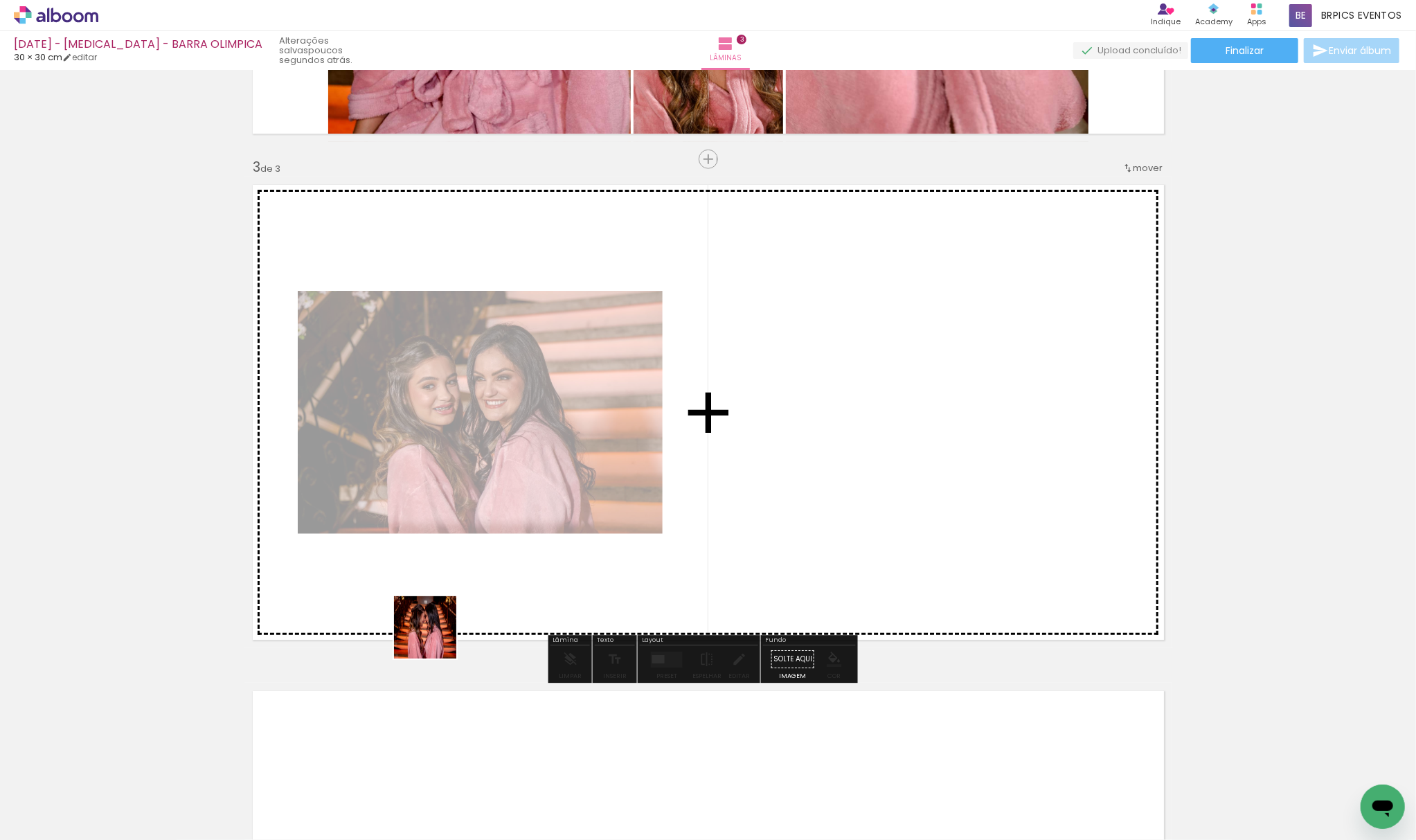
drag, startPoint x: 435, startPoint y: 638, endPoint x: 317, endPoint y: 688, distance: 128.2
click at [751, 347] on quentale-workspace at bounding box center [708, 420] width 1416 height 840
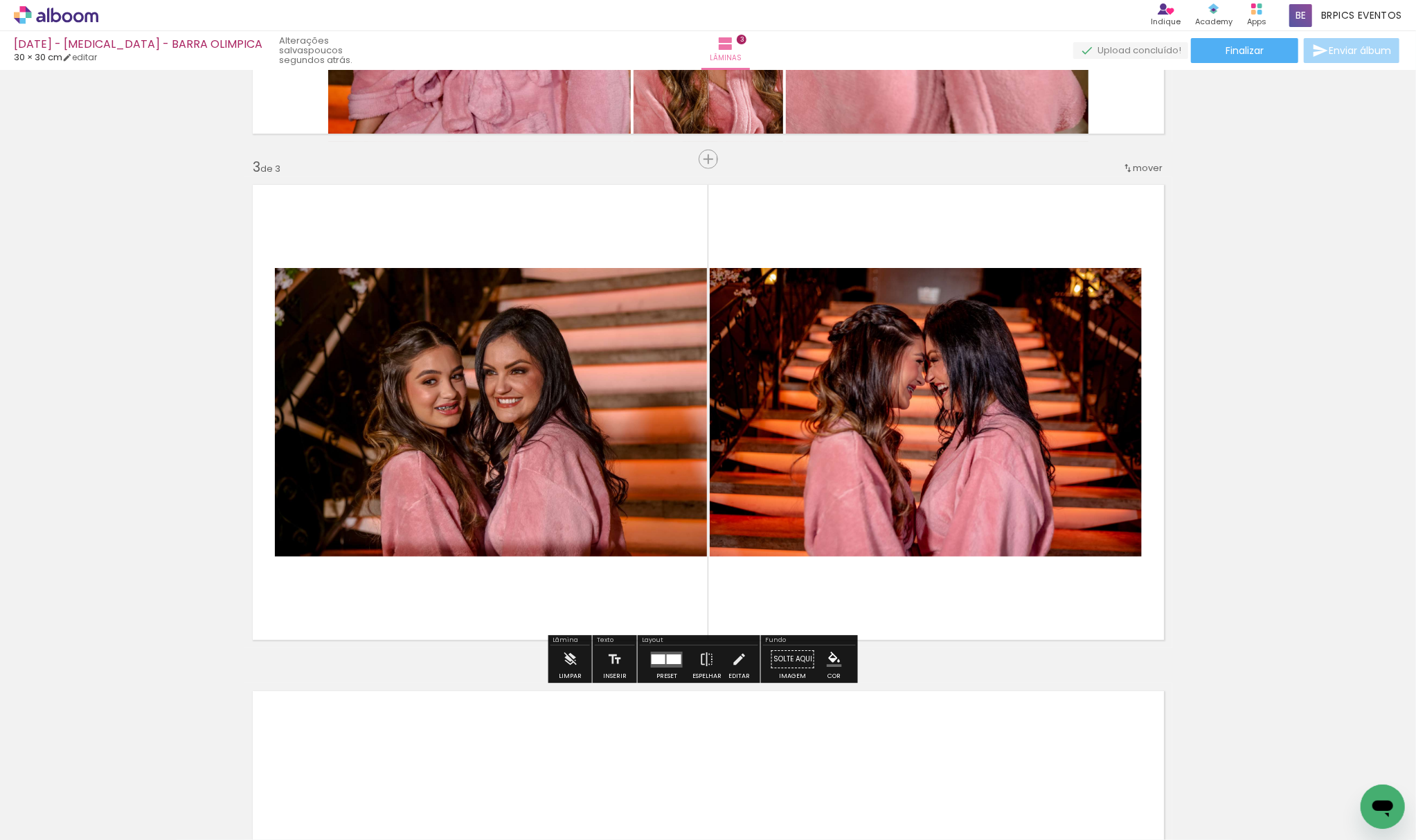
drag, startPoint x: 160, startPoint y: 790, endPoint x: 230, endPoint y: 701, distance: 113.2
click at [557, 394] on quentale-workspace at bounding box center [708, 420] width 1416 height 840
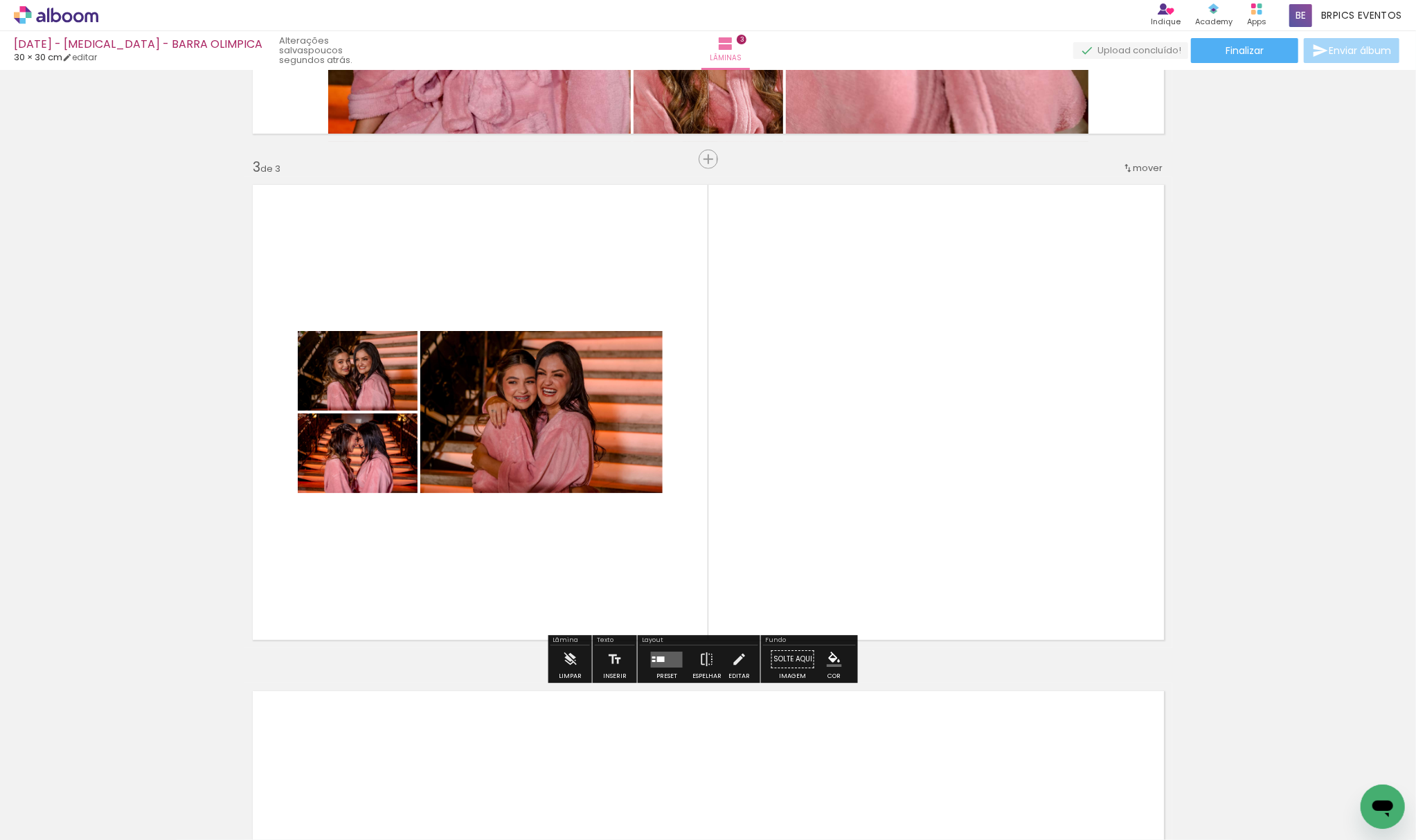
drag, startPoint x: 144, startPoint y: 810, endPoint x: 660, endPoint y: 333, distance: 702.7
click at [652, 411] on quentale-workspace at bounding box center [708, 420] width 1416 height 840
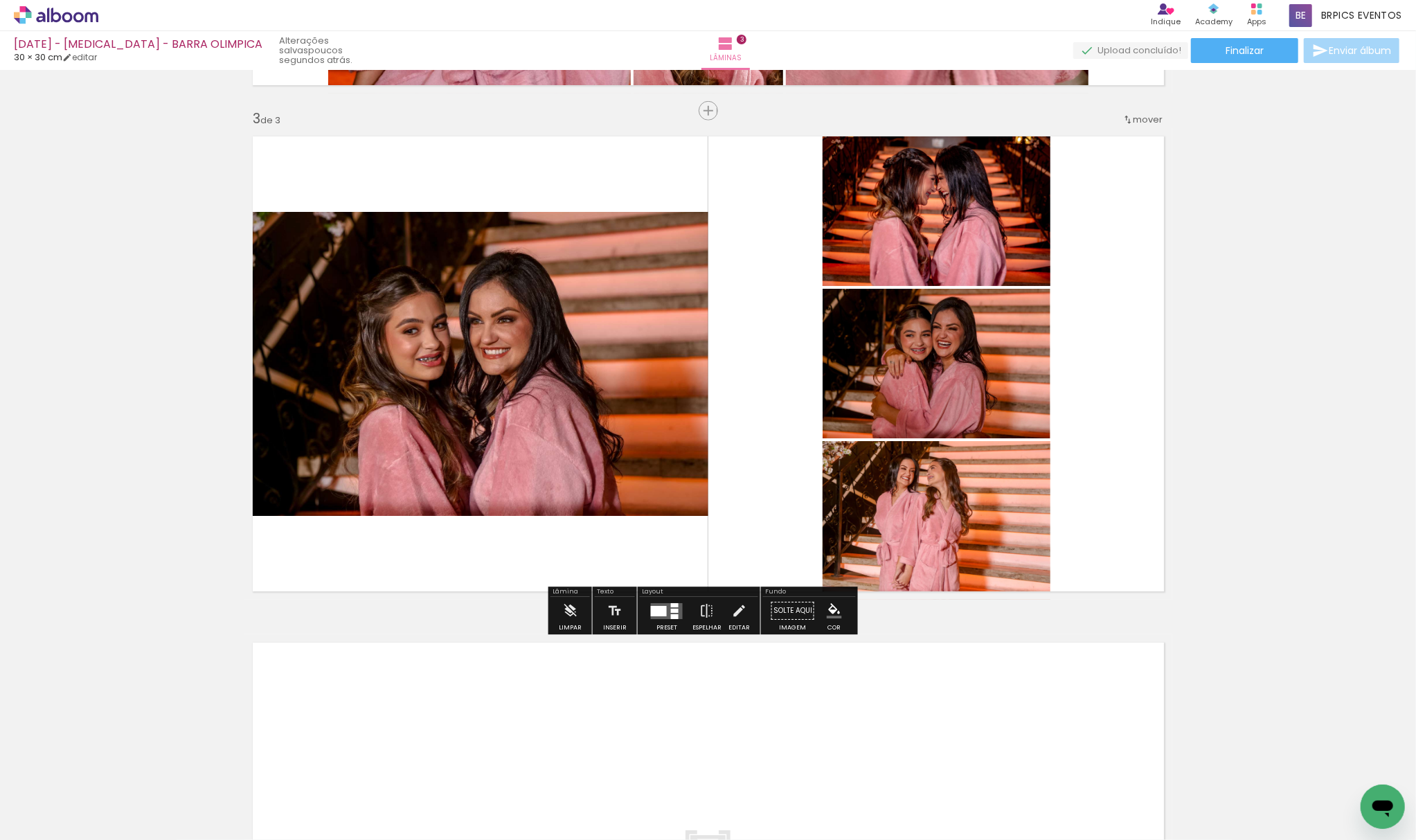
scroll to position [1130, 0]
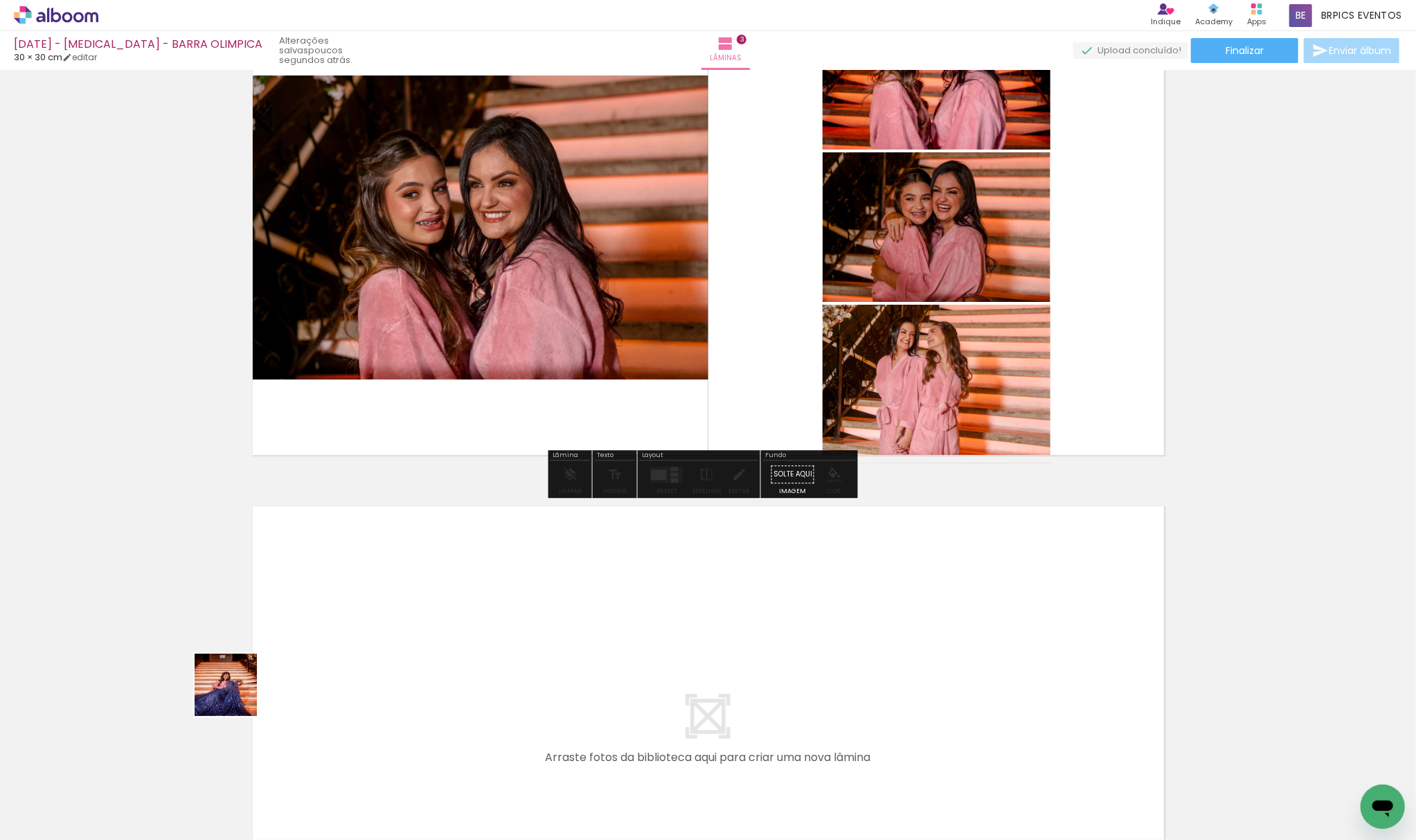
drag, startPoint x: 160, startPoint y: 814, endPoint x: 236, endPoint y: 709, distance: 129.6
click at [351, 571] on quentale-workspace at bounding box center [708, 420] width 1416 height 840
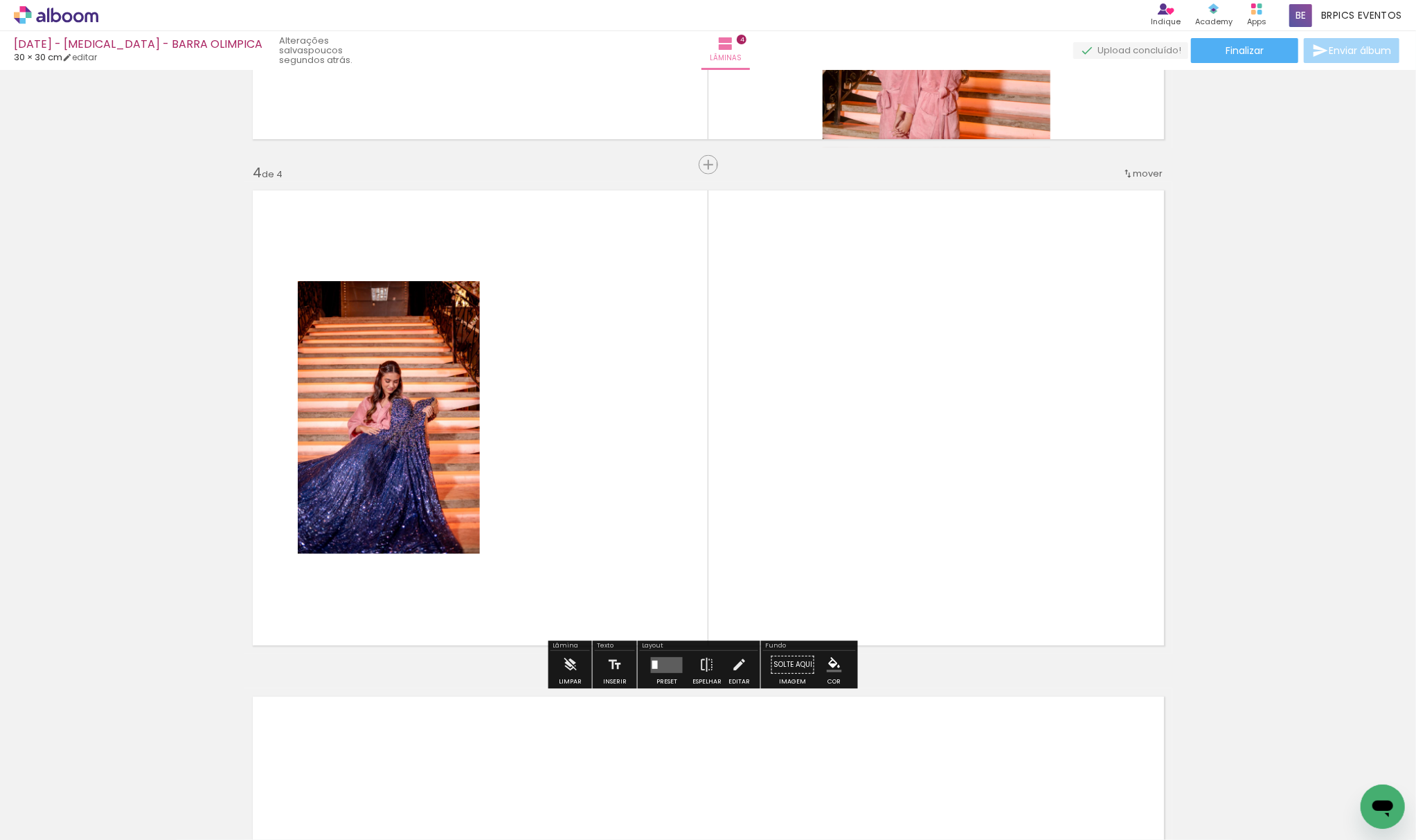
scroll to position [1452, 0]
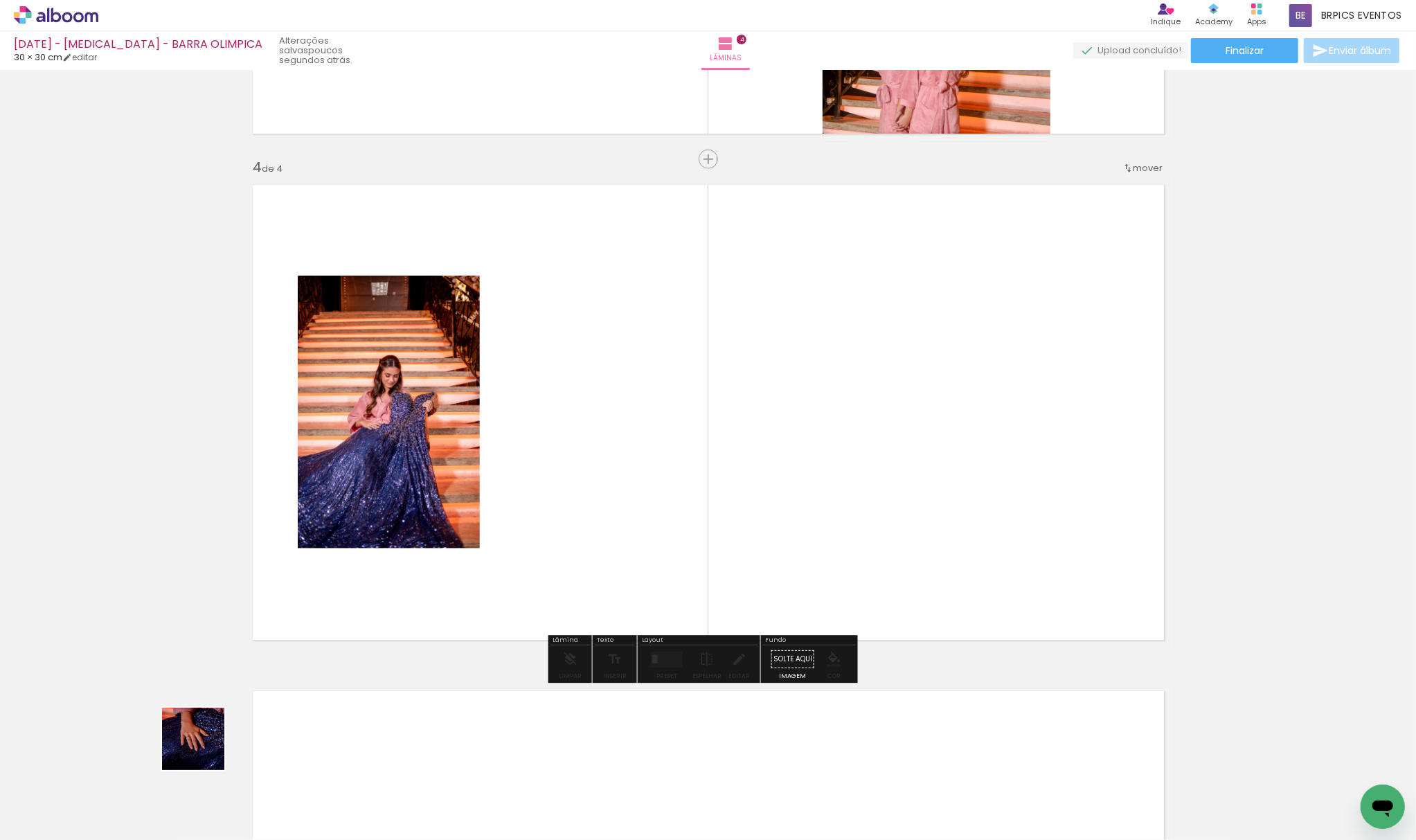
drag, startPoint x: 181, startPoint y: 760, endPoint x: 671, endPoint y: 395, distance: 611.0
click at [671, 395] on quentale-workspace at bounding box center [708, 420] width 1416 height 840
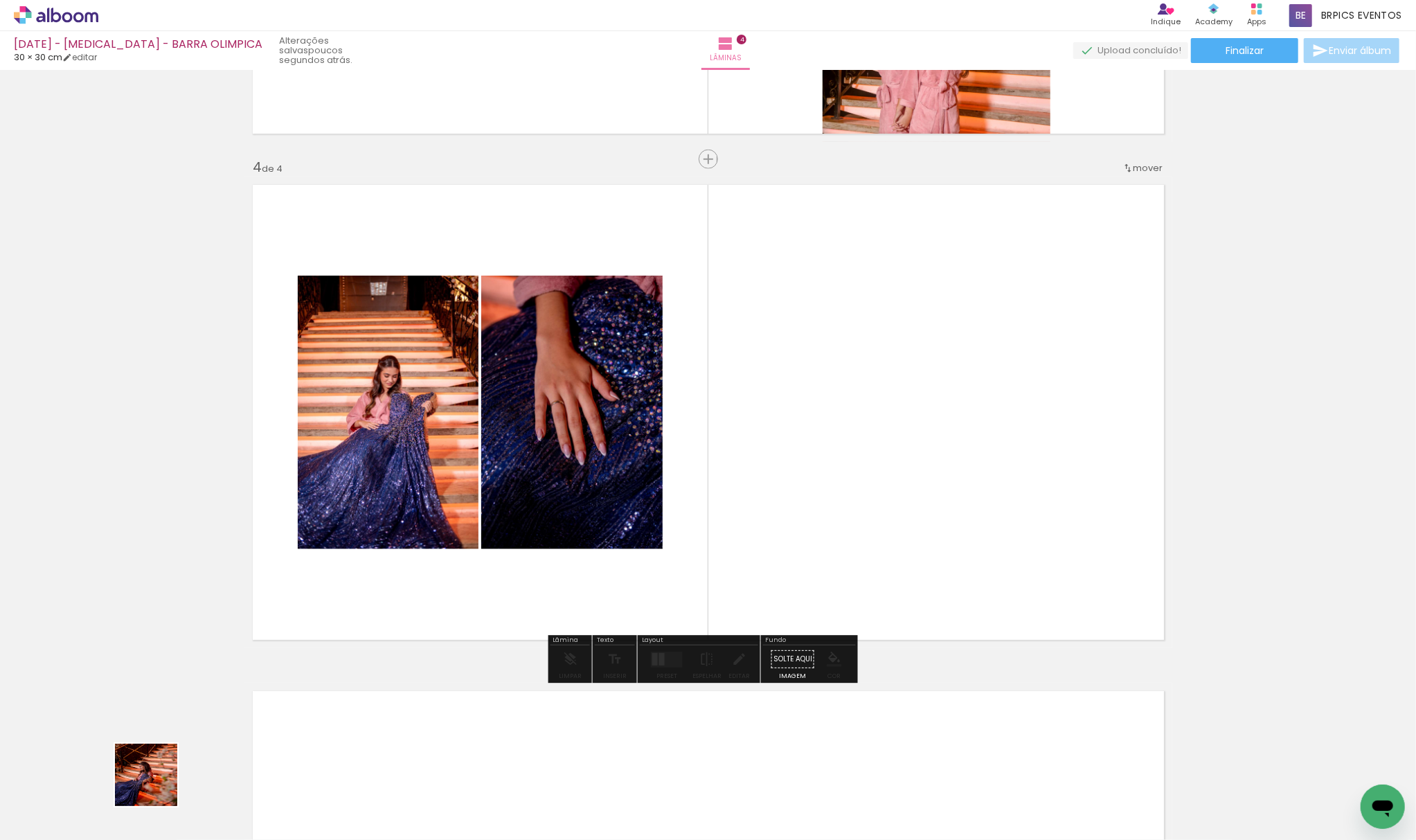
drag, startPoint x: 147, startPoint y: 795, endPoint x: 380, endPoint y: 695, distance: 253.6
click at [818, 398] on quentale-workspace at bounding box center [708, 420] width 1416 height 840
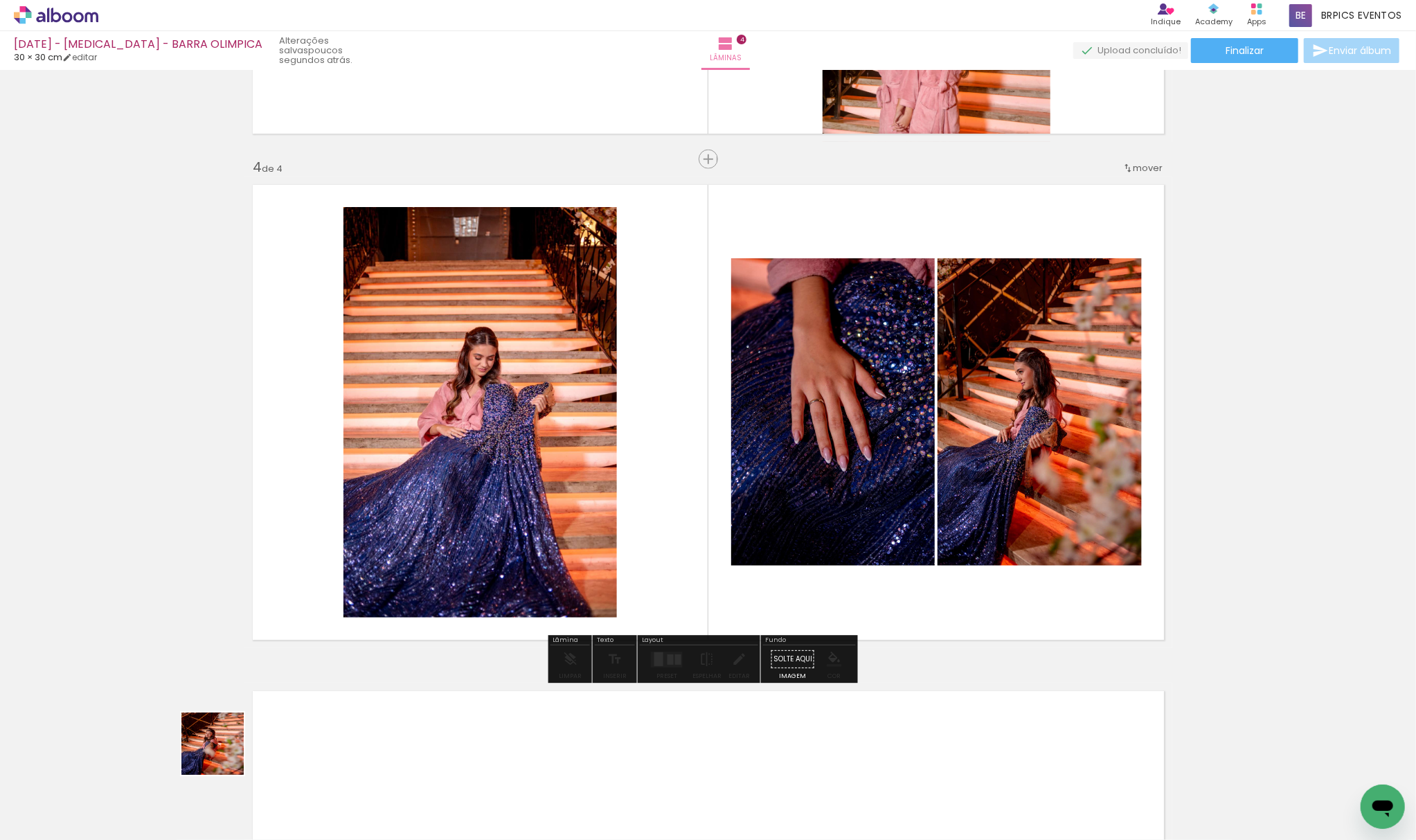
drag, startPoint x: 172, startPoint y: 790, endPoint x: 563, endPoint y: 486, distance: 495.3
click at [557, 501] on quentale-workspace at bounding box center [708, 420] width 1416 height 840
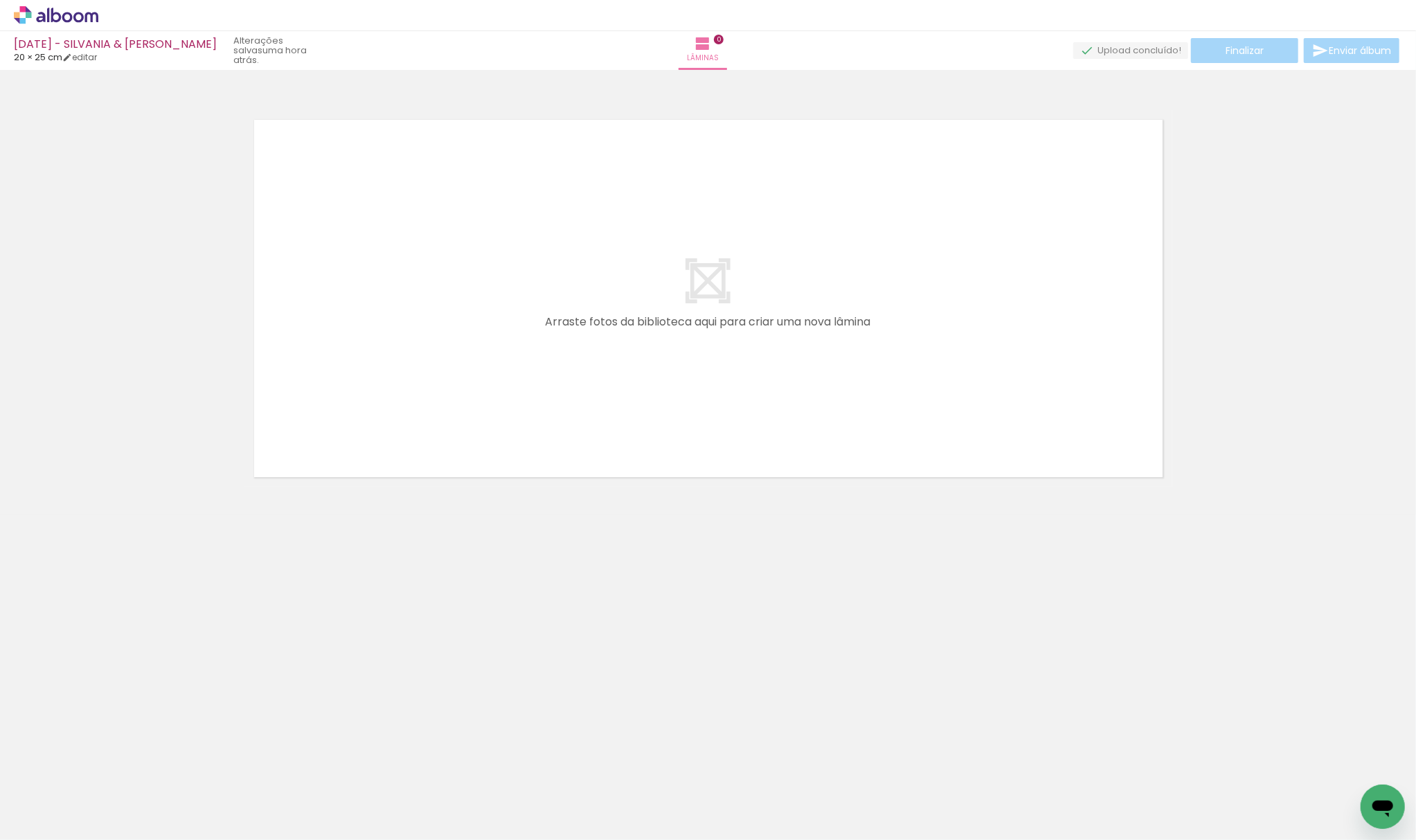
scroll to position [0, 838]
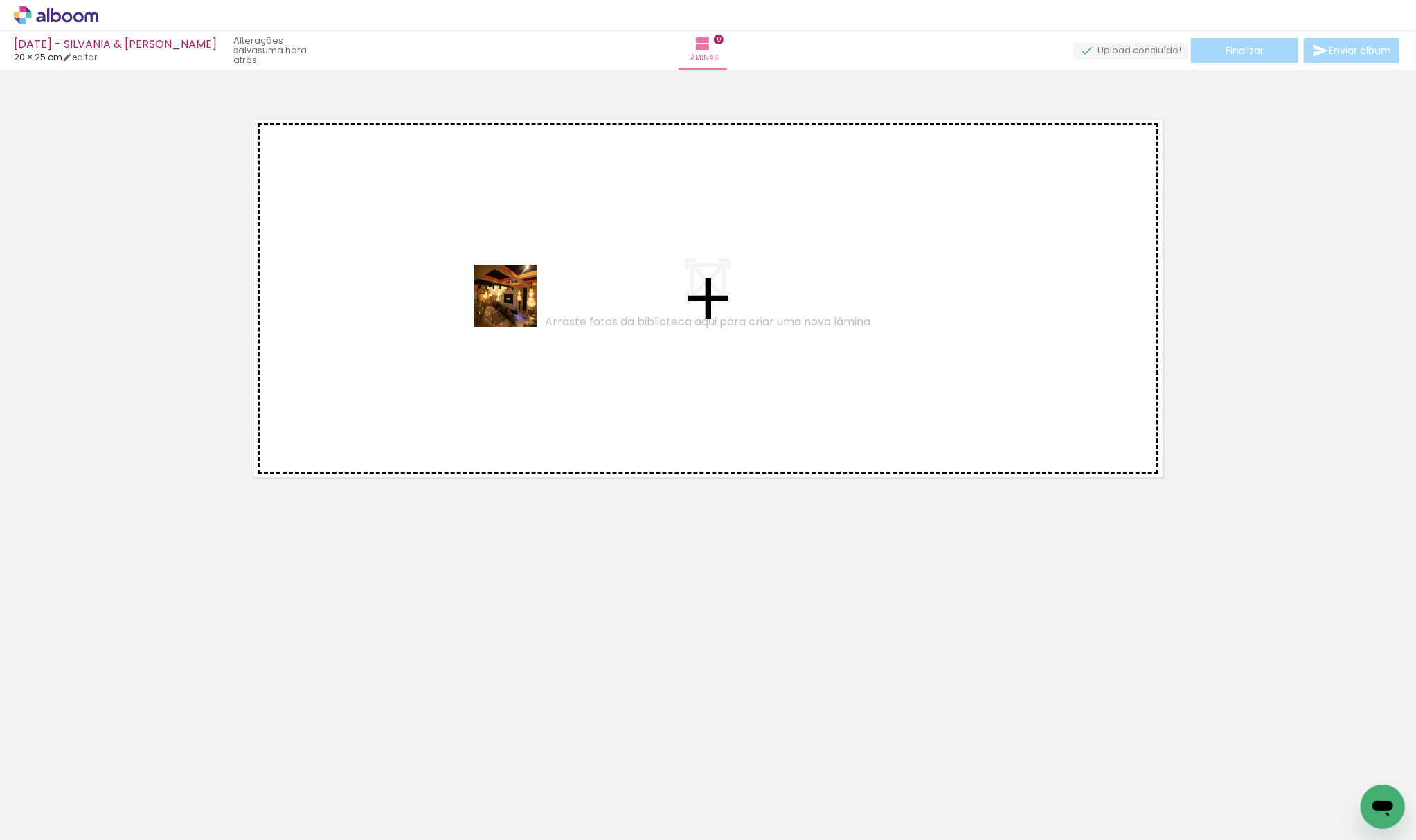
drag, startPoint x: 316, startPoint y: 802, endPoint x: 386, endPoint y: 676, distance: 144.1
click at [526, 273] on quentale-workspace at bounding box center [708, 420] width 1416 height 840
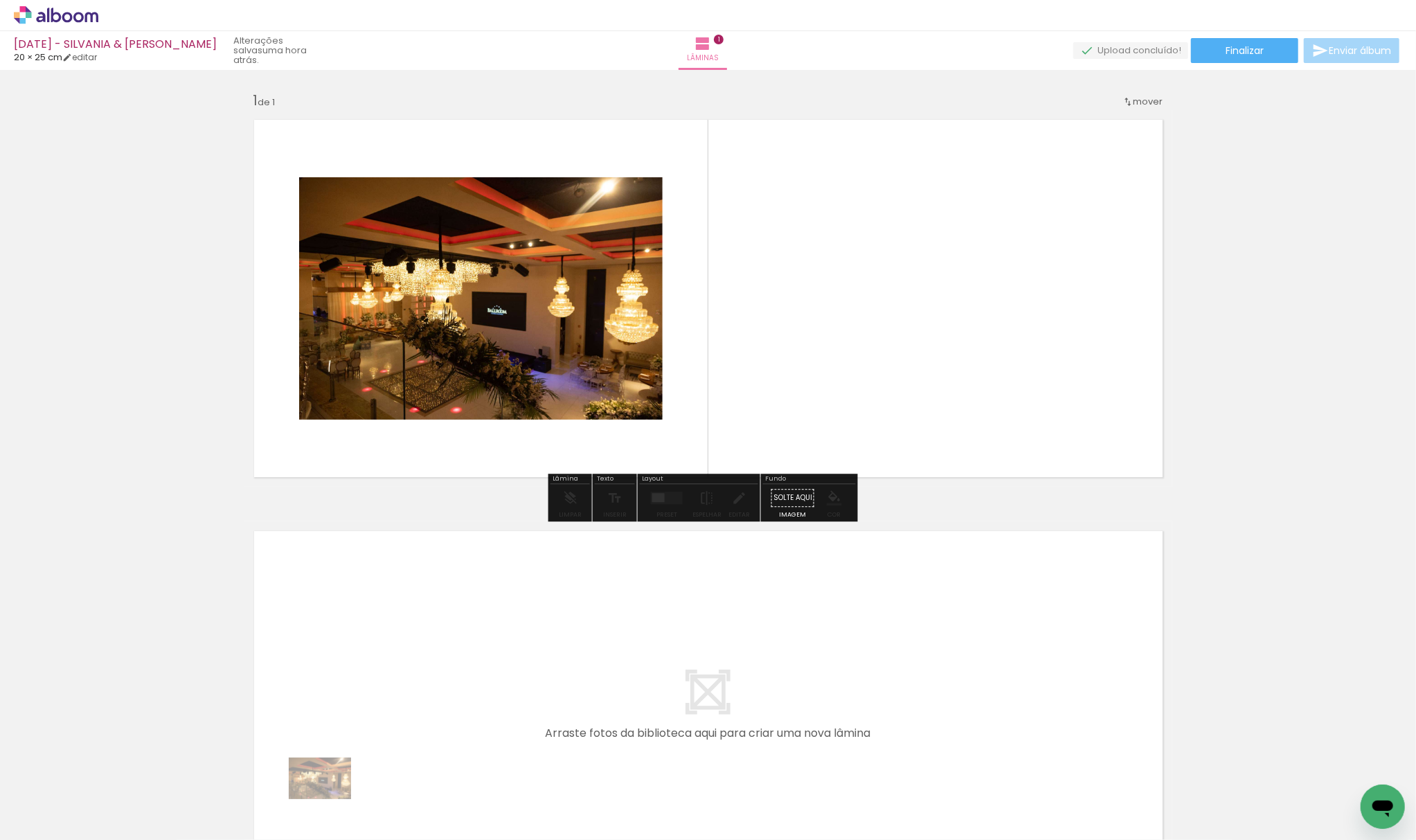
drag, startPoint x: 339, startPoint y: 802, endPoint x: 290, endPoint y: 823, distance: 53.3
click at [113, 832] on iron-horizontal-list at bounding box center [100, 797] width 28 height 87
click at [59, 791] on div "Biblioteca 75 fotos Todas as fotos Não utilizadas Adicionar Fotos" at bounding box center [43, 797] width 86 height 69
click at [59, 795] on input "Todas as fotos" at bounding box center [38, 798] width 52 height 12
click at [0, 0] on slot "Não utilizadas" at bounding box center [0, 0] width 0 height 0
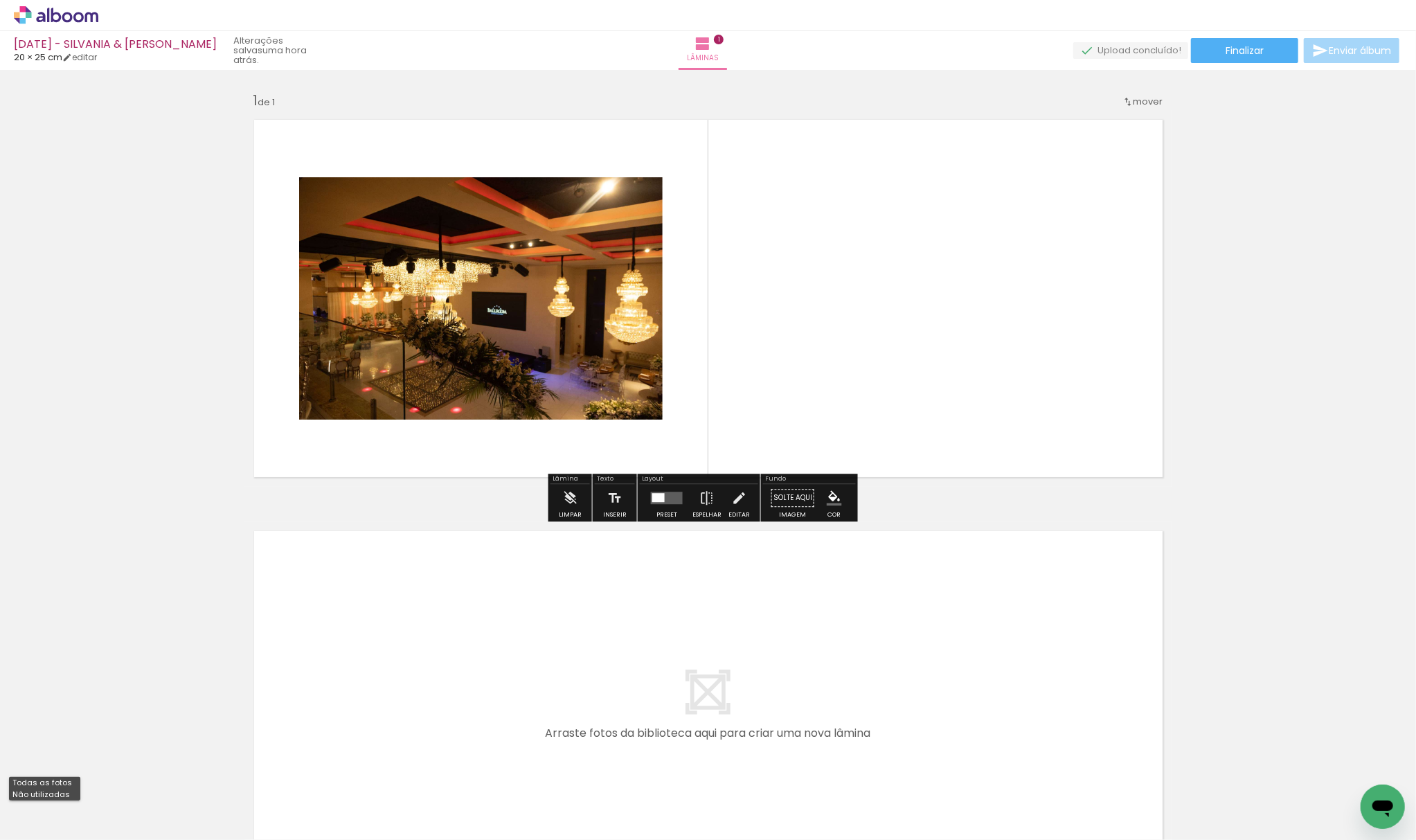
type input "Não utilizadas"
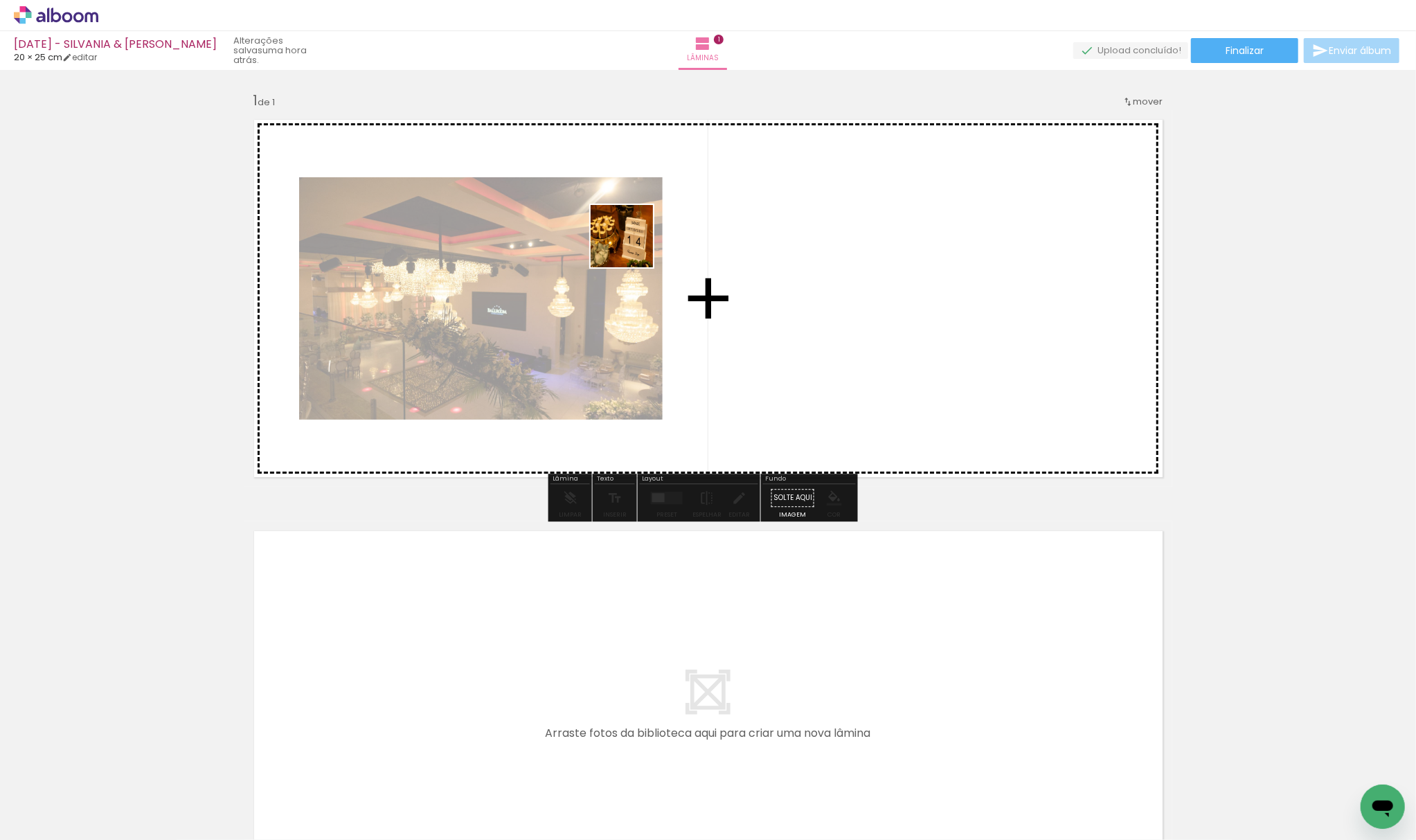
drag, startPoint x: 318, startPoint y: 799, endPoint x: 499, endPoint y: 547, distance: 310.3
click at [643, 209] on quentale-workspace at bounding box center [708, 420] width 1416 height 840
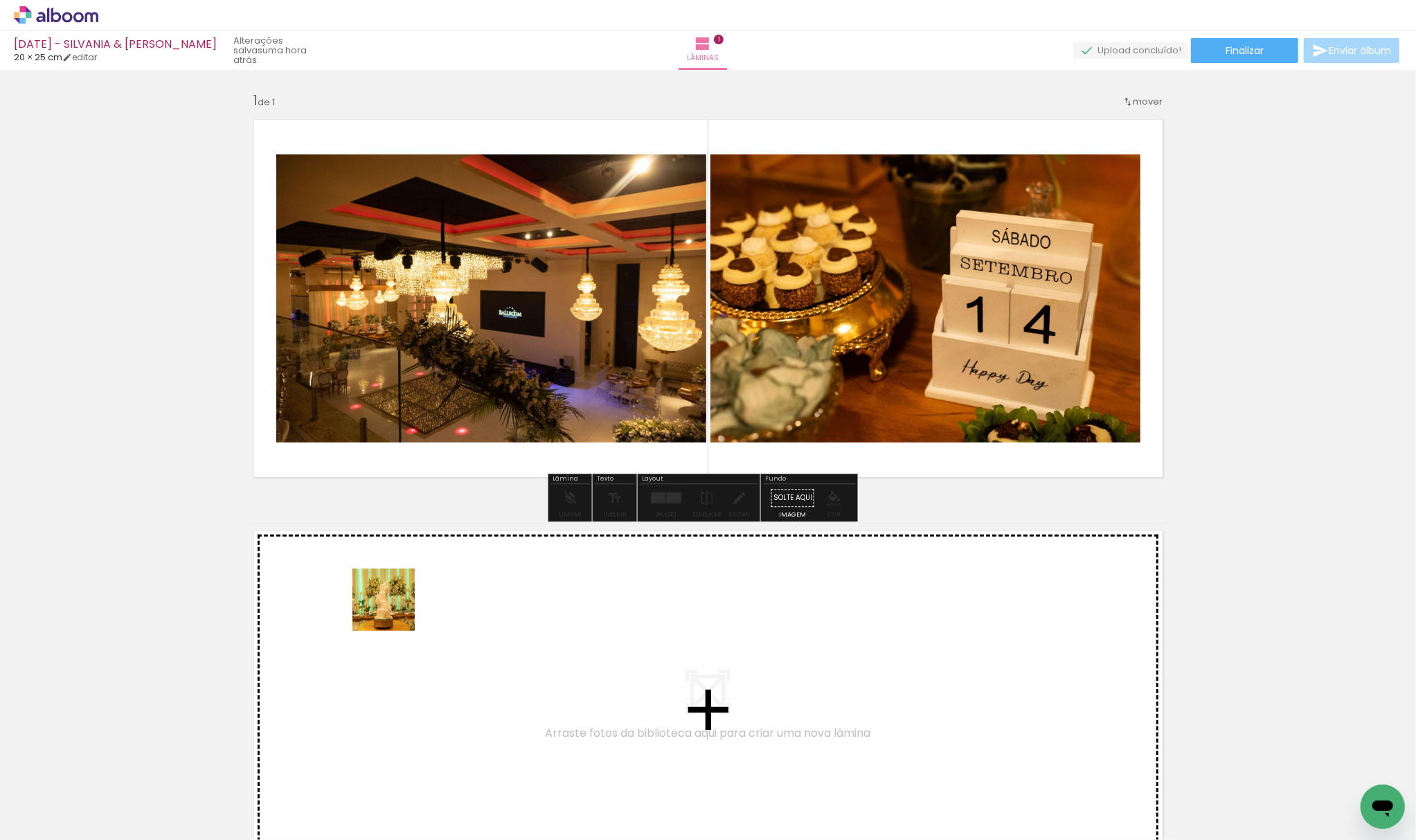
drag, startPoint x: 310, startPoint y: 797, endPoint x: 400, endPoint y: 674, distance: 152.4
click at [536, 244] on quentale-workspace at bounding box center [708, 420] width 1416 height 840
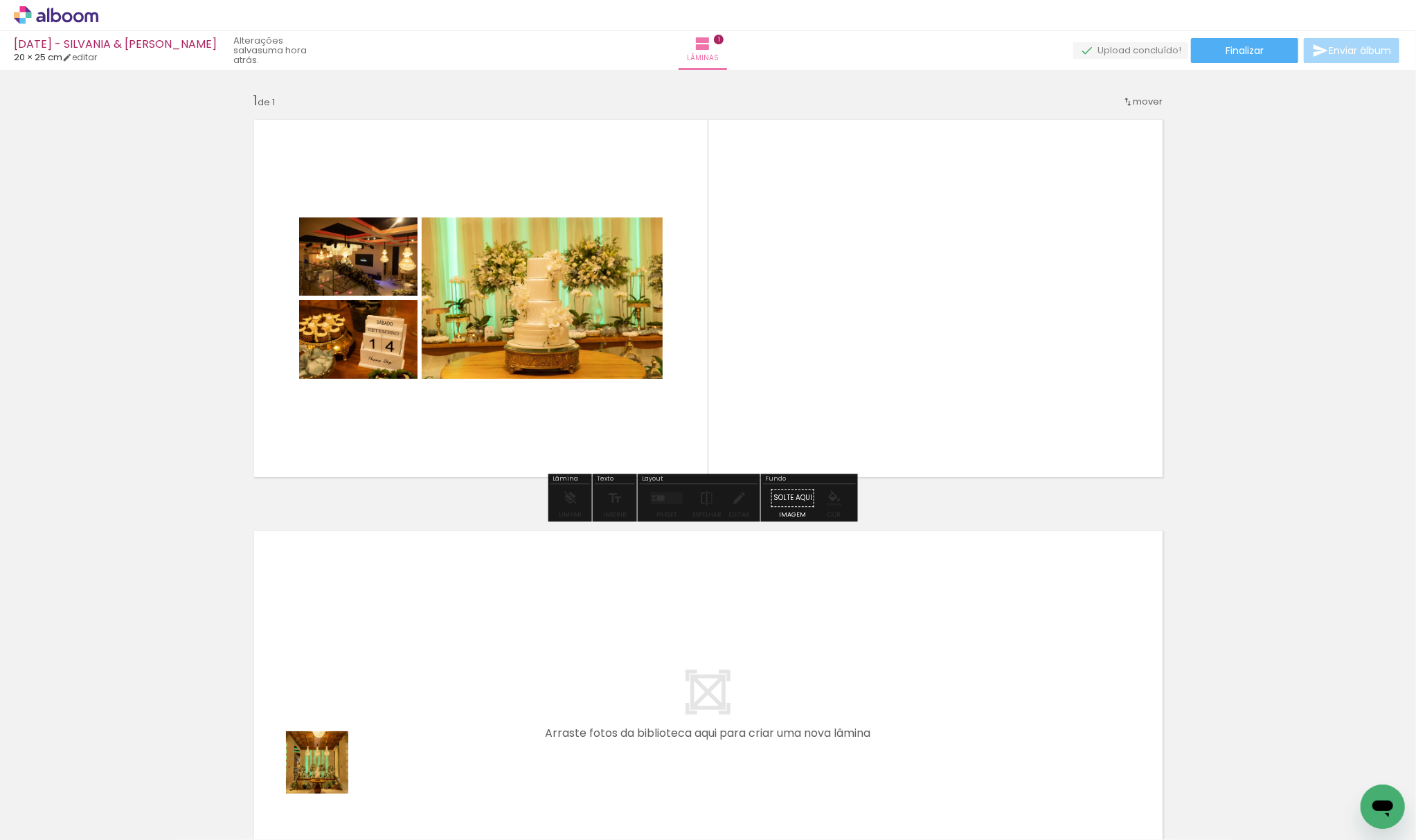
drag, startPoint x: 328, startPoint y: 773, endPoint x: 419, endPoint y: 616, distance: 181.5
click at [498, 326] on quentale-workspace at bounding box center [708, 420] width 1416 height 840
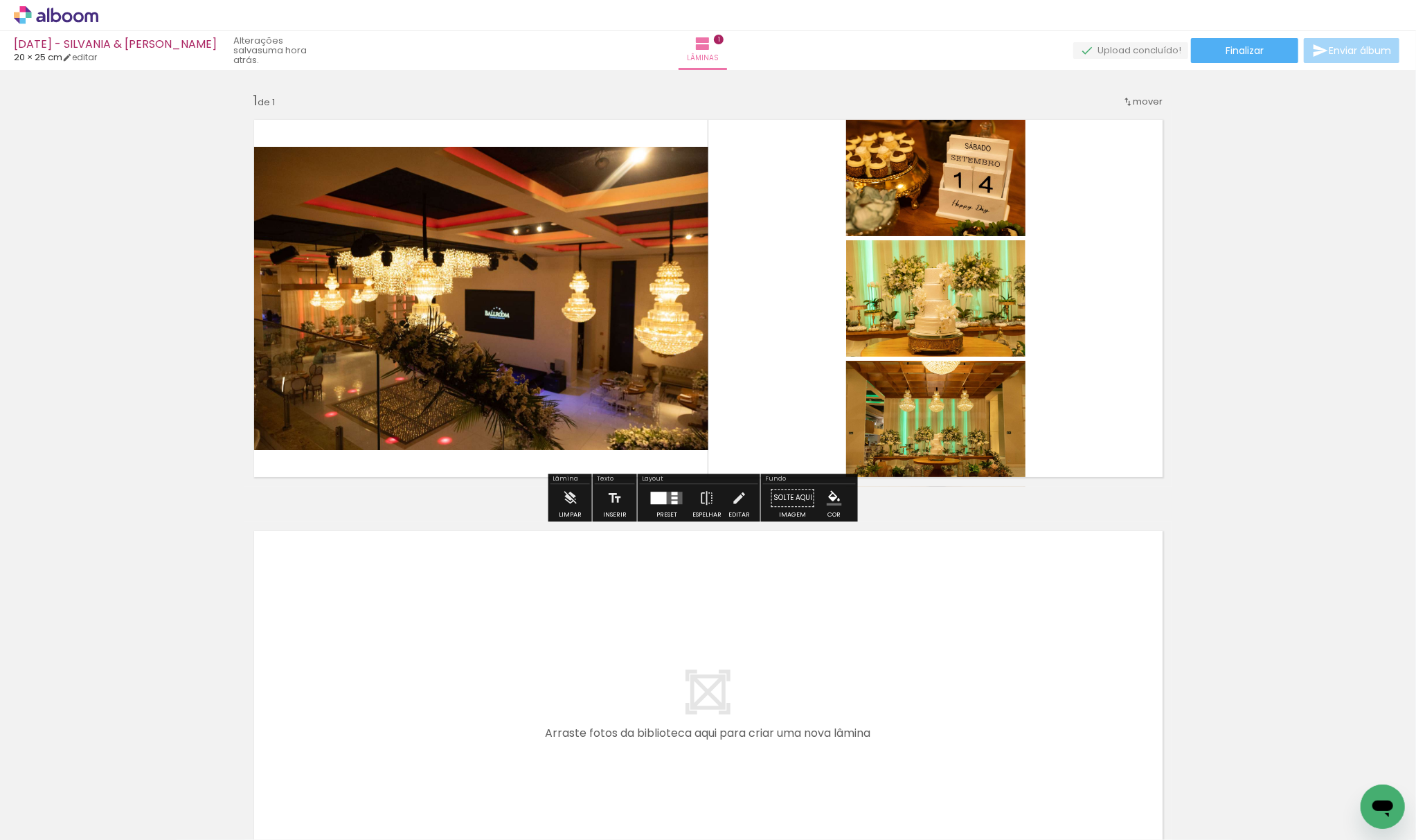
drag, startPoint x: 322, startPoint y: 791, endPoint x: 599, endPoint y: 322, distance: 544.7
click at [604, 309] on quentale-workspace at bounding box center [708, 420] width 1416 height 840
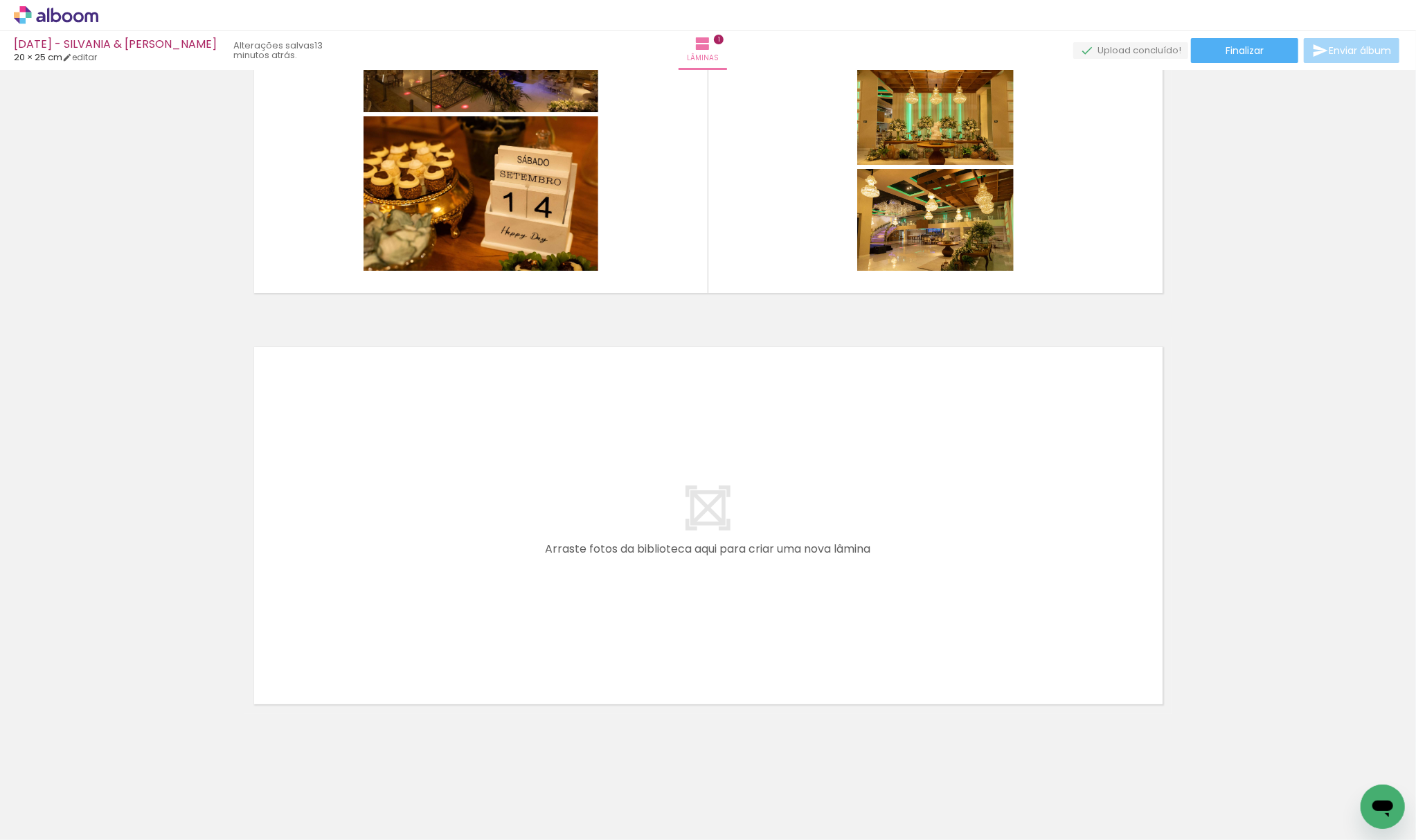
scroll to position [0, 554]
drag, startPoint x: 296, startPoint y: 809, endPoint x: 400, endPoint y: 719, distance: 137.5
click at [368, 505] on quentale-workspace at bounding box center [708, 420] width 1416 height 840
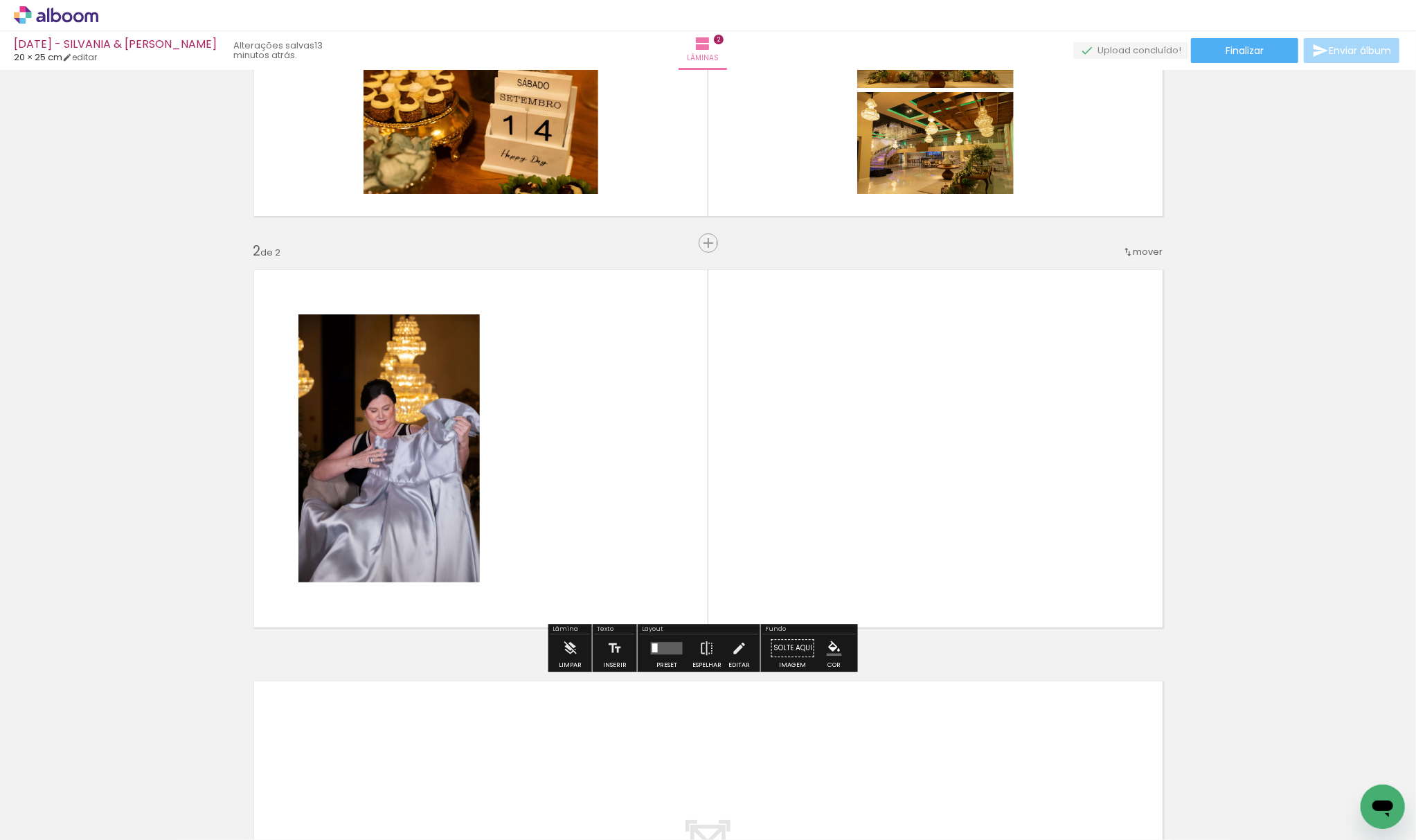
scroll to position [298, 0]
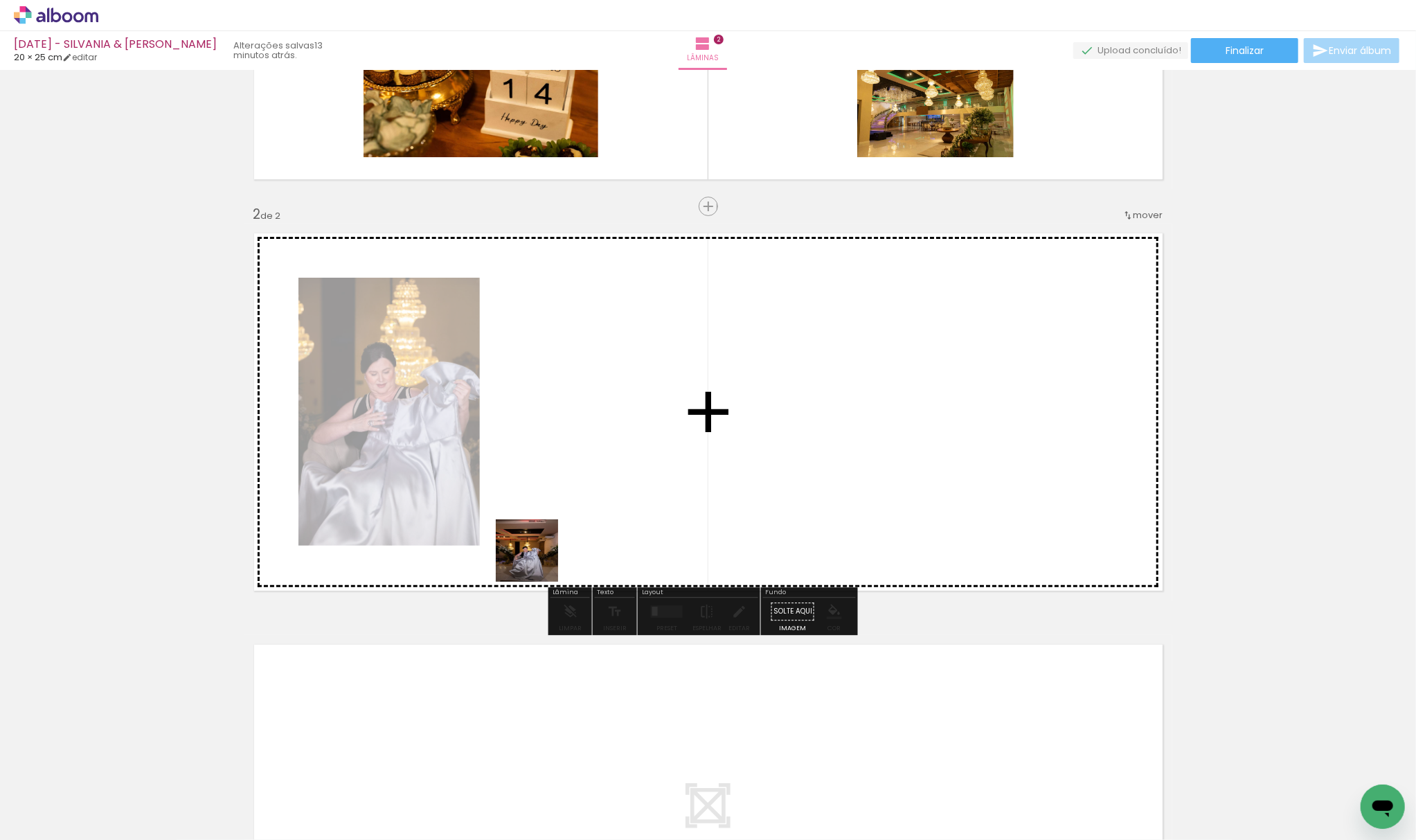
drag, startPoint x: 303, startPoint y: 813, endPoint x: 442, endPoint y: 712, distance: 171.8
click at [597, 438] on quentale-workspace at bounding box center [708, 420] width 1416 height 840
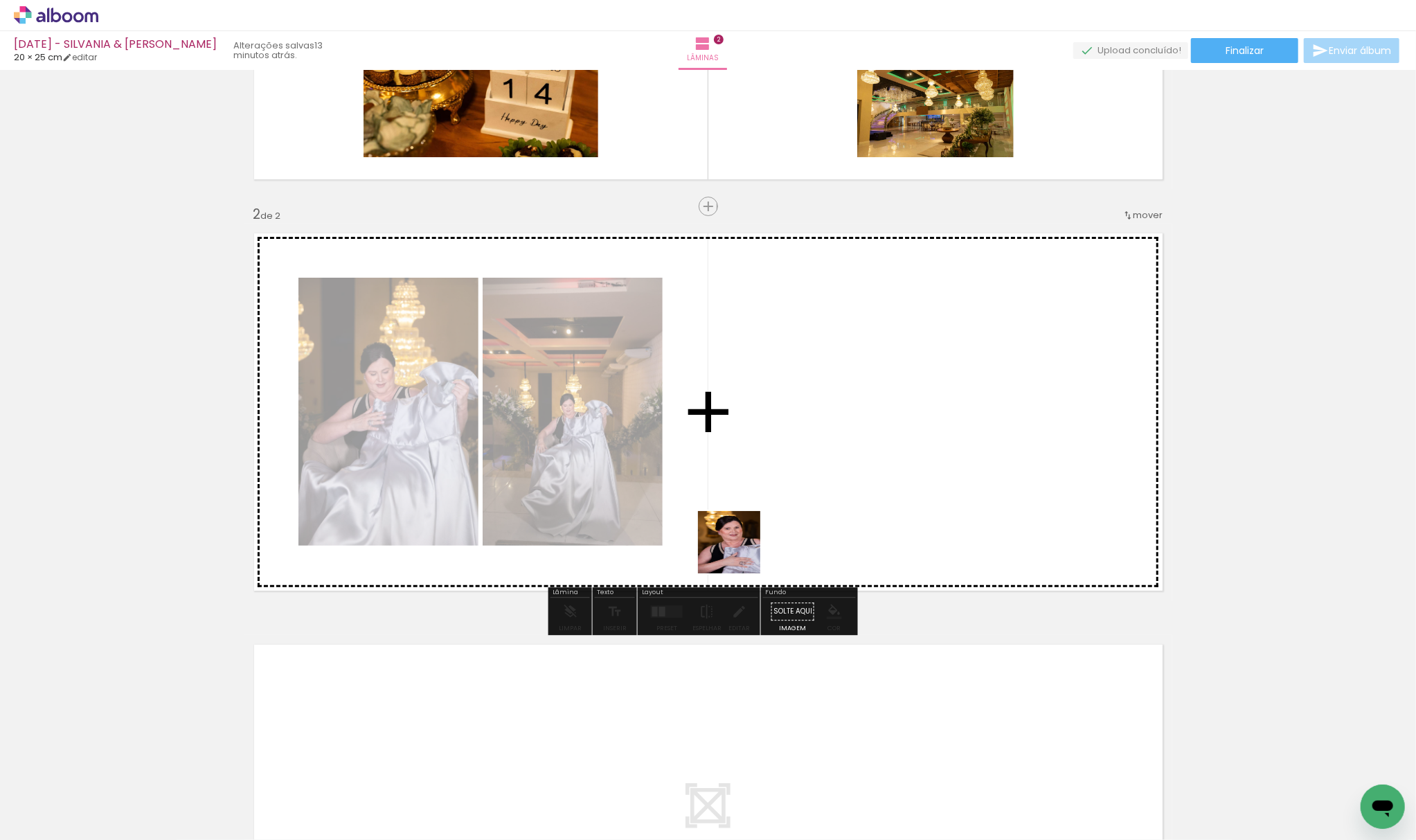
drag, startPoint x: 309, startPoint y: 795, endPoint x: 457, endPoint y: 704, distance: 173.7
click at [788, 451] on quentale-workspace at bounding box center [708, 420] width 1416 height 840
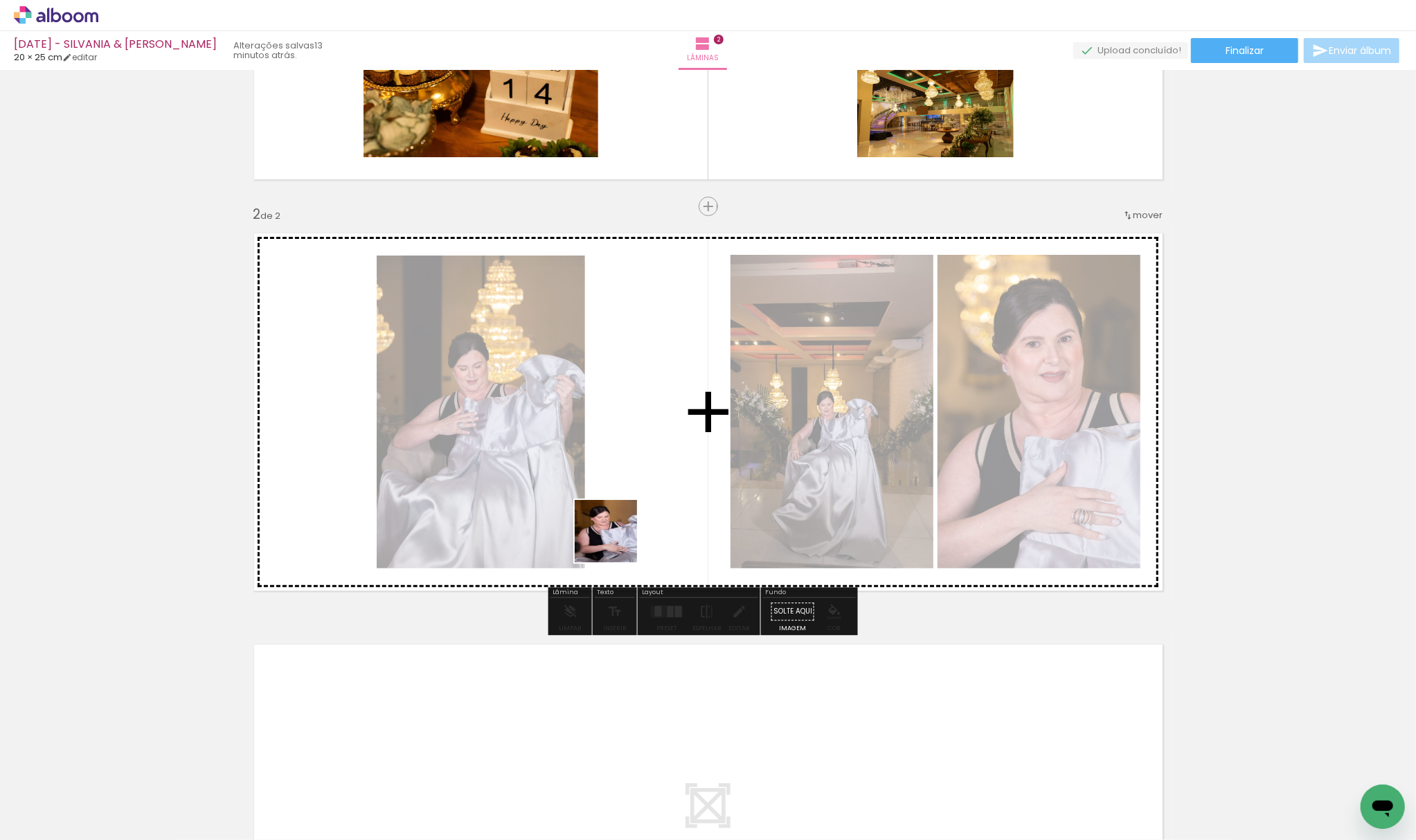
drag, startPoint x: 330, startPoint y: 803, endPoint x: 617, endPoint y: 453, distance: 452.6
click at [661, 444] on quentale-workspace at bounding box center [708, 420] width 1416 height 840
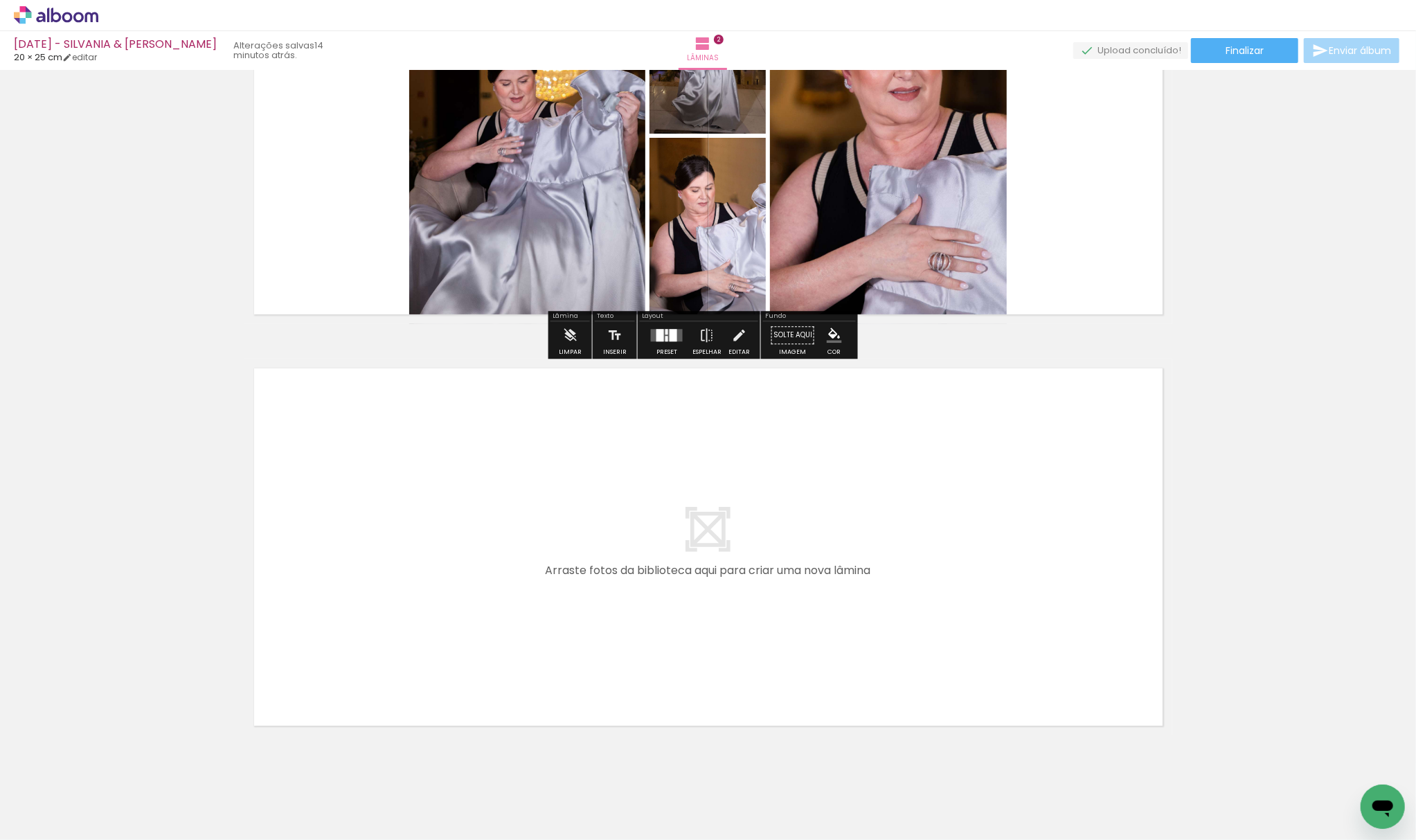
scroll to position [575, 0]
drag, startPoint x: 292, startPoint y: 802, endPoint x: 360, endPoint y: 741, distance: 91.4
click at [416, 458] on quentale-workspace at bounding box center [708, 420] width 1416 height 840
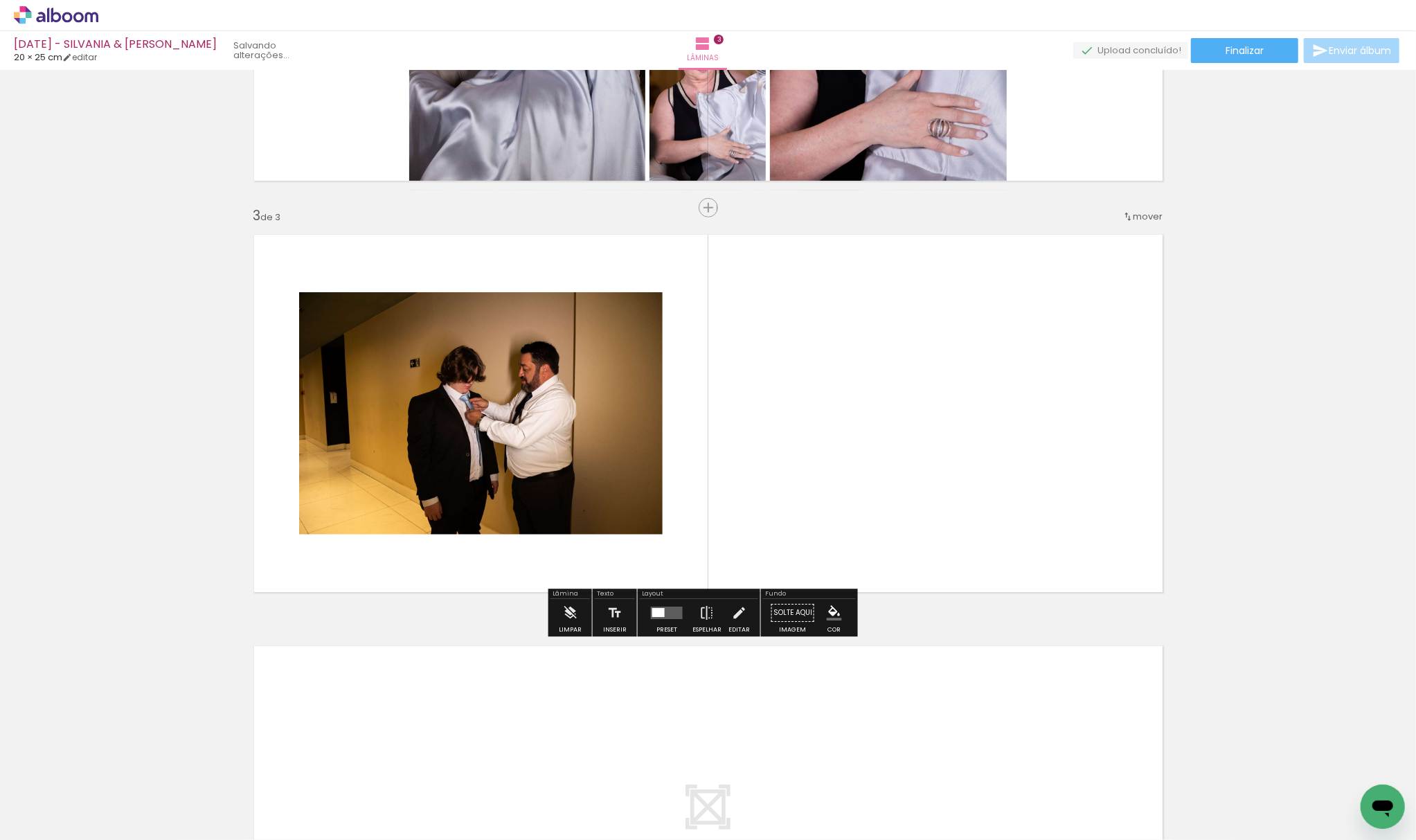
scroll to position [709, 0]
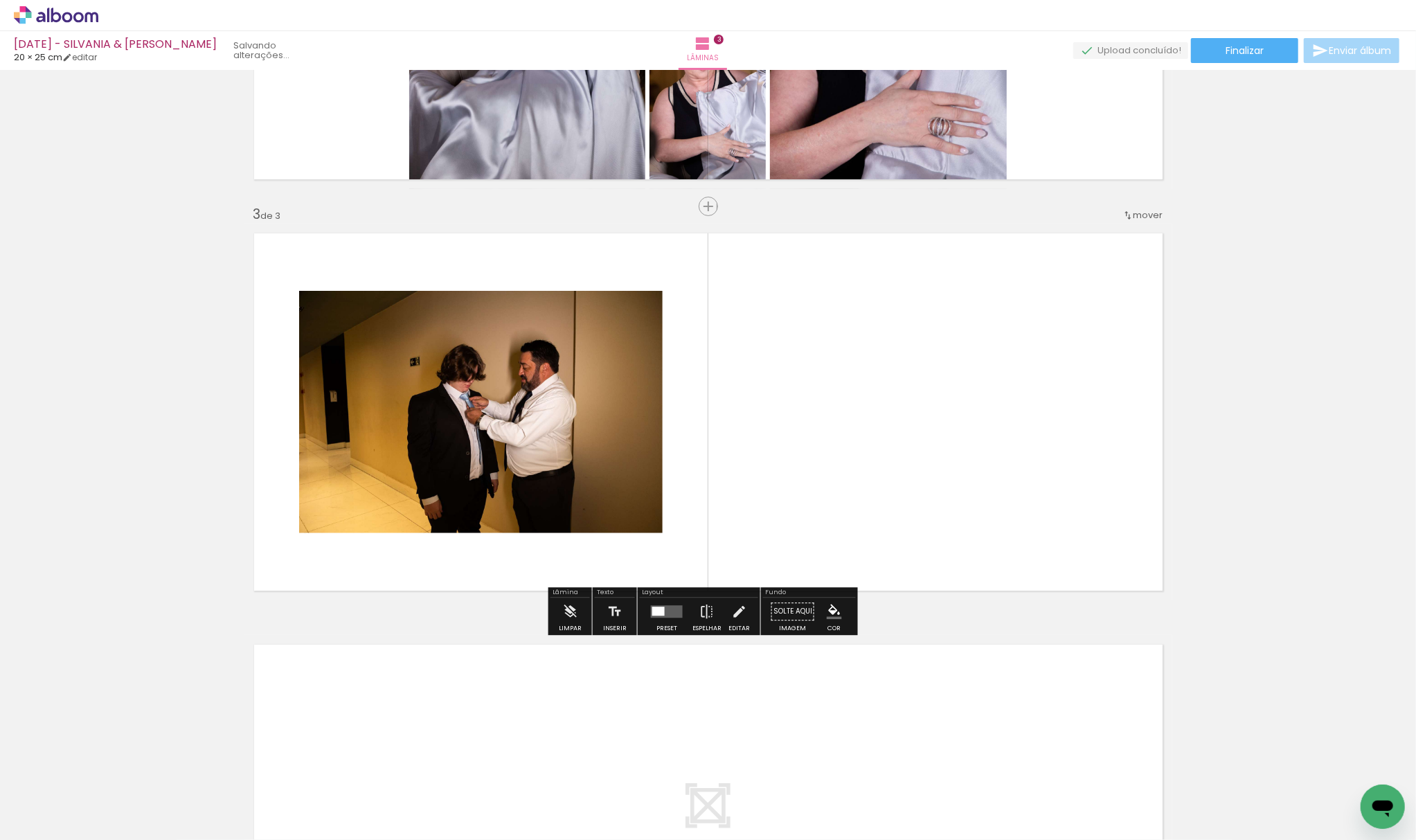
drag, startPoint x: 288, startPoint y: 818, endPoint x: 485, endPoint y: 631, distance: 271.6
click at [619, 421] on quentale-workspace at bounding box center [708, 420] width 1416 height 840
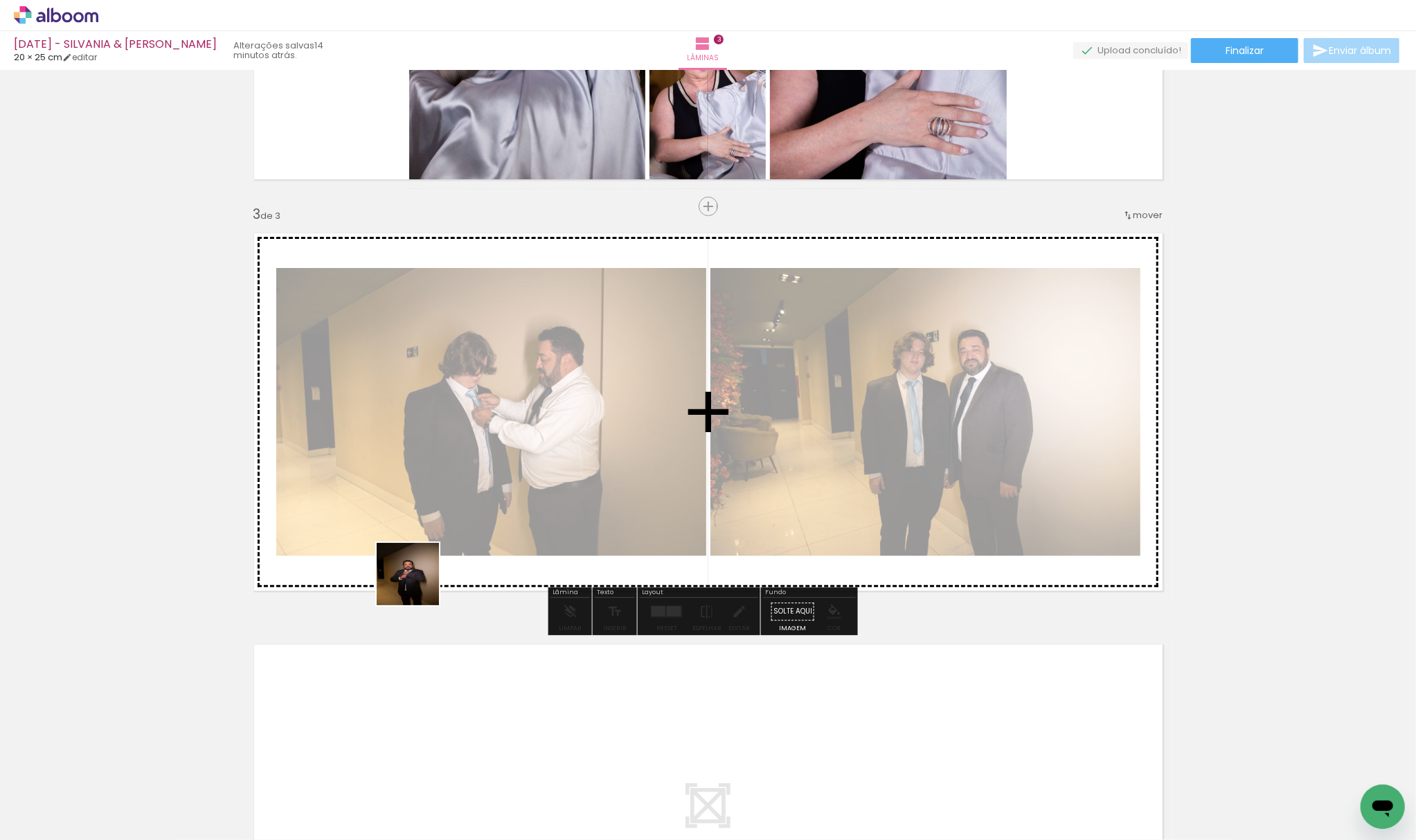
drag, startPoint x: 364, startPoint y: 701, endPoint x: 411, endPoint y: 626, distance: 88.5
click at [480, 393] on quentale-workspace at bounding box center [708, 420] width 1416 height 840
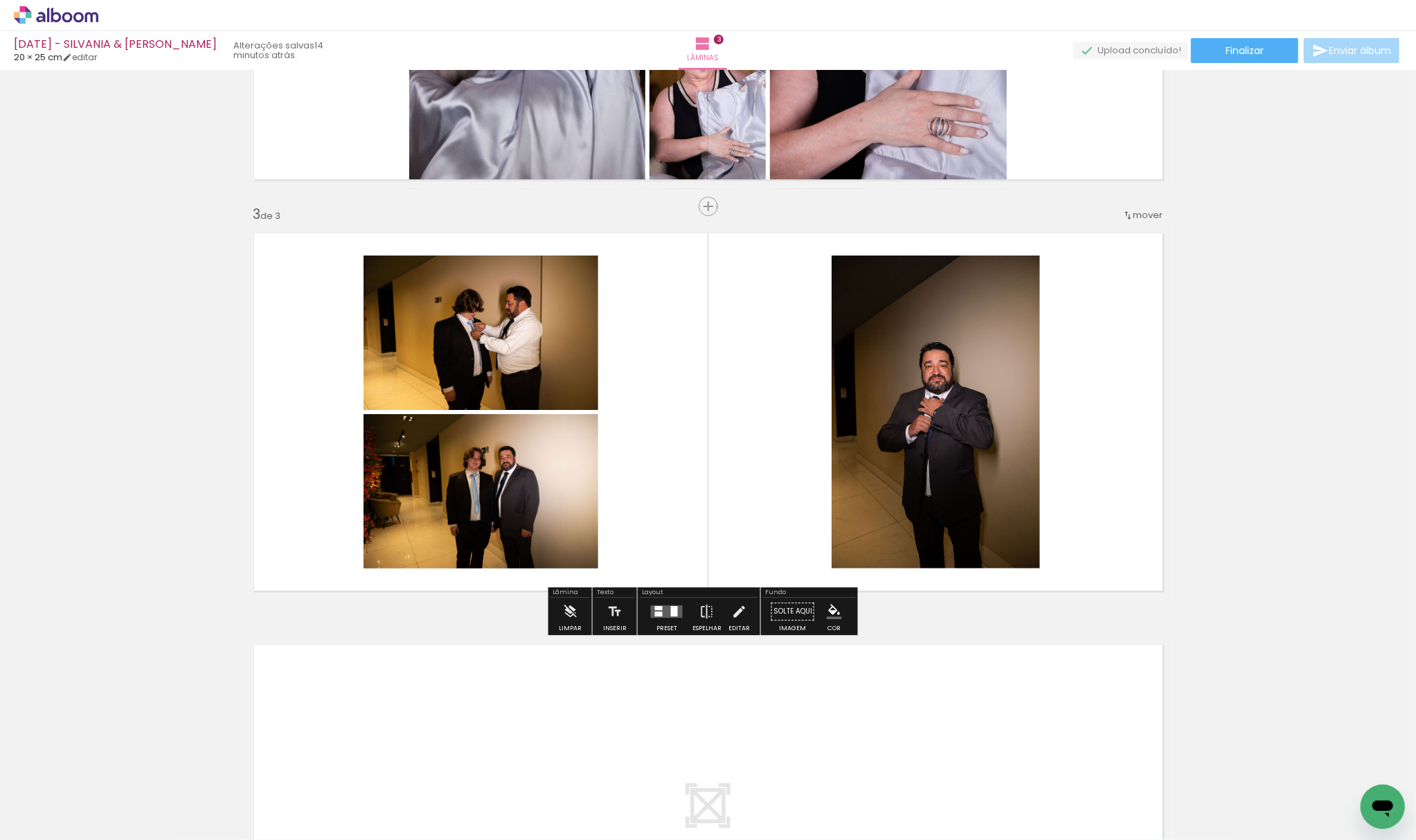
drag, startPoint x: 309, startPoint y: 792, endPoint x: 539, endPoint y: 471, distance: 394.9
click at [612, 479] on quentale-workspace at bounding box center [708, 420] width 1416 height 840
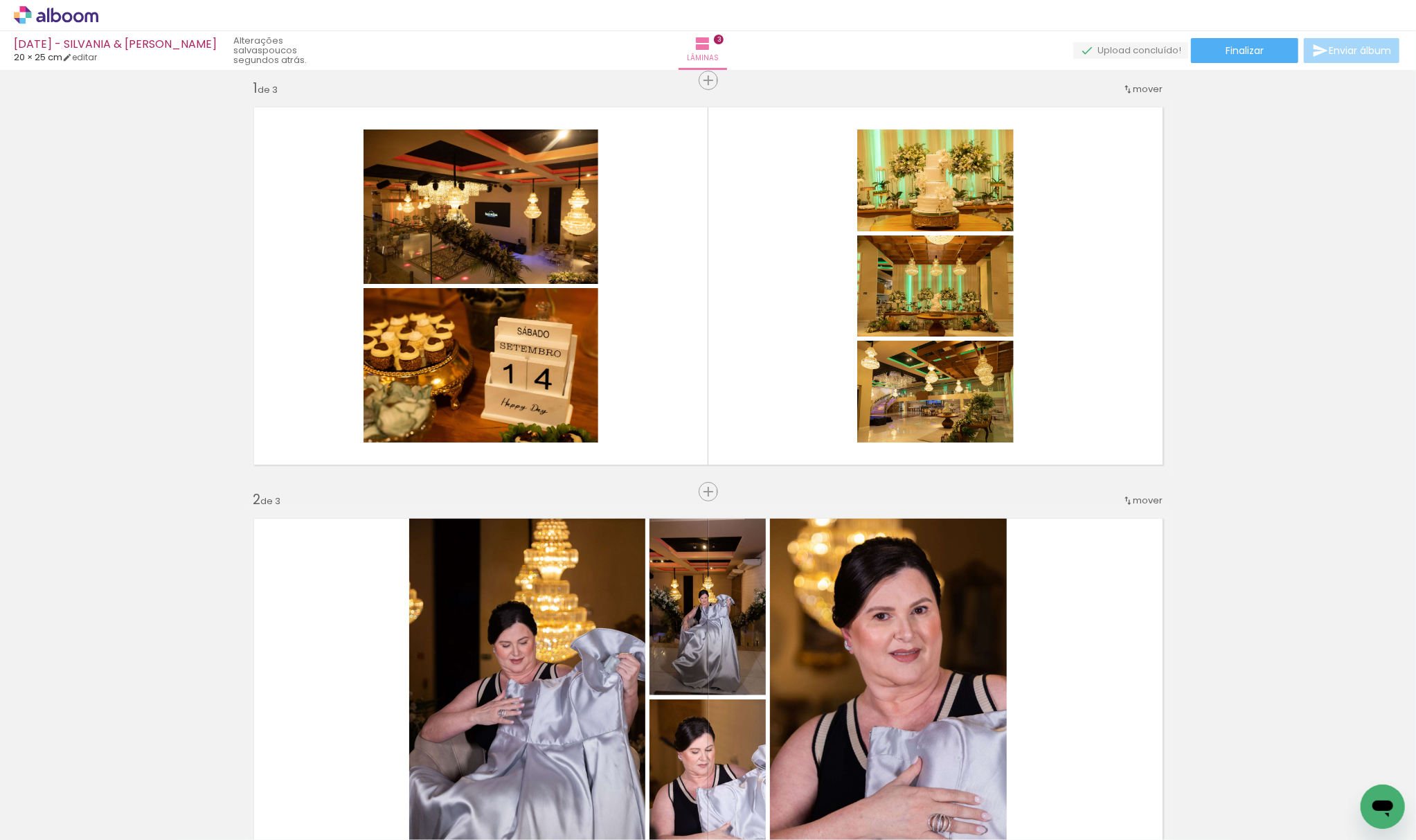
scroll to position [0, 0]
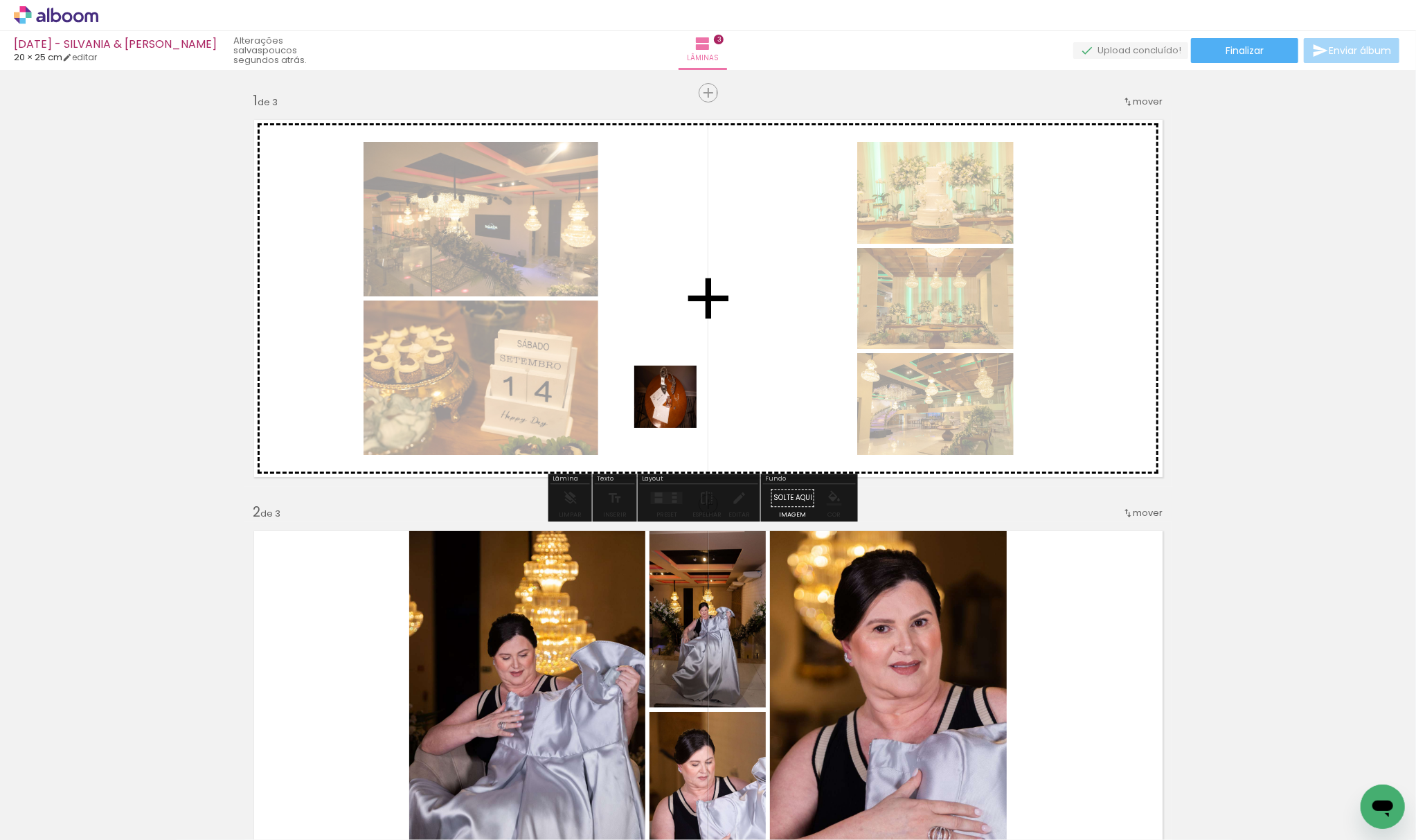
drag, startPoint x: 904, startPoint y: 799, endPoint x: 594, endPoint y: 284, distance: 601.1
click at [604, 281] on quentale-workspace at bounding box center [708, 420] width 1416 height 840
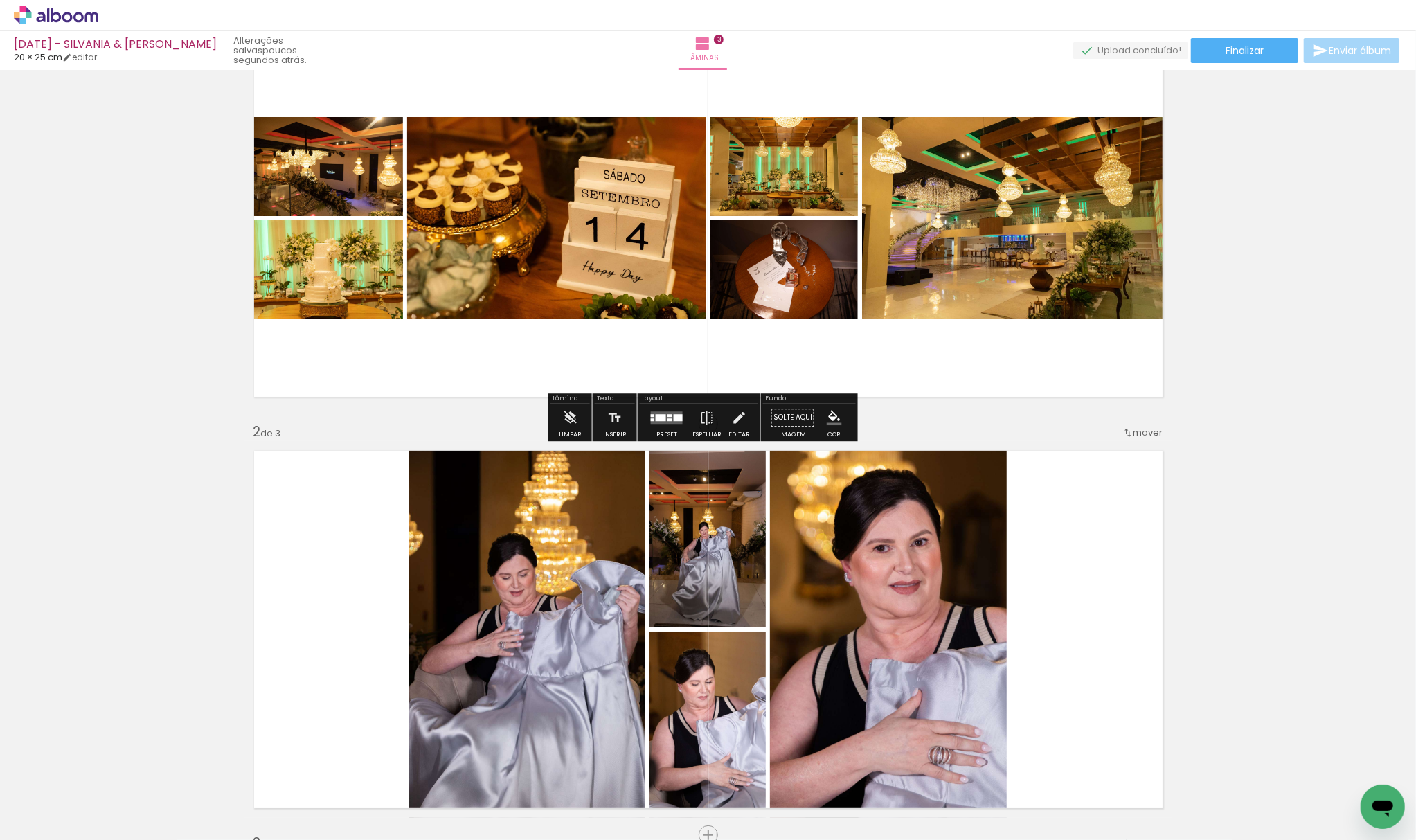
scroll to position [277, 0]
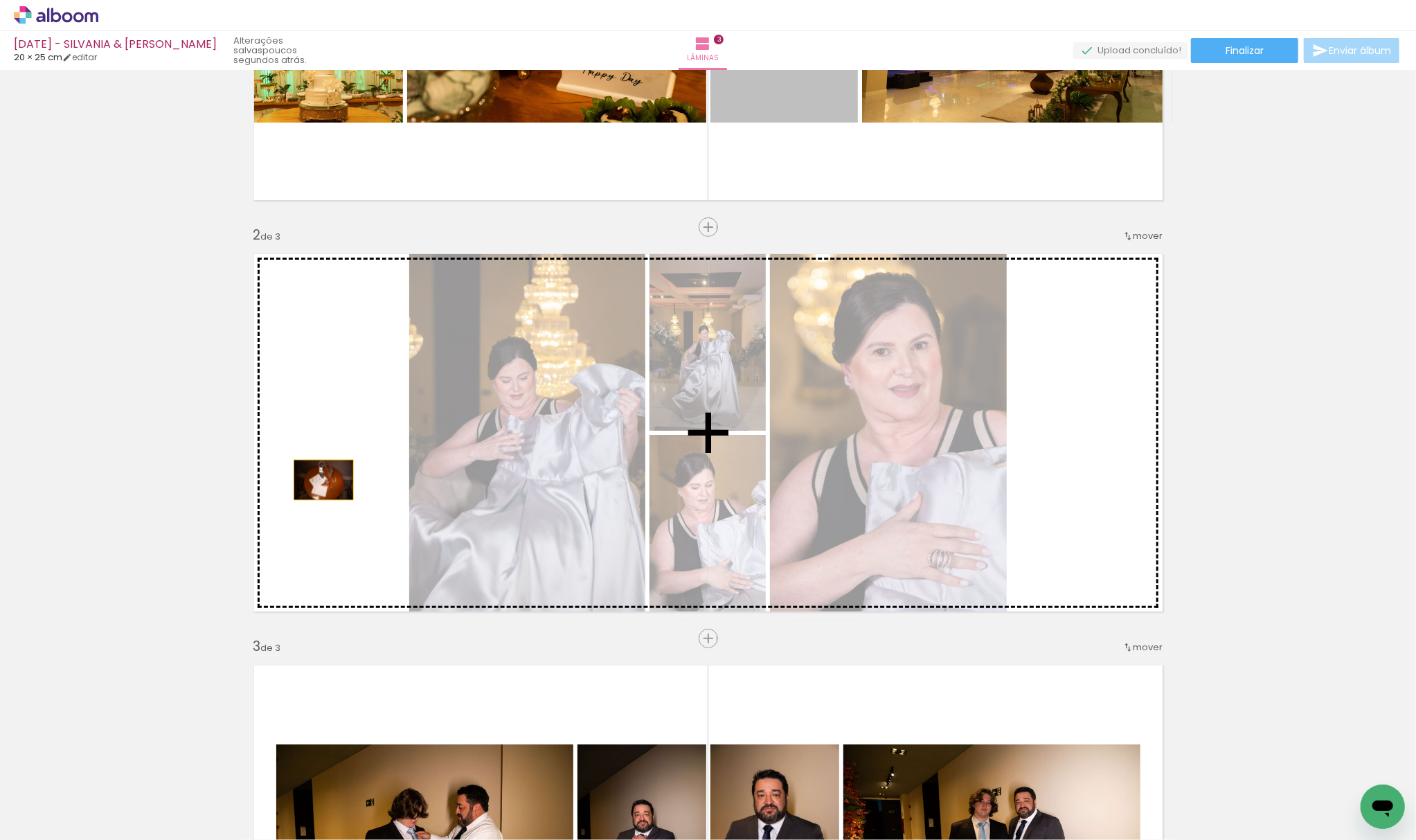
drag, startPoint x: 769, startPoint y: 101, endPoint x: 314, endPoint y: 482, distance: 593.5
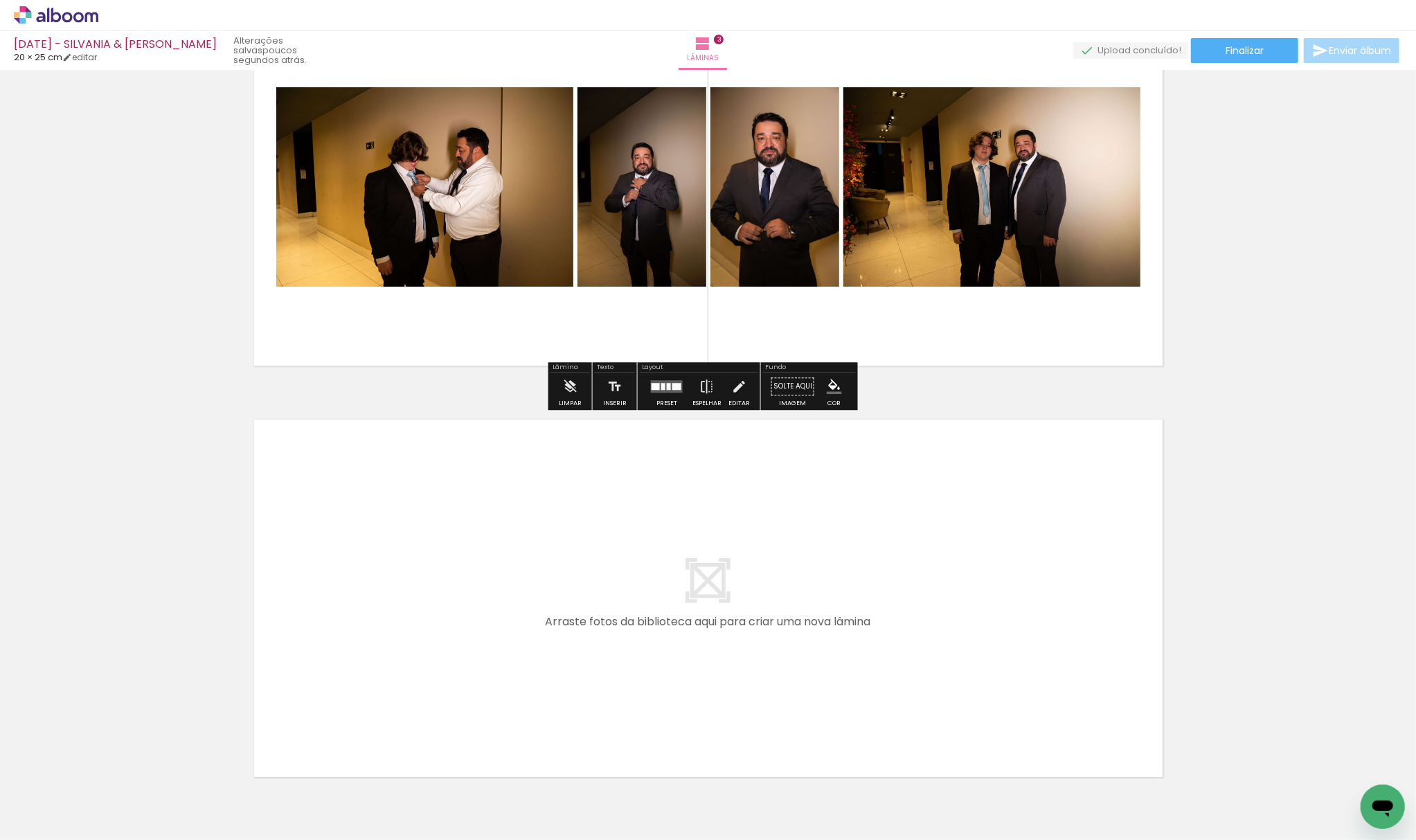
scroll to position [1015, 0]
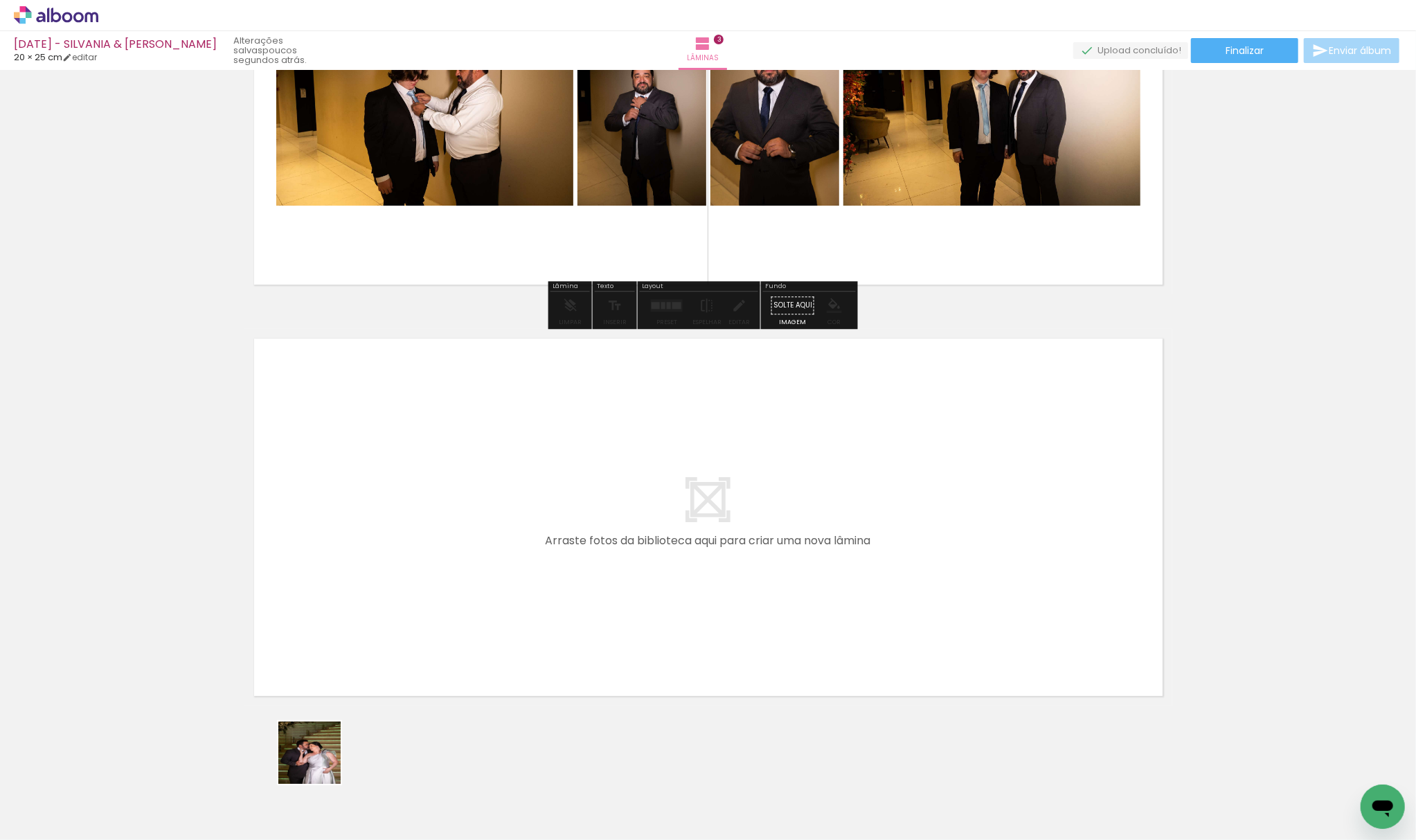
drag, startPoint x: 297, startPoint y: 795, endPoint x: 458, endPoint y: 494, distance: 341.4
click at [458, 494] on quentale-workspace at bounding box center [708, 420] width 1416 height 840
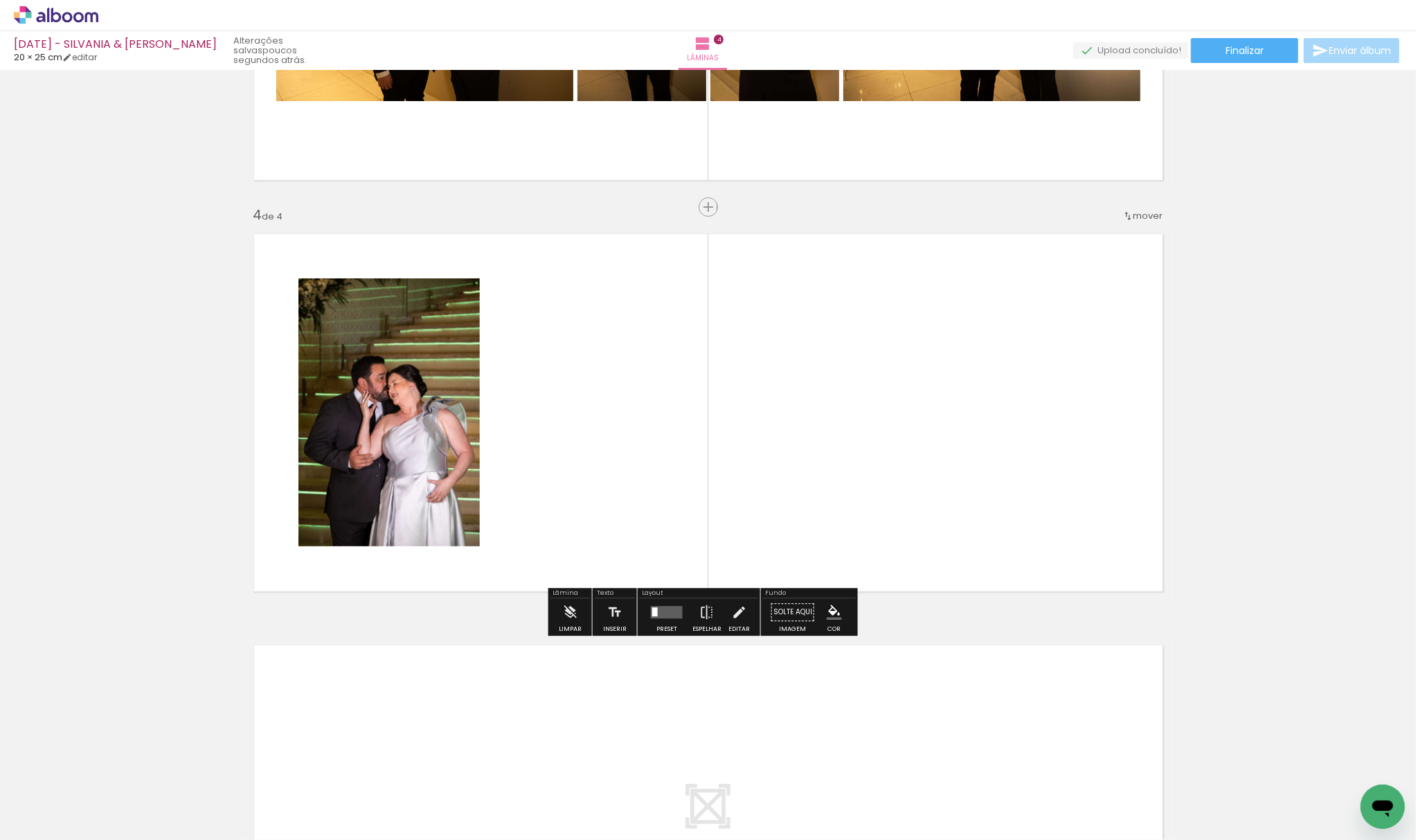
scroll to position [1121, 0]
click at [631, 414] on quentale-workspace at bounding box center [708, 420] width 1416 height 840
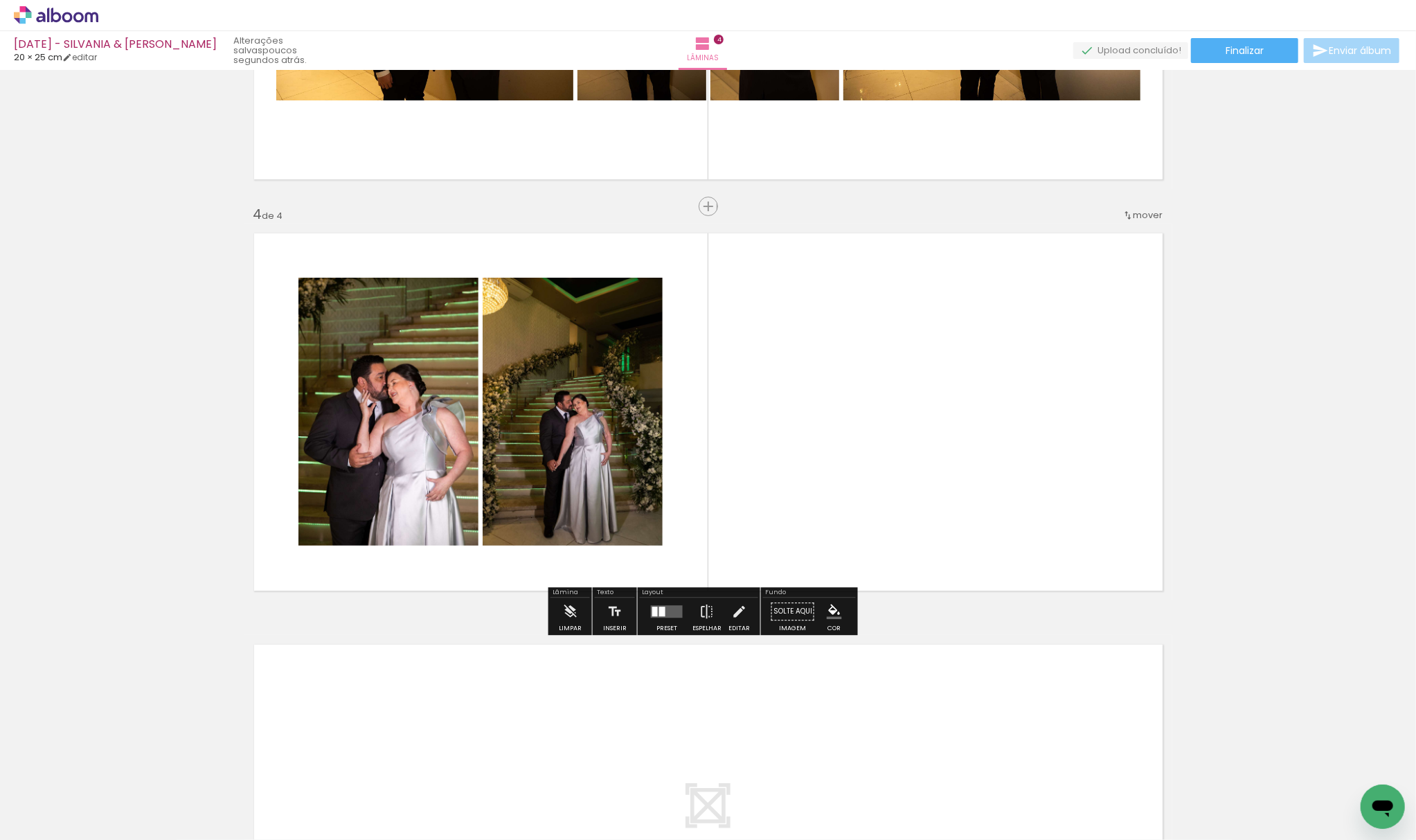
drag, startPoint x: 288, startPoint y: 818, endPoint x: 539, endPoint y: 610, distance: 326.0
click at [713, 430] on quentale-workspace at bounding box center [708, 420] width 1416 height 840
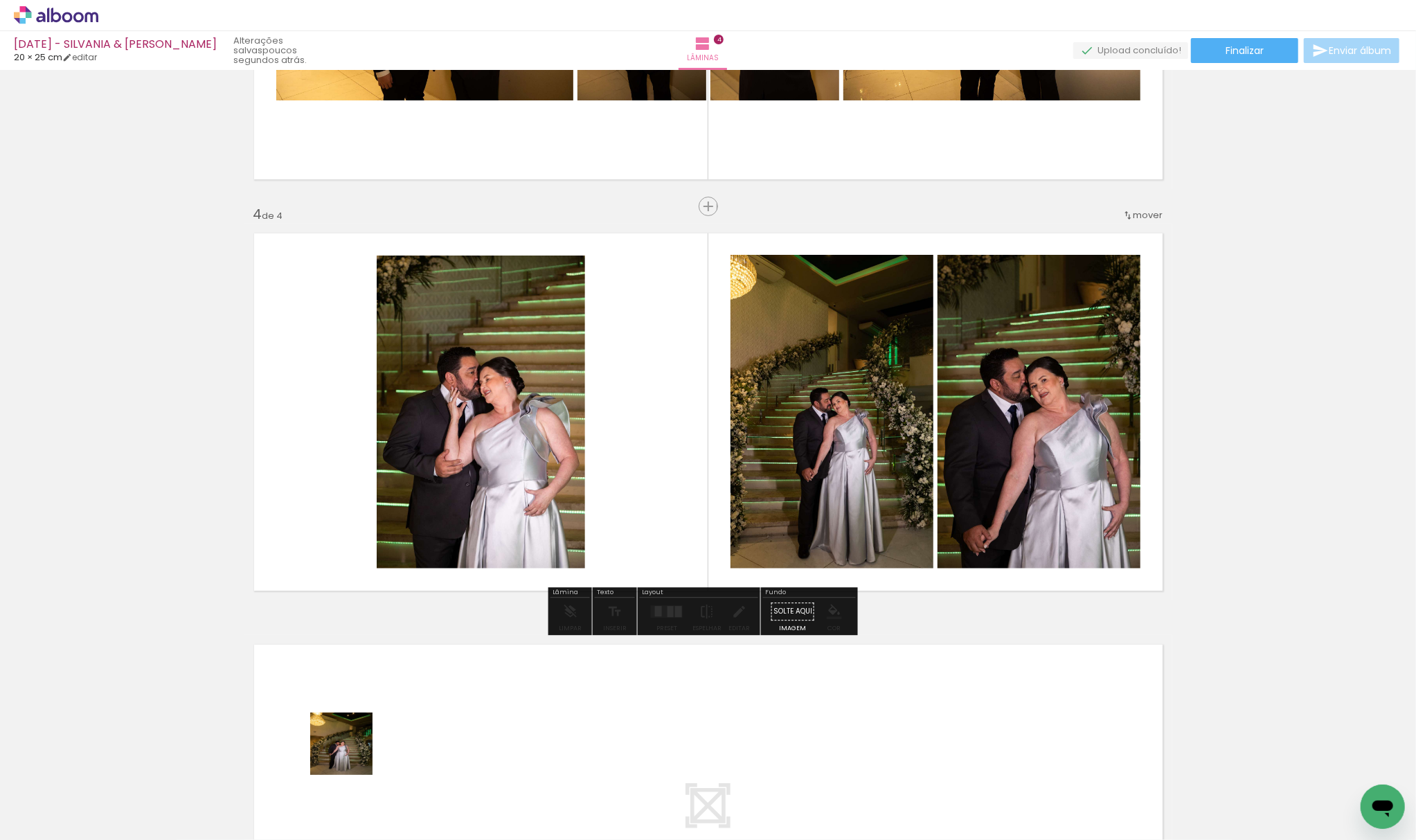
drag, startPoint x: 290, startPoint y: 812, endPoint x: 626, endPoint y: 454, distance: 491.0
click at [629, 460] on quentale-workspace at bounding box center [708, 420] width 1416 height 840
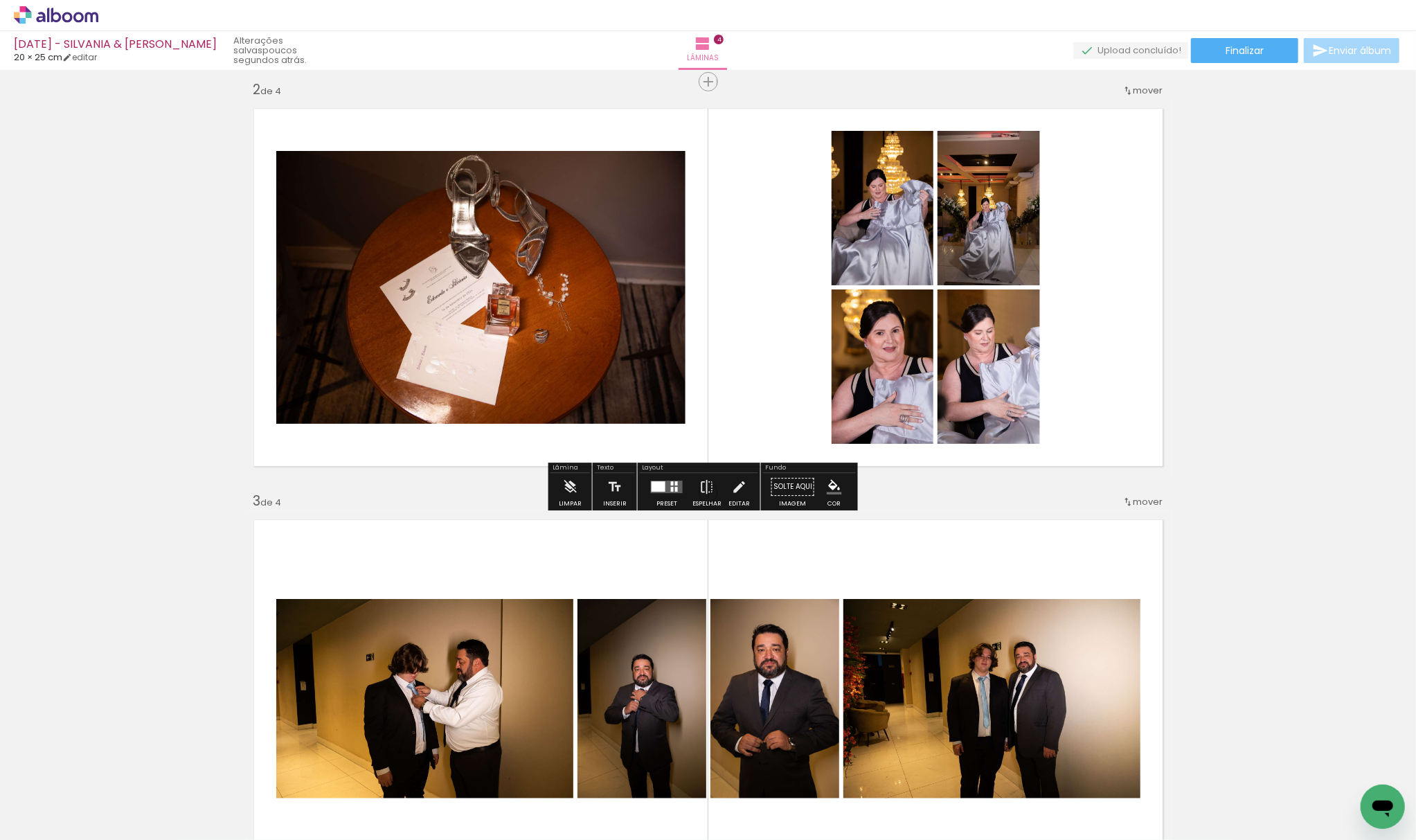
scroll to position [475, 0]
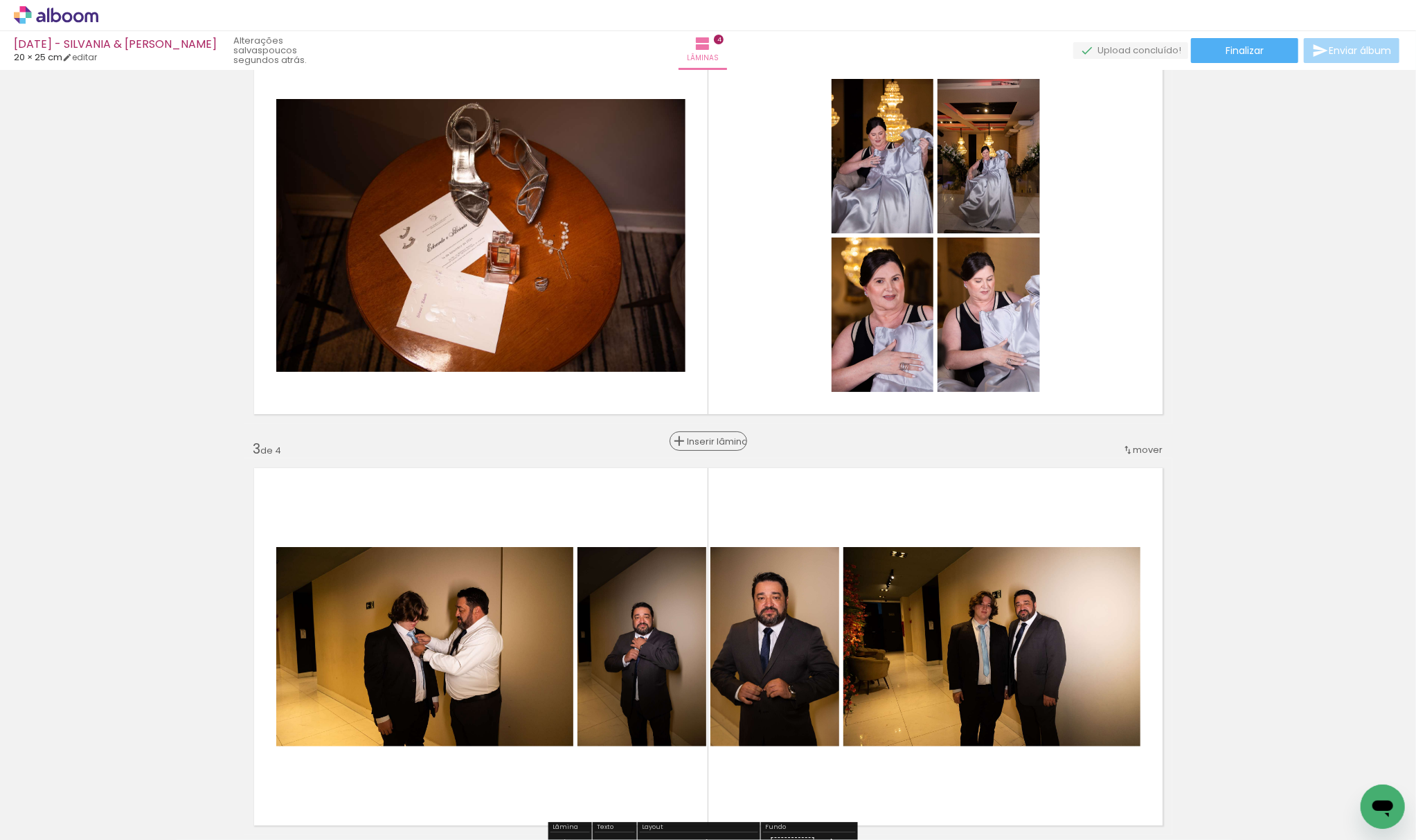
click at [708, 446] on span "Inserir lâmina" at bounding box center [714, 441] width 54 height 9
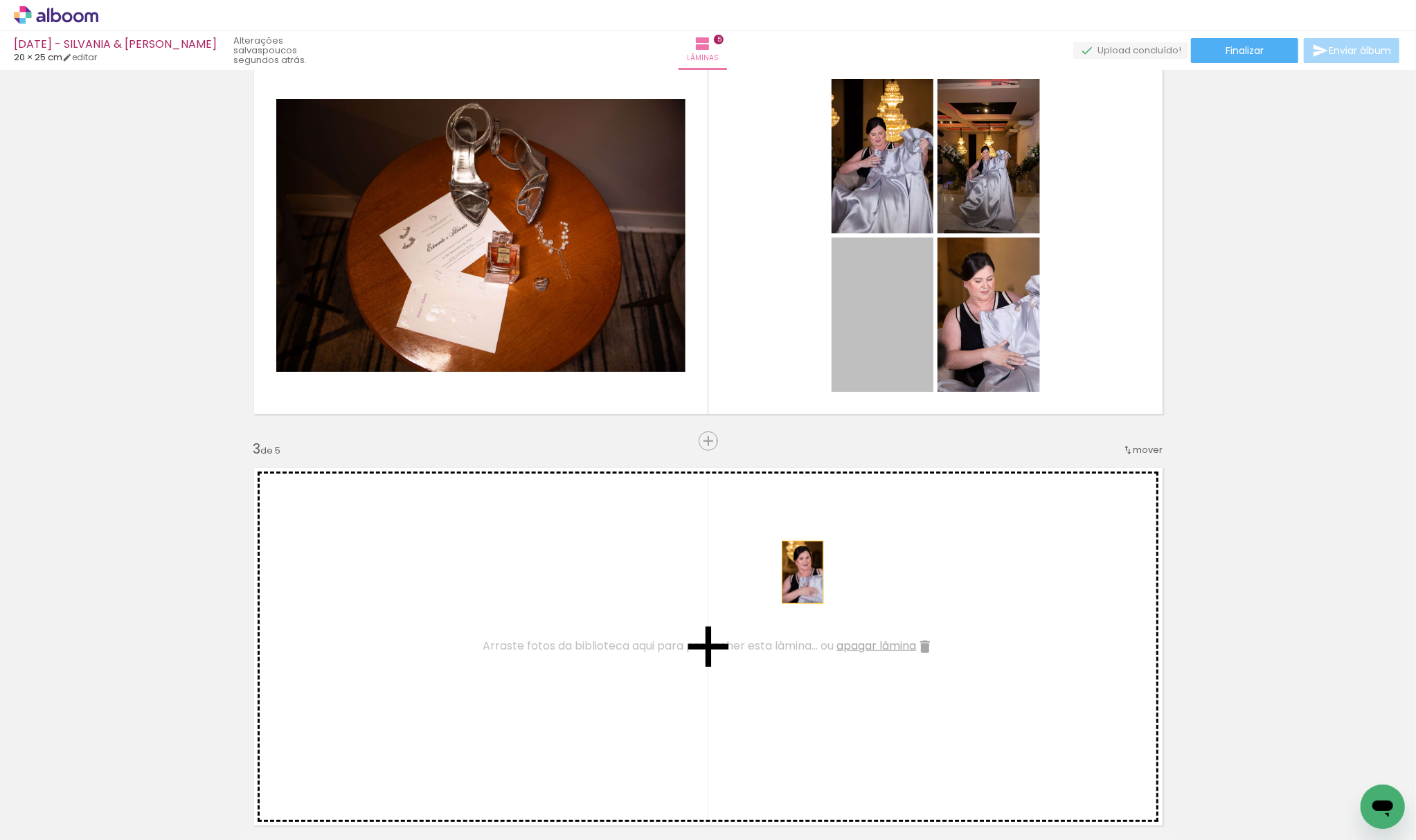
drag, startPoint x: 881, startPoint y: 354, endPoint x: 796, endPoint y: 572, distance: 234.0
click at [796, 572] on div "Inserir lâmina 1 de 5 Inserir lâmina 2 de 5 Inserir lâmina 3 de 5 Inserir lâmin…" at bounding box center [708, 834] width 1416 height 2469
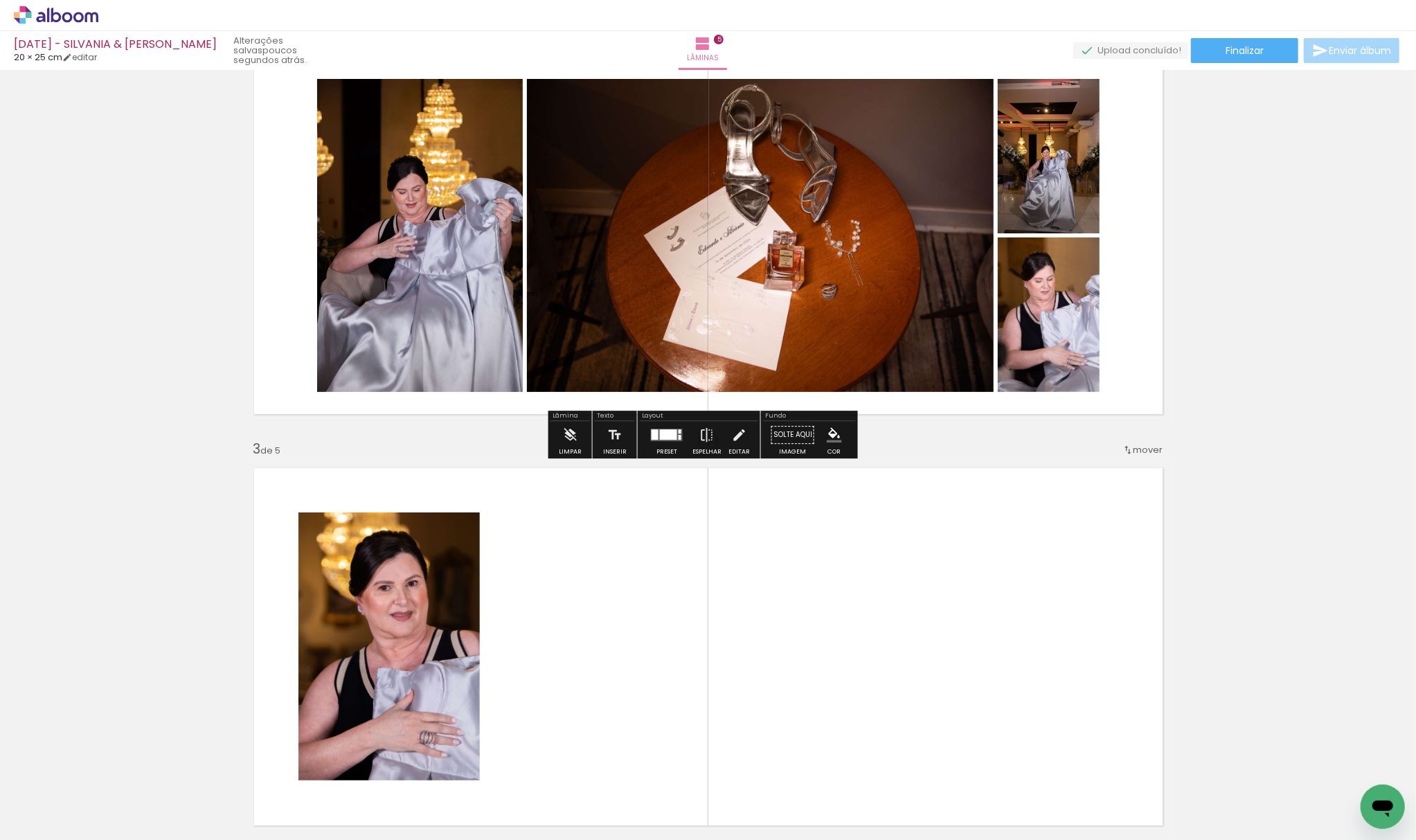
drag, startPoint x: 892, startPoint y: 578, endPoint x: 984, endPoint y: 344, distance: 251.4
click at [860, 607] on div "Inserir lâmina 1 de 5 Inserir lâmina 2 de 5 Inserir lâmina 3 de 5 Inserir lâmin…" at bounding box center [708, 834] width 1416 height 2469
